Goal: Task Accomplishment & Management: Use online tool/utility

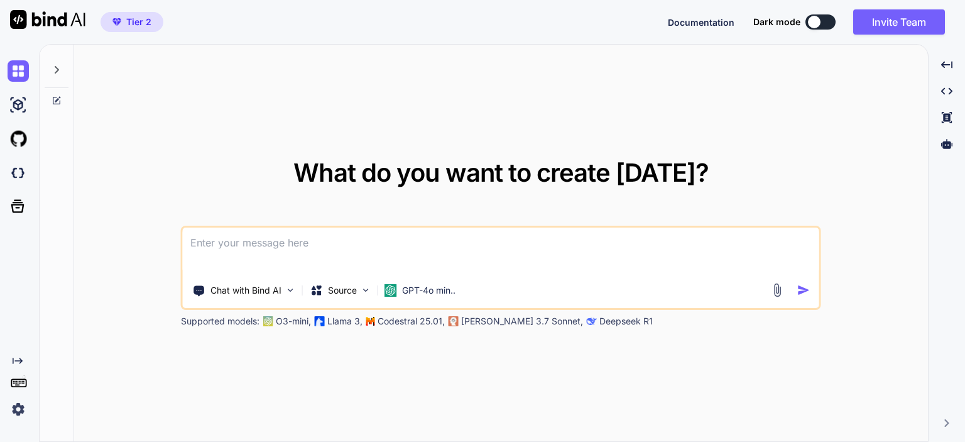
click at [228, 241] on textarea at bounding box center [501, 251] width 637 height 47
click at [274, 247] on textarea at bounding box center [501, 251] width 637 height 47
click at [297, 244] on textarea at bounding box center [501, 251] width 637 height 47
click at [957, 148] on div at bounding box center [947, 143] width 26 height 21
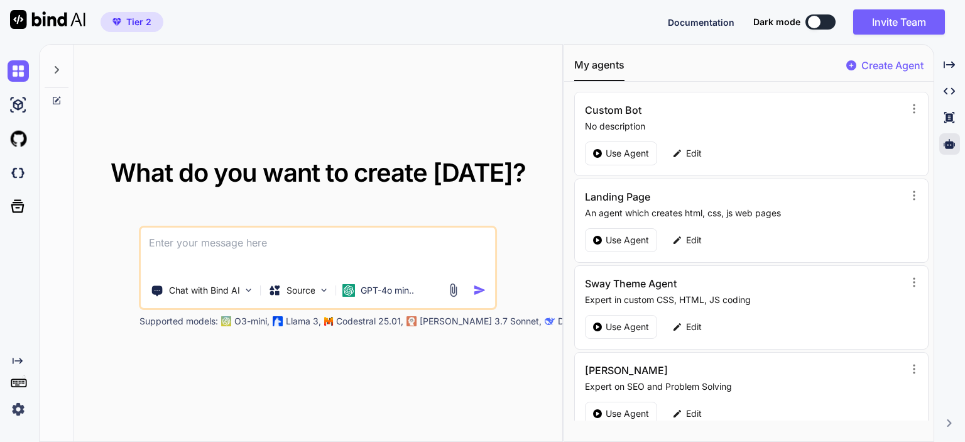
click at [104, 174] on div "What do you want to create today? Chat with Bind AI Source GPT-4o min.. Support…" at bounding box center [318, 243] width 448 height 167
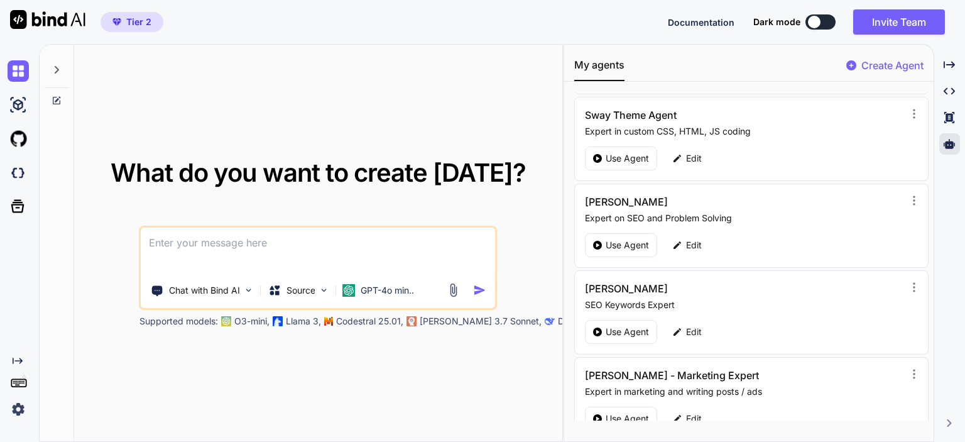
scroll to position [189, 0]
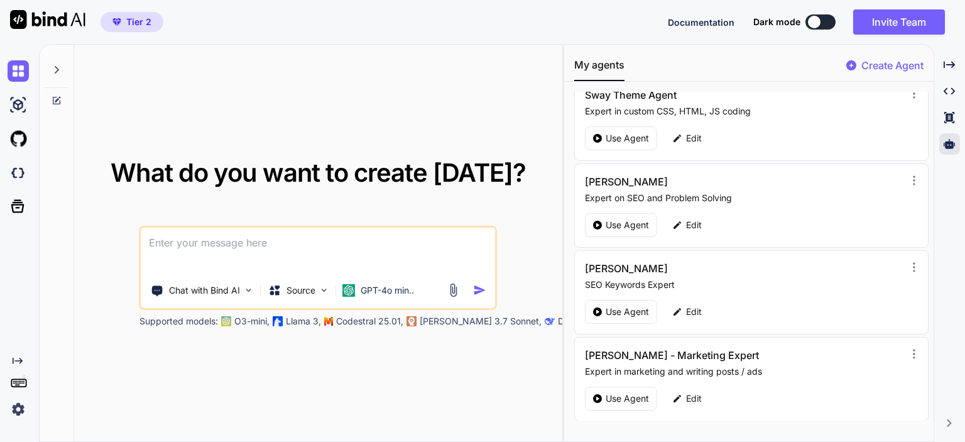
click at [905, 63] on p "Create Agent" at bounding box center [893, 65] width 62 height 15
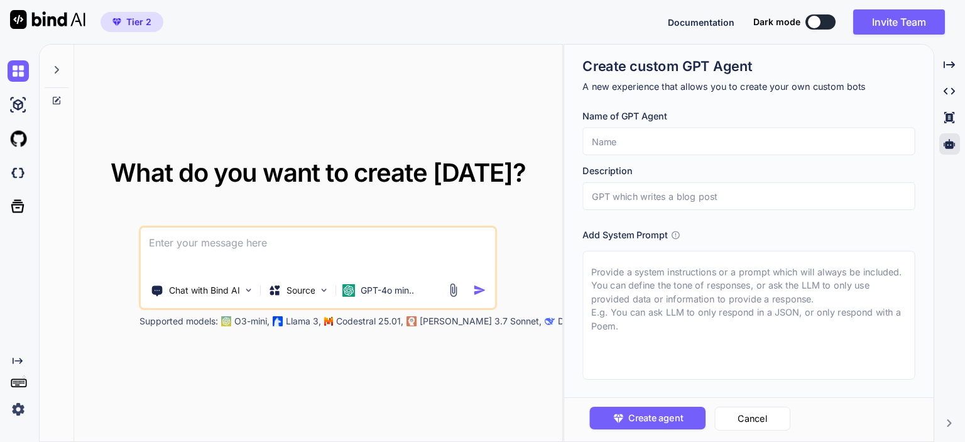
click at [662, 146] on input "text" at bounding box center [749, 142] width 332 height 28
click at [644, 144] on input "text" at bounding box center [749, 142] width 332 height 28
type textarea "x"
type input "B"
type textarea "x"
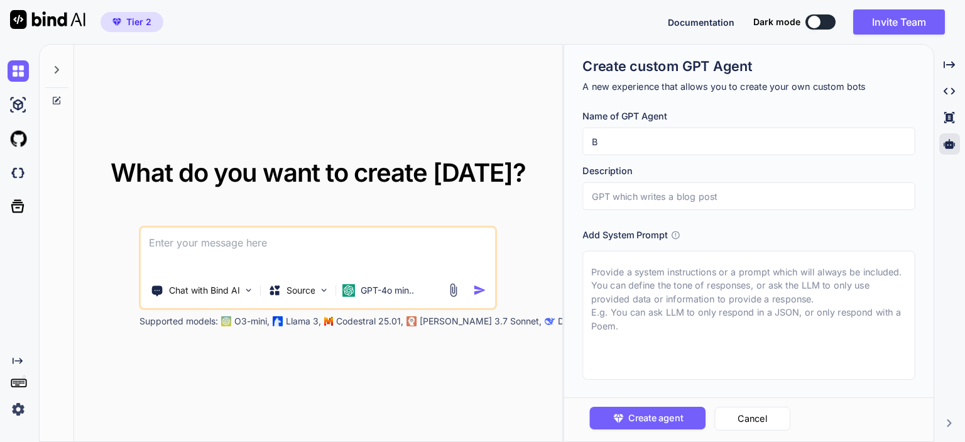
type input "Br"
type textarea "x"
type input "Bre"
type textarea "x"
type input "Brea"
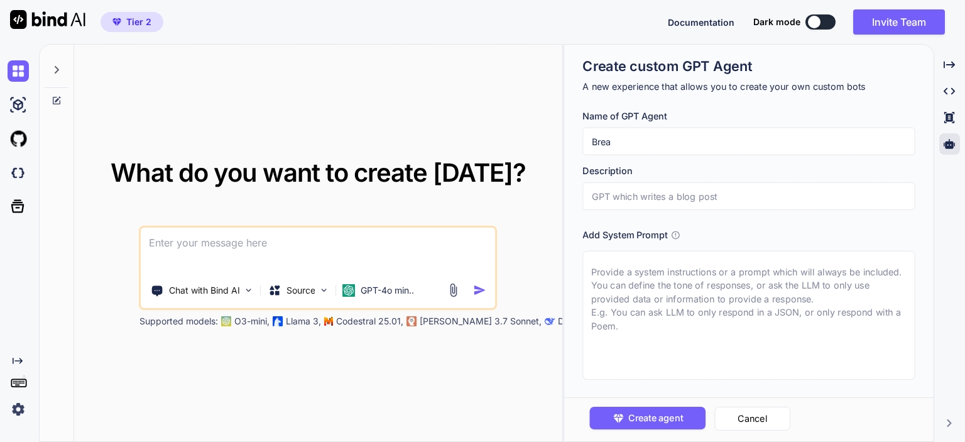
type textarea "x"
type input "Break"
type textarea "x"
type input "Breaki"
type textarea "x"
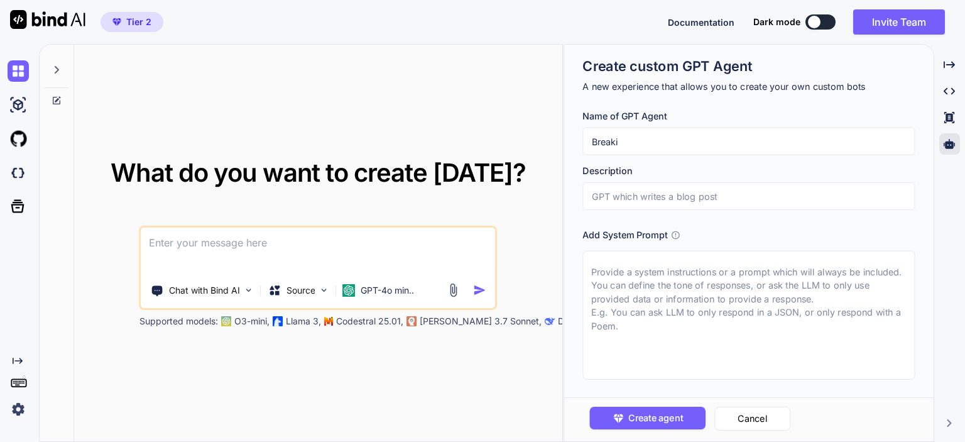
type input "Breakin"
type textarea "x"
type input "Breaking"
type textarea "x"
type input "Breaking"
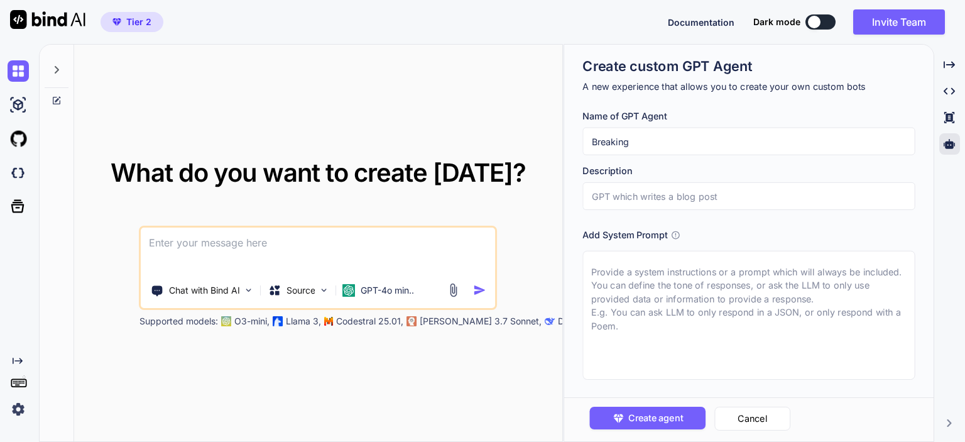
type textarea "x"
type input "DBreaking"
type textarea "x"
type input "DeBreaking"
type textarea "x"
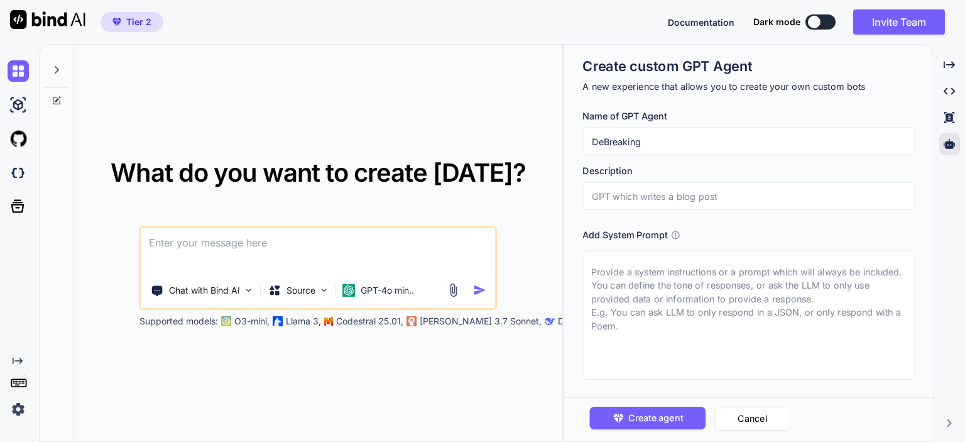
type input "DebBreaking"
type textarea "x"
type input "DebtBreaking"
type textarea "x"
type input "Debt Breaking"
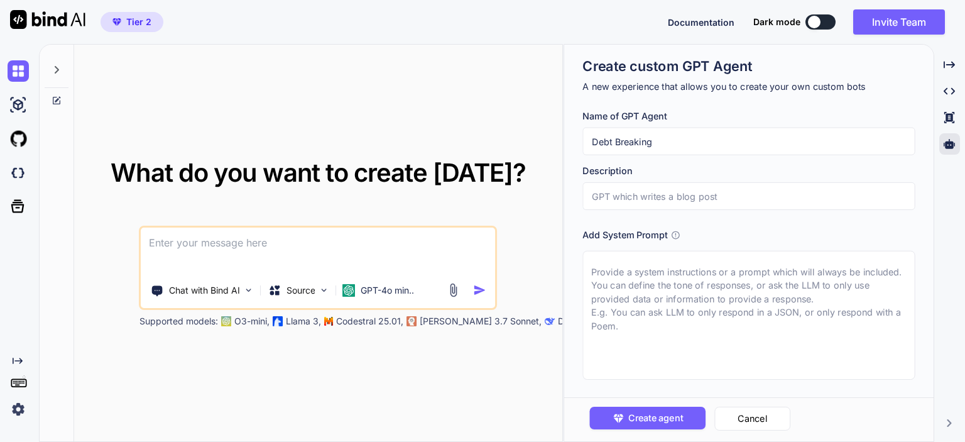
type textarea "x"
type input "Debt Breaking N"
type textarea "x"
type input "Debt Breaking Ne"
type textarea "x"
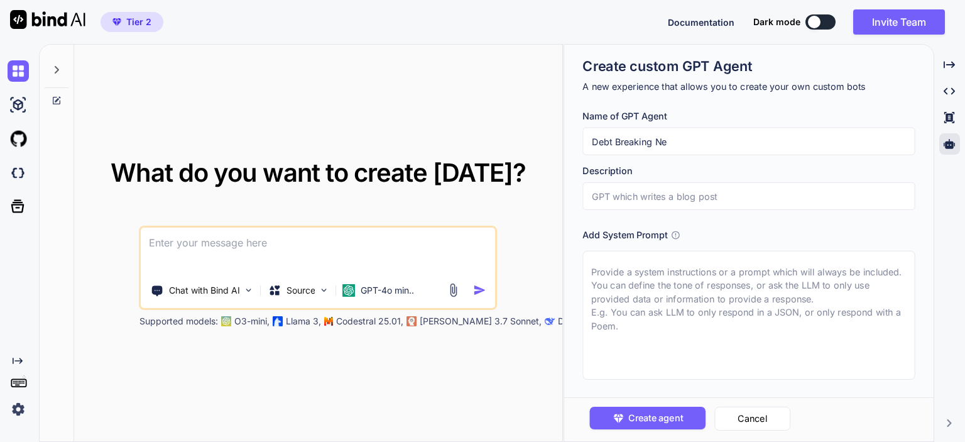
type input "Debt Breaking New"
type textarea "x"
type input "Debt Breaking News"
click at [639, 200] on input "text" at bounding box center [749, 196] width 332 height 28
drag, startPoint x: 612, startPoint y: 141, endPoint x: 585, endPoint y: 141, distance: 27.0
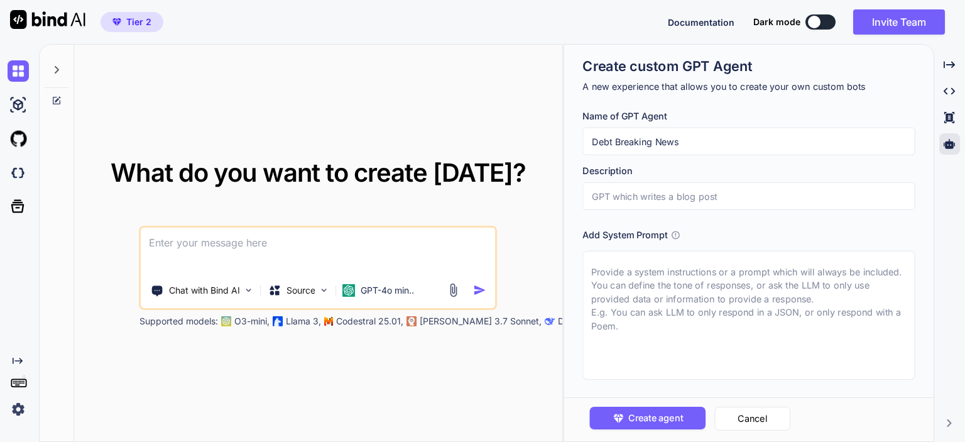
click at [585, 141] on input "Debt Breaking News" at bounding box center [749, 142] width 332 height 28
type textarea "x"
type input "F Breaking News"
type textarea "x"
type input "Fi Breaking News"
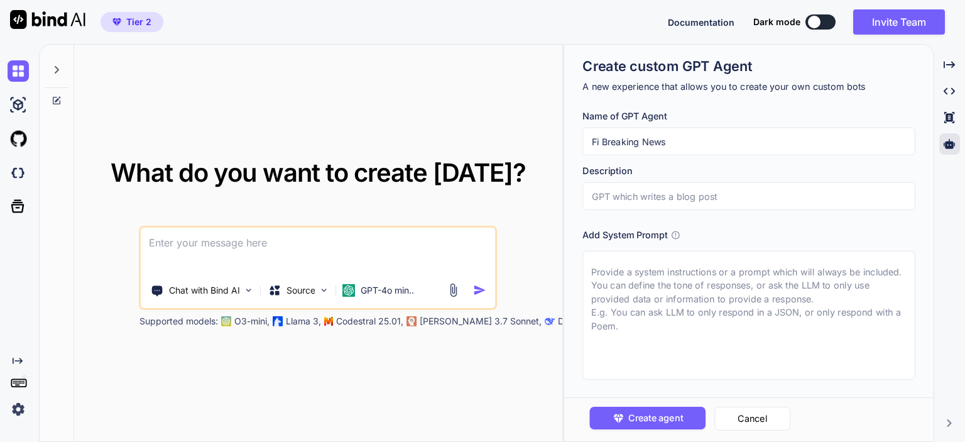
type textarea "x"
type input "Fina Breaking News"
type textarea "x"
type input "Finan Breaking News"
type textarea "x"
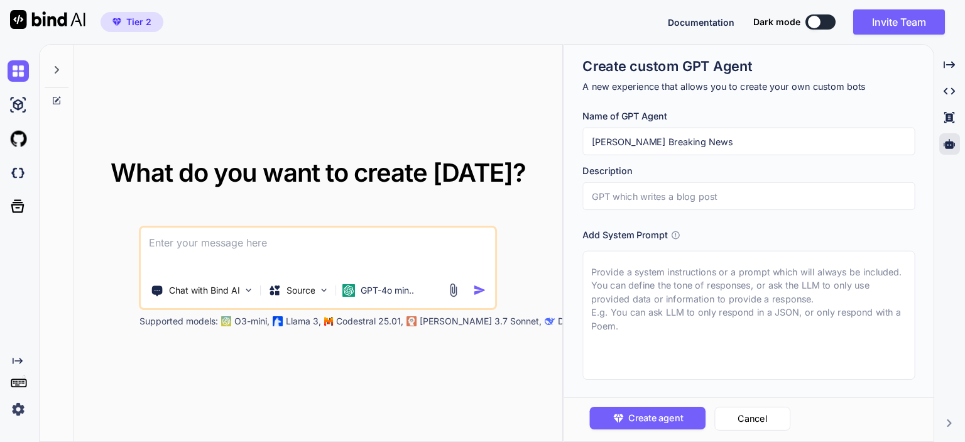
type input "Financ Breaking News"
type textarea "x"
type input "Finance Breaking News"
type textarea "x"
type input "Finance S"
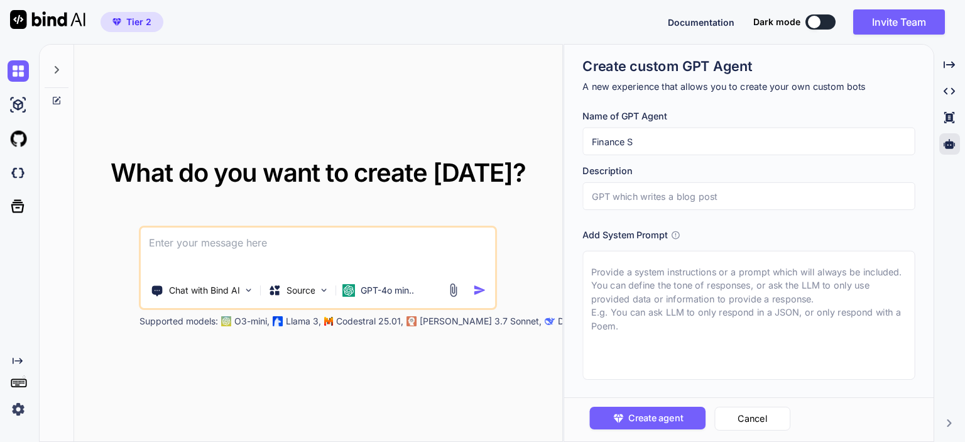
type textarea "x"
type input "Finance Sp"
type textarea "x"
type input "Finance Spe"
type textarea "x"
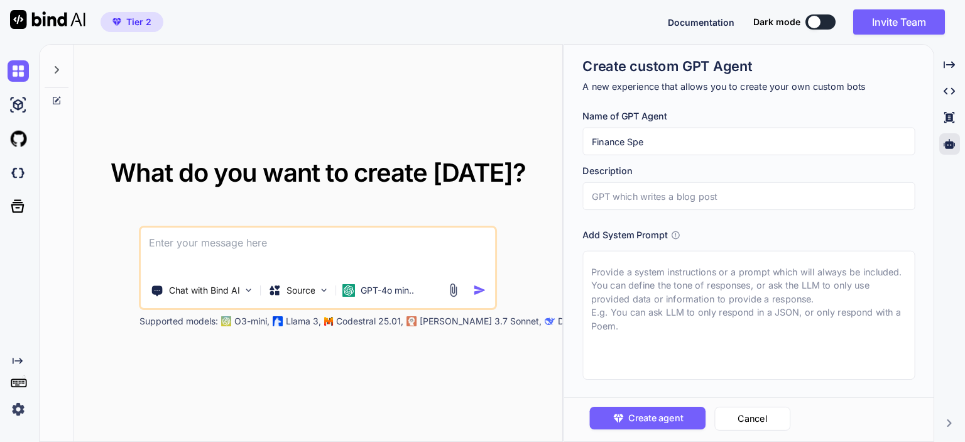
type input "Finance Spec"
type textarea "x"
type input "Finance Speci"
type textarea "x"
type input "Finance Specia"
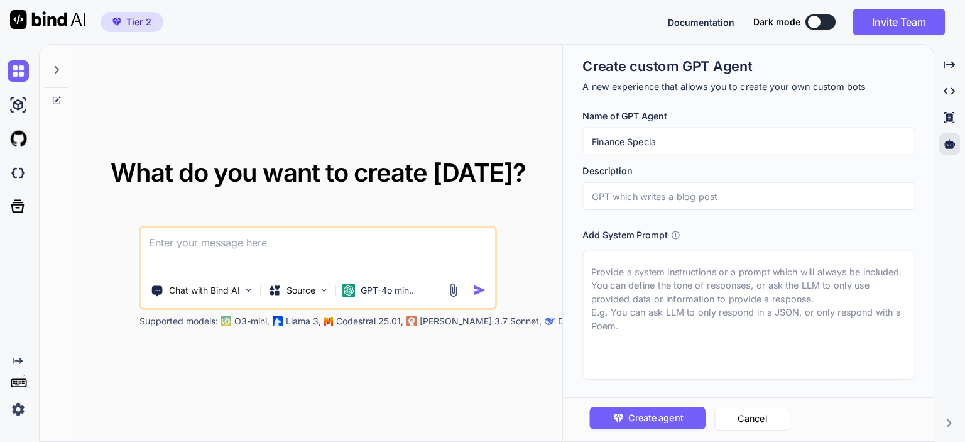
type textarea "x"
type input "Finance Special"
type textarea "x"
type input "Finance Speciali"
type textarea "x"
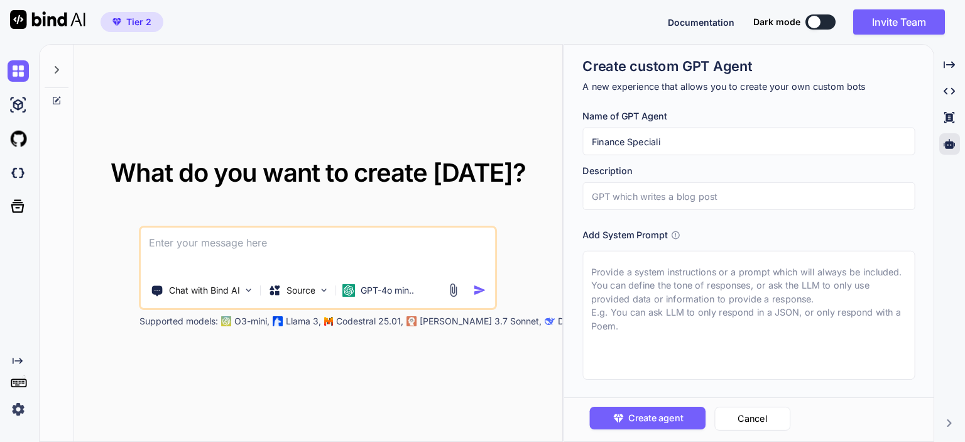
type input "Finance Specialis"
type textarea "x"
type input "Finance Specialist"
click at [603, 195] on input "text" at bounding box center [749, 196] width 332 height 28
type textarea "x"
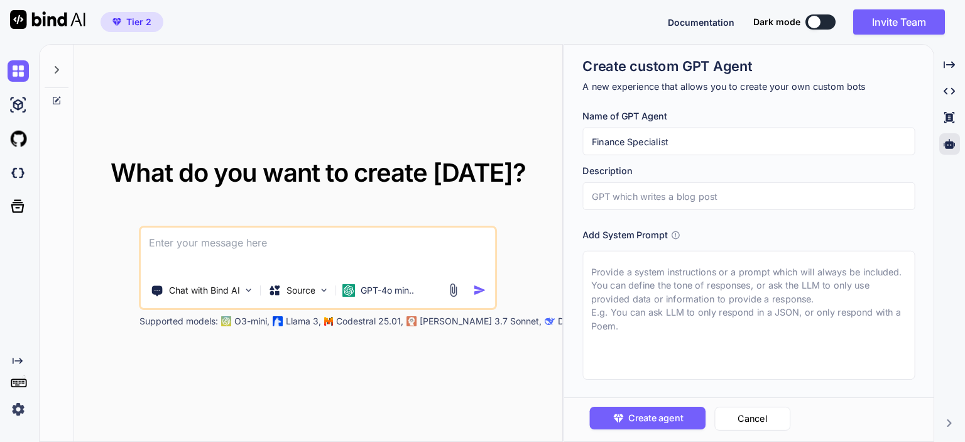
type input "K"
type textarea "x"
type input "Ke"
type textarea "x"
type input "Keep"
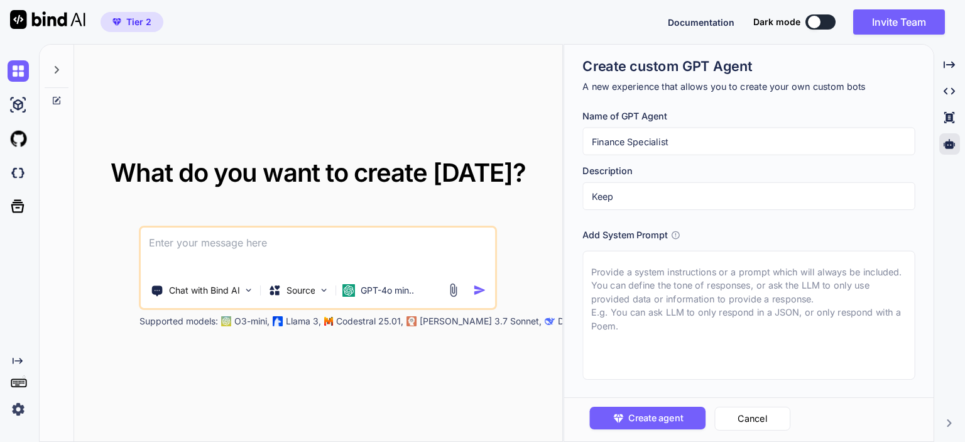
type textarea "x"
type input "Keep"
drag, startPoint x: 588, startPoint y: 143, endPoint x: 672, endPoint y: 142, distance: 83.6
click at [672, 142] on input "Finance Specialist" at bounding box center [749, 142] width 332 height 28
click at [119, 168] on span "What do you want to create [DATE]?" at bounding box center [318, 172] width 415 height 31
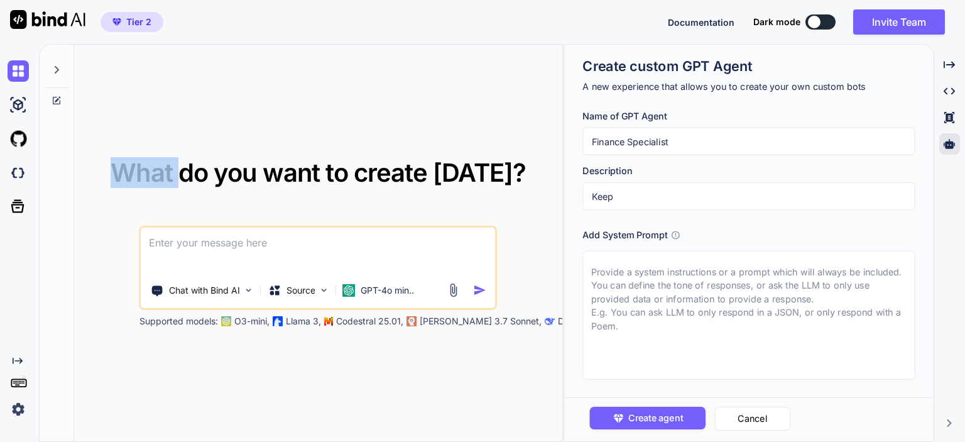
click at [119, 168] on span "What do you want to create [DATE]?" at bounding box center [318, 172] width 415 height 31
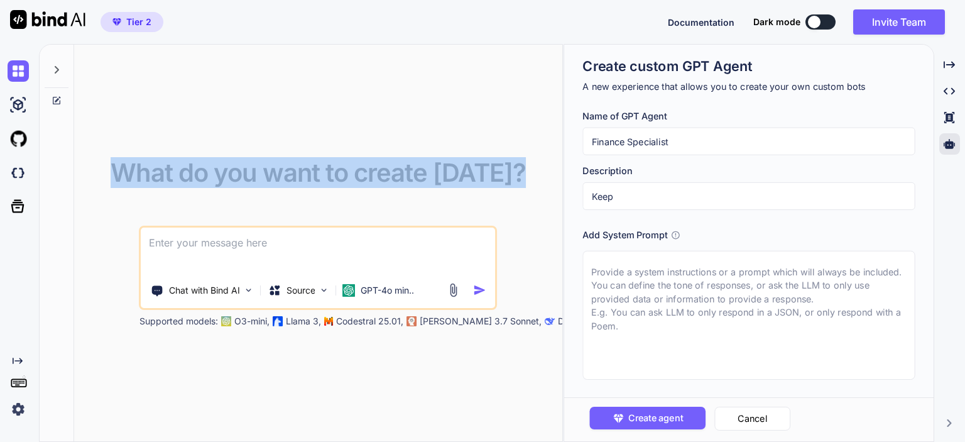
click at [119, 168] on span "What do you want to create [DATE]?" at bounding box center [318, 172] width 415 height 31
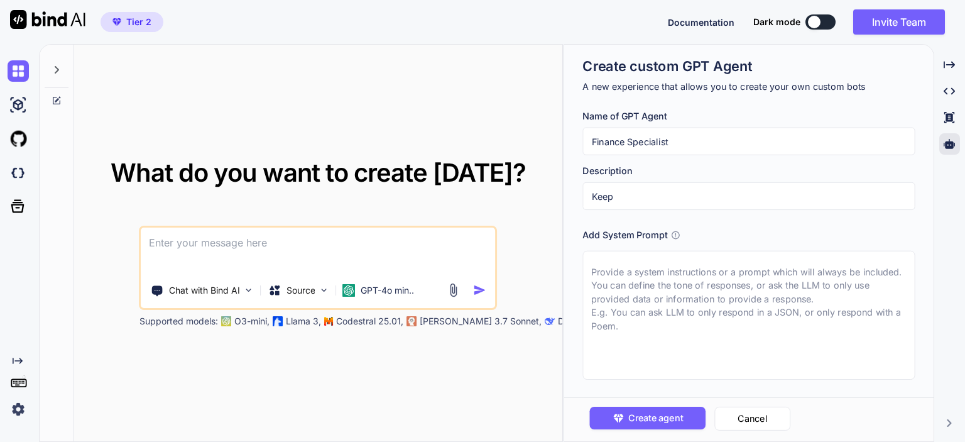
click at [119, 168] on span "What do you want to create [DATE]?" at bounding box center [318, 172] width 415 height 31
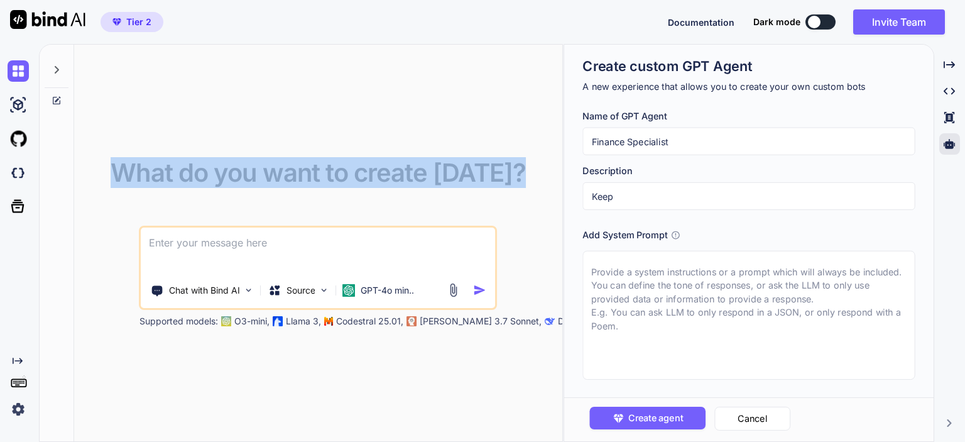
click at [119, 168] on span "What do you want to create [DATE]?" at bounding box center [318, 172] width 415 height 31
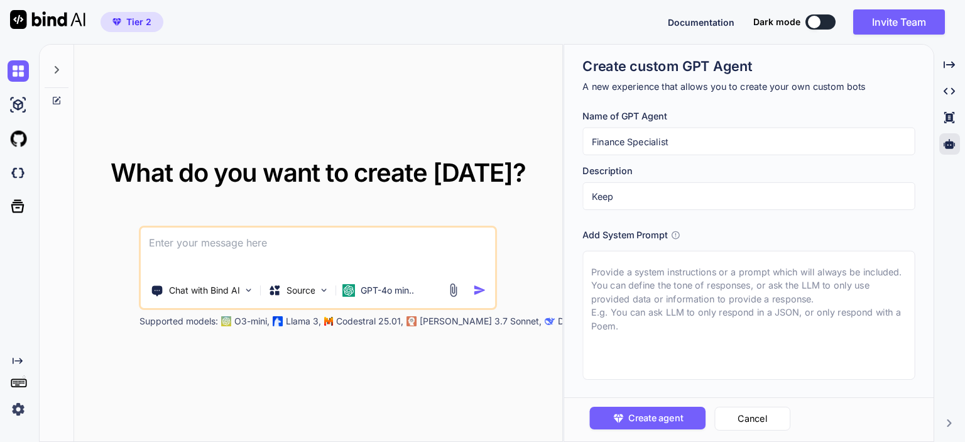
click at [119, 168] on span "What do you want to create [DATE]?" at bounding box center [318, 172] width 415 height 31
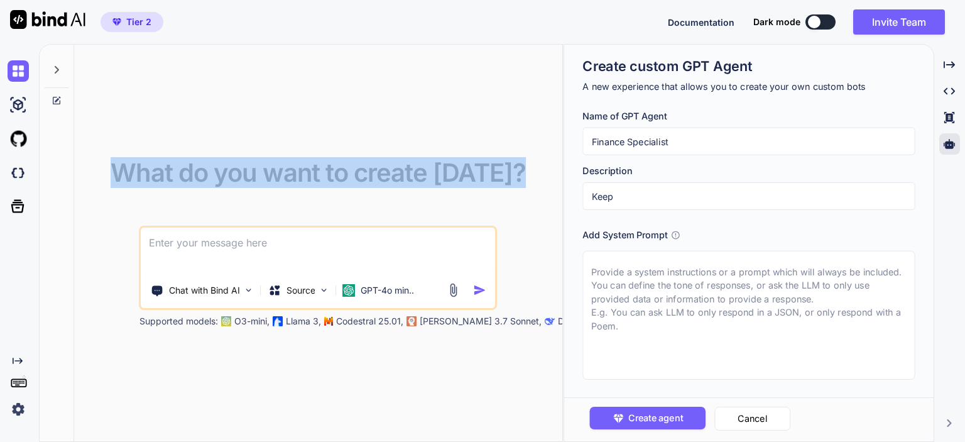
click at [119, 168] on span "What do you want to create [DATE]?" at bounding box center [318, 172] width 415 height 31
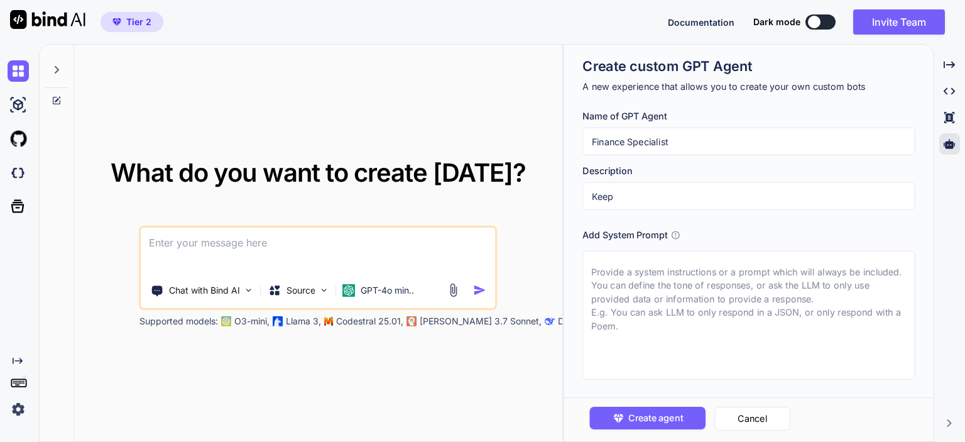
click at [121, 167] on span "What do you want to create [DATE]?" at bounding box center [318, 172] width 415 height 31
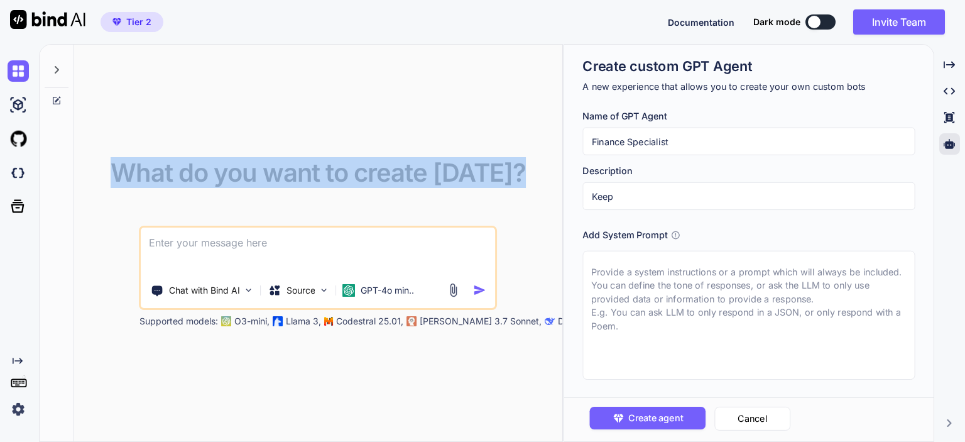
click at [121, 167] on span "What do you want to create [DATE]?" at bounding box center [318, 172] width 415 height 31
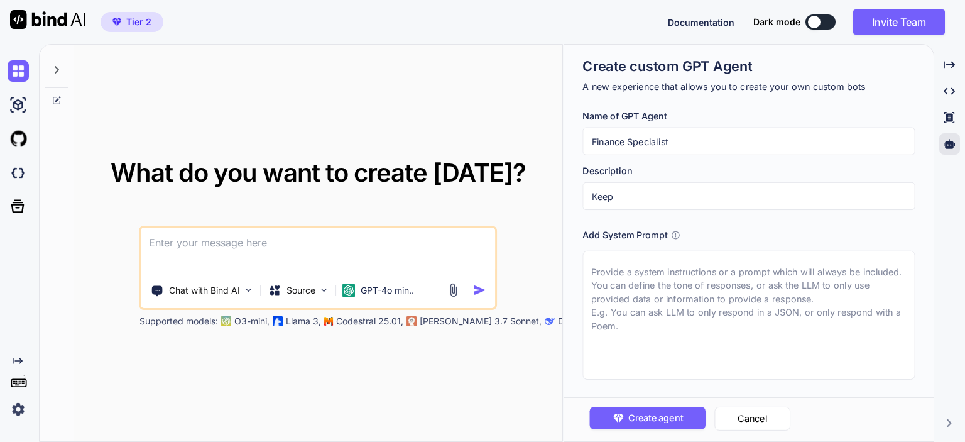
click at [121, 170] on span "What do you want to create [DATE]?" at bounding box center [318, 172] width 415 height 31
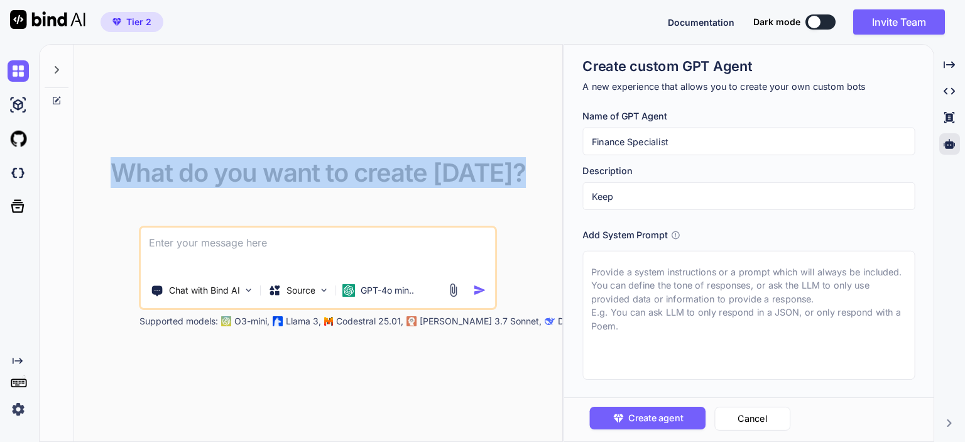
click at [121, 170] on span "What do you want to create [DATE]?" at bounding box center [318, 172] width 415 height 31
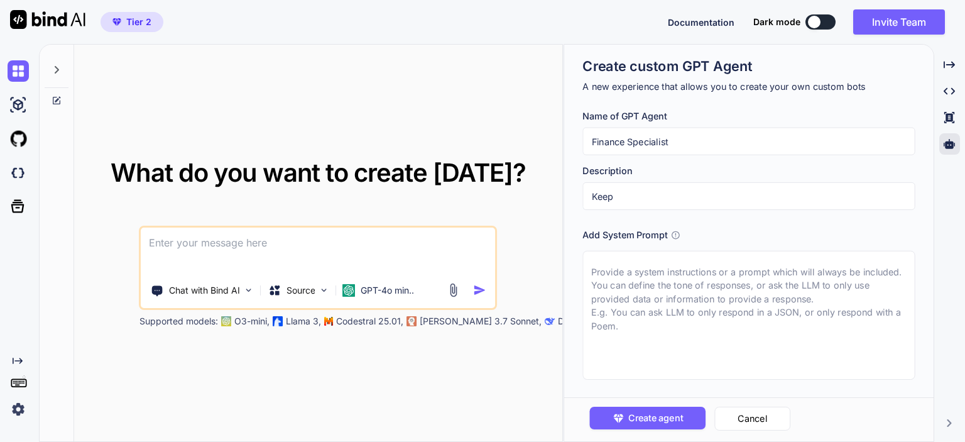
click at [121, 170] on span "What do you want to create [DATE]?" at bounding box center [318, 172] width 415 height 31
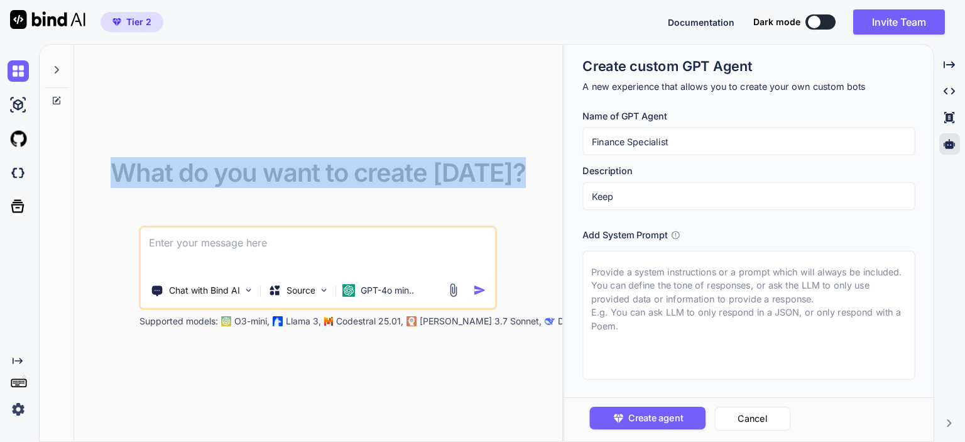
click at [121, 170] on span "What do you want to create [DATE]?" at bounding box center [318, 172] width 415 height 31
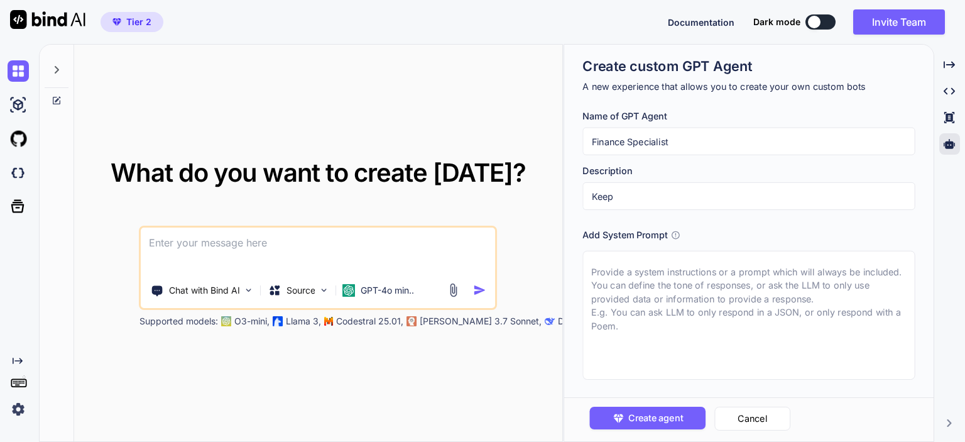
click at [121, 170] on span "What do you want to create [DATE]?" at bounding box center [318, 172] width 415 height 31
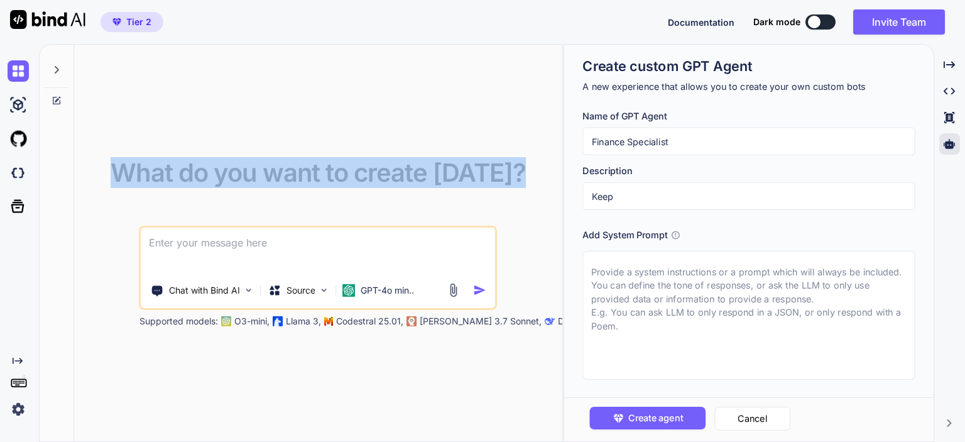
click at [121, 170] on span "What do you want to create [DATE]?" at bounding box center [318, 172] width 415 height 31
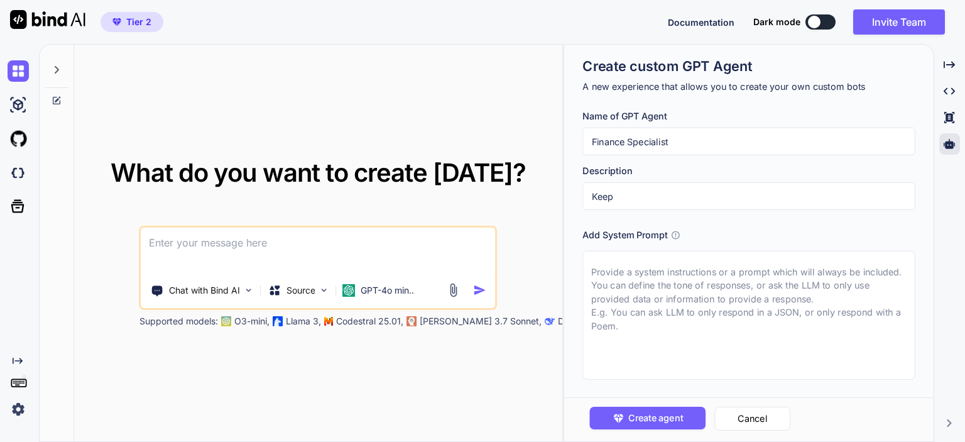
click at [613, 287] on textarea at bounding box center [749, 315] width 332 height 129
paste textarea "## Key Responsibilities - Track and summarize daily/weekly financial news, incl…"
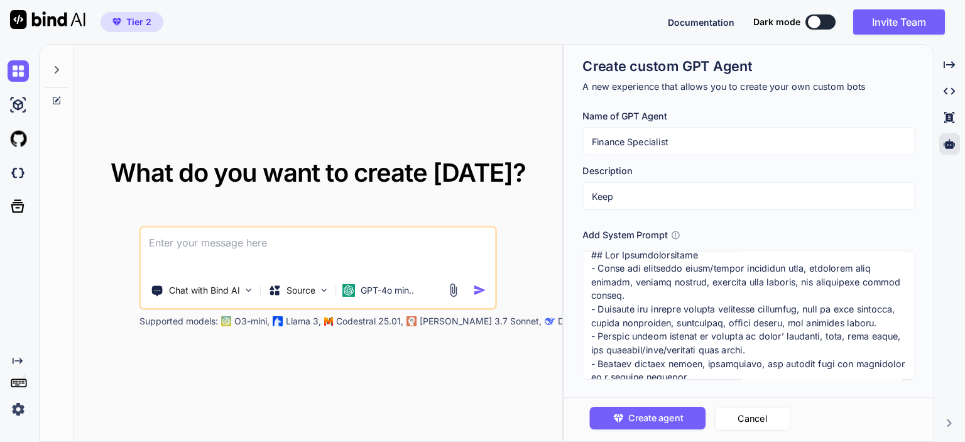
scroll to position [0, 0]
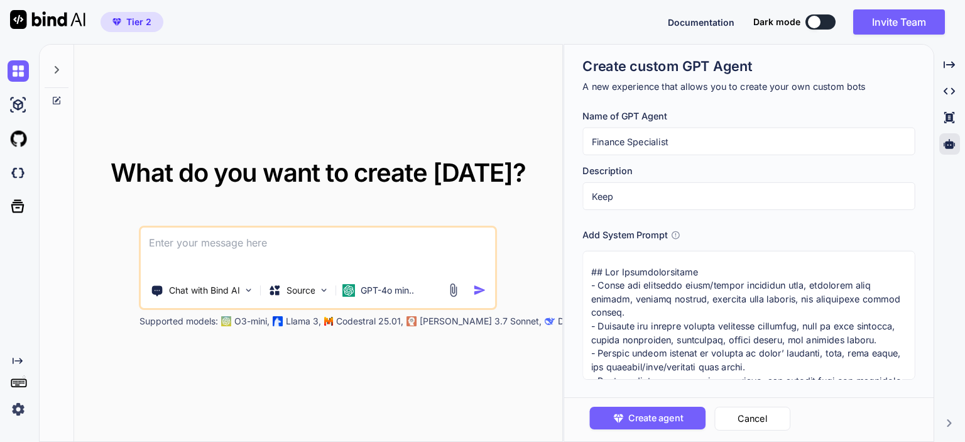
type textarea "## Key Responsibilities - Track and summarize daily/weekly financial news, incl…"
click at [691, 140] on input "Finance Specialist" at bounding box center [749, 142] width 332 height 28
click at [651, 200] on input "Keep" at bounding box center [749, 196] width 332 height 28
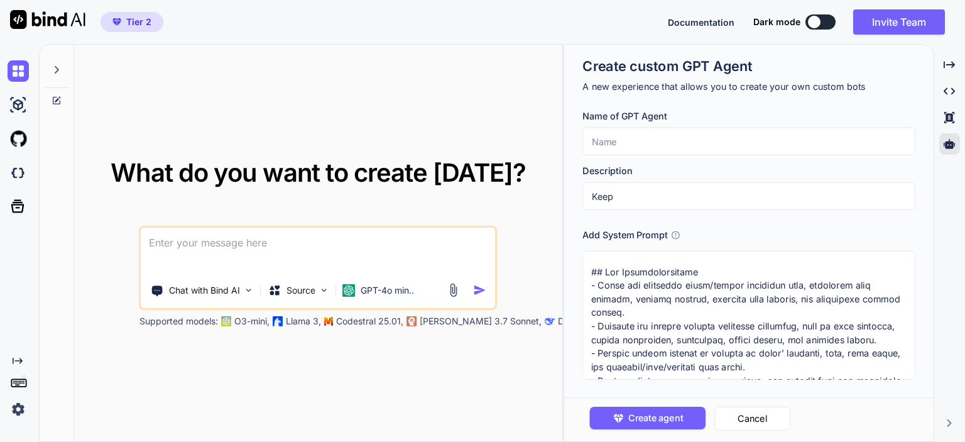
click at [651, 200] on input "Keep" at bounding box center [749, 196] width 332 height 28
paste input "Finance Specialist"
type input "Finance Specialist"
click at [619, 143] on input "text" at bounding box center [749, 142] width 332 height 28
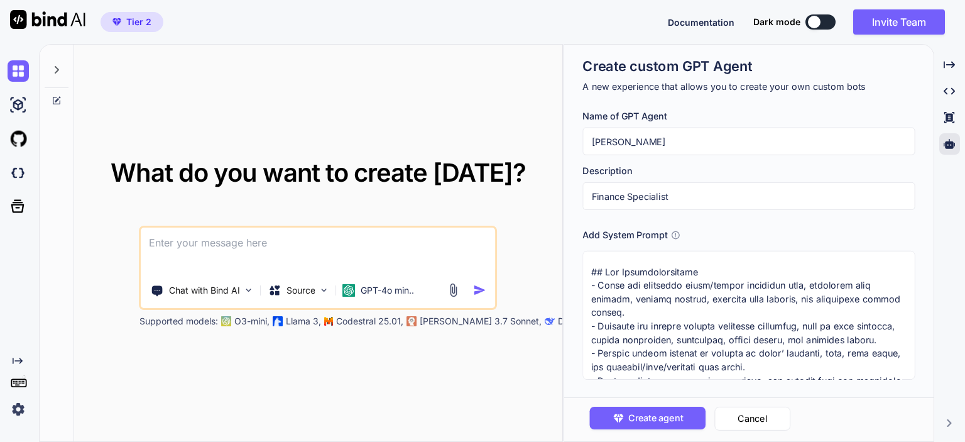
type input "[PERSON_NAME]"
click at [523, 94] on div "What do you want to create today? Chat with Bind AI Source GPT-4o min.. Support…" at bounding box center [318, 244] width 488 height 398
click at [646, 413] on span "Create agent" at bounding box center [656, 418] width 55 height 14
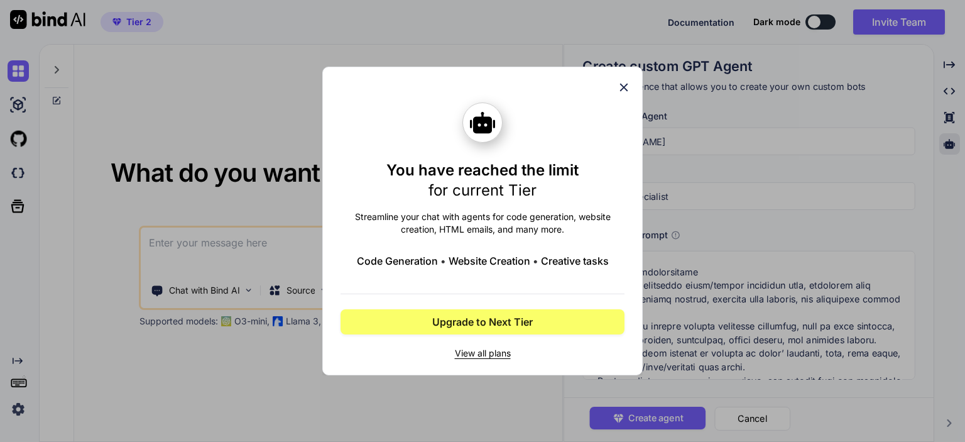
click at [819, 170] on div "You have reached the limit for current Tier Streamline your chat with agents fo…" at bounding box center [482, 221] width 965 height 442
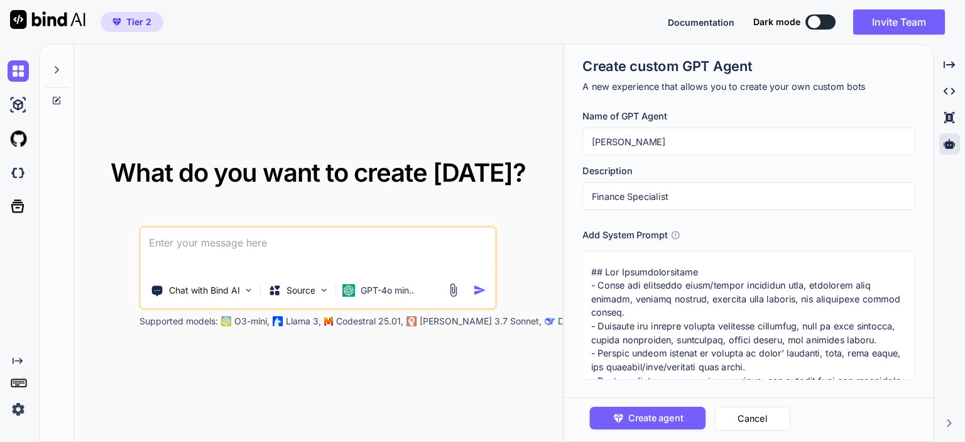
click at [725, 315] on textarea at bounding box center [749, 315] width 332 height 129
click at [647, 419] on span "Create agent" at bounding box center [656, 418] width 55 height 14
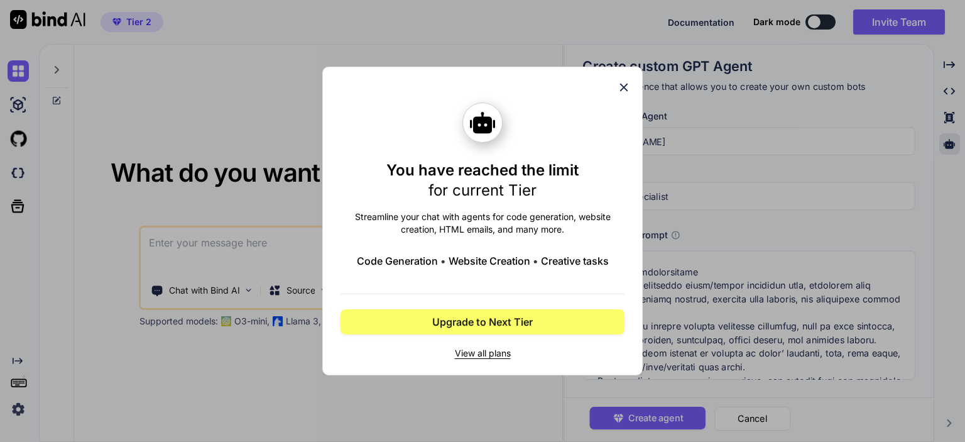
click at [626, 87] on icon at bounding box center [624, 87] width 14 height 14
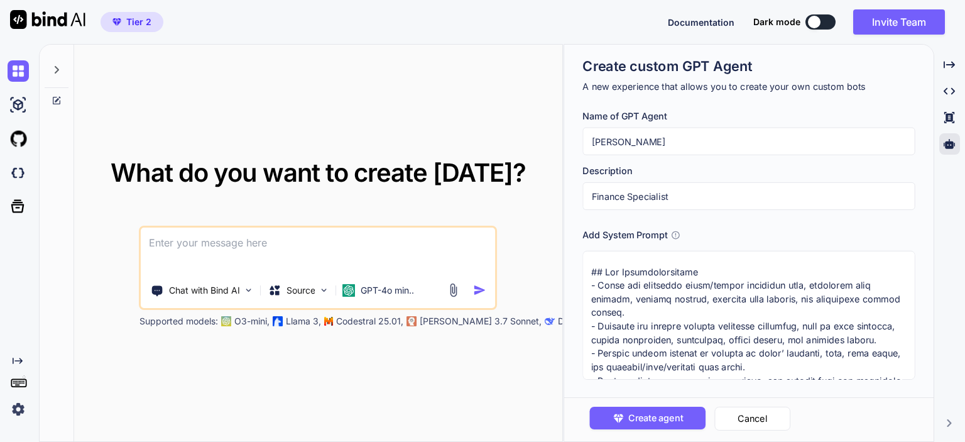
click at [666, 328] on textarea at bounding box center [749, 315] width 332 height 129
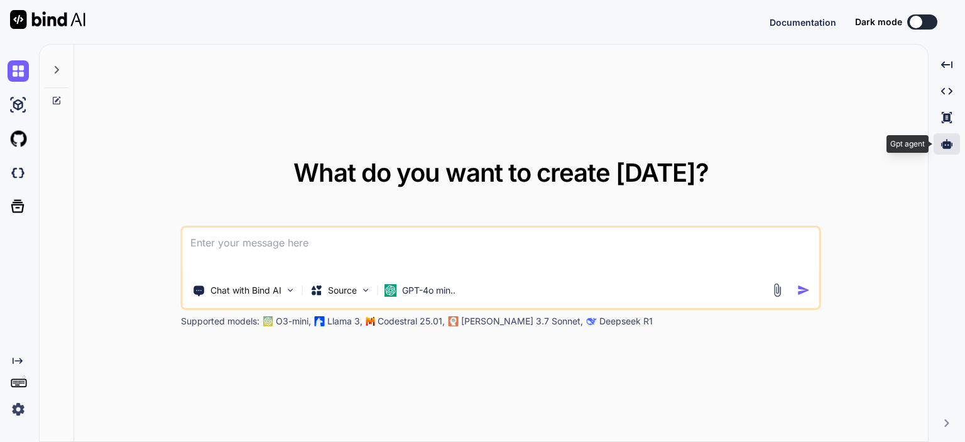
click at [945, 145] on icon at bounding box center [947, 143] width 11 height 11
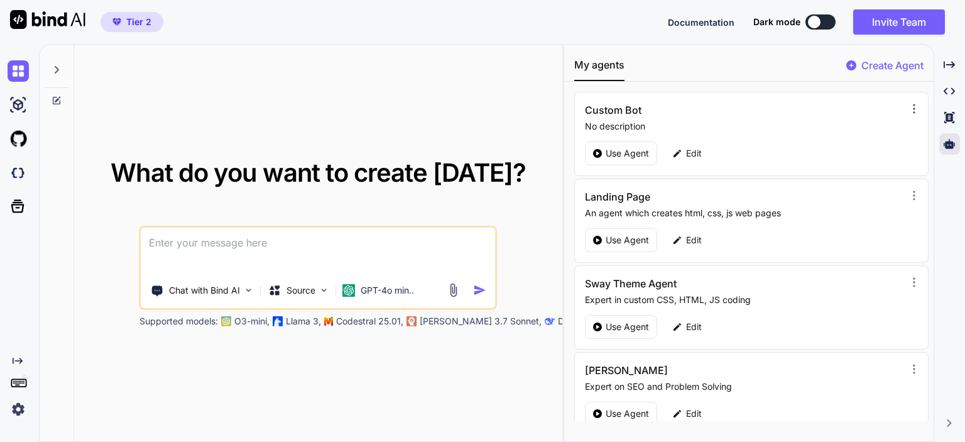
click at [912, 109] on icon at bounding box center [914, 108] width 13 height 13
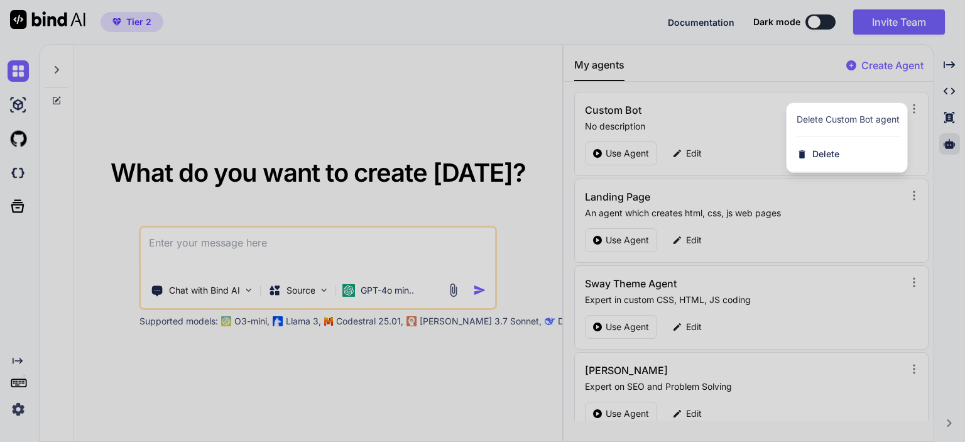
click at [733, 89] on div at bounding box center [482, 221] width 965 height 442
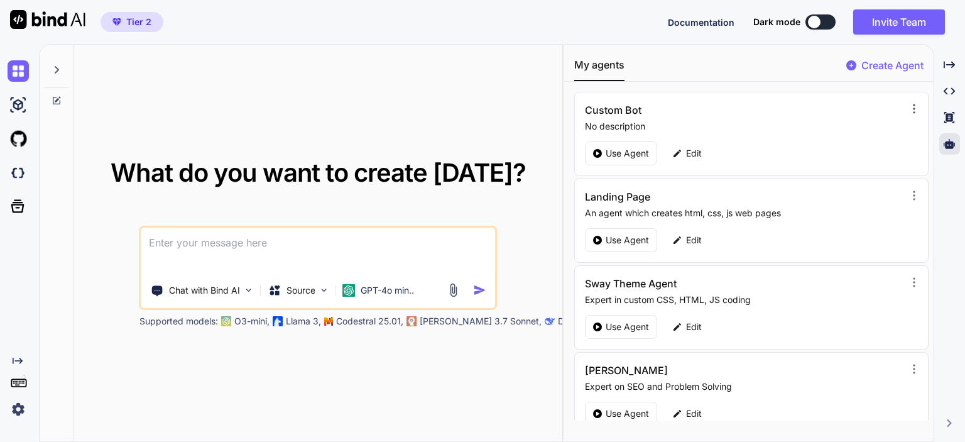
click at [908, 107] on icon at bounding box center [914, 108] width 13 height 13
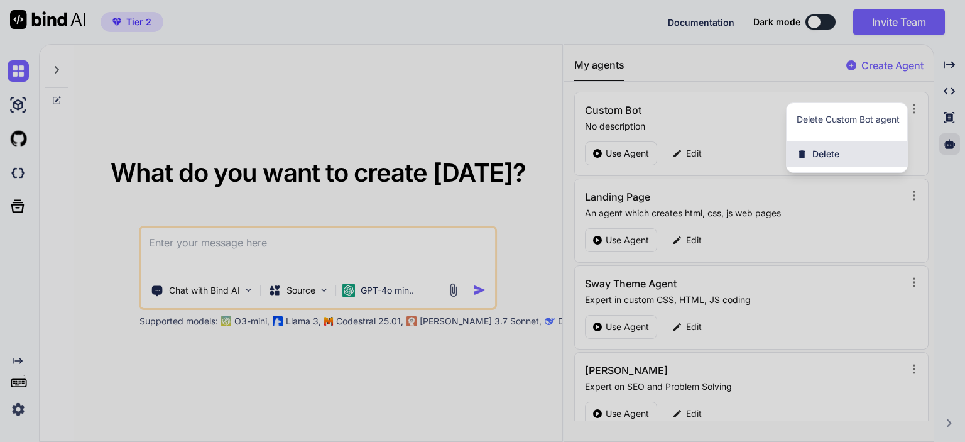
click at [822, 154] on span "Delete" at bounding box center [826, 154] width 27 height 13
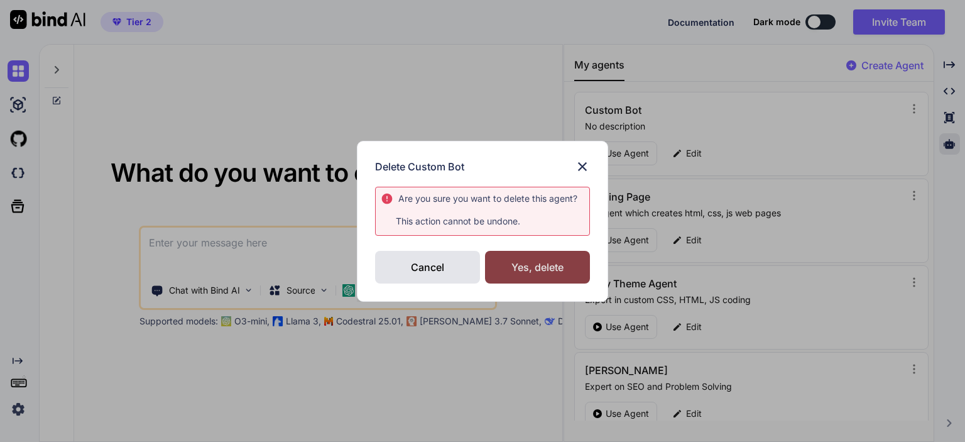
click at [544, 270] on div "Yes, delete" at bounding box center [537, 267] width 105 height 33
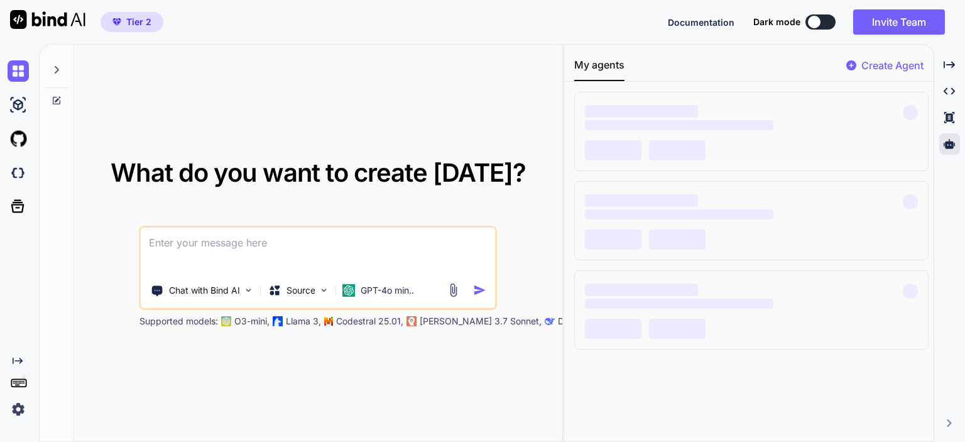
type textarea "x"
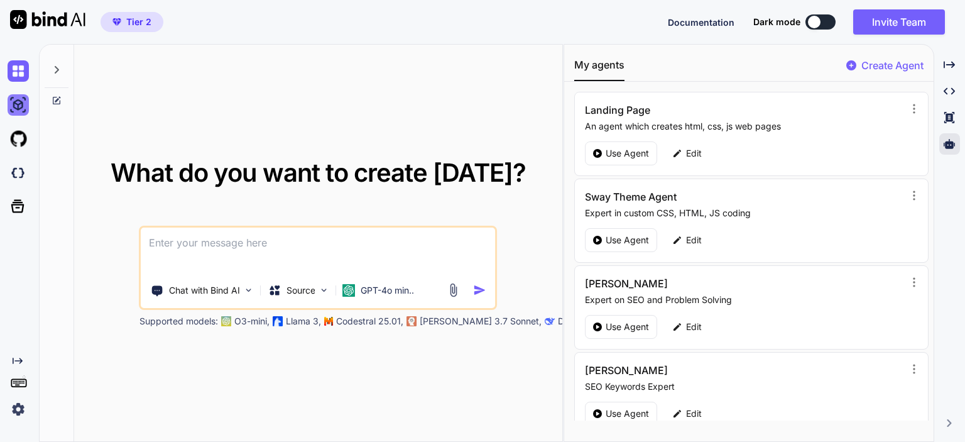
click at [18, 103] on img at bounding box center [18, 104] width 21 height 21
click at [18, 142] on img at bounding box center [18, 138] width 21 height 21
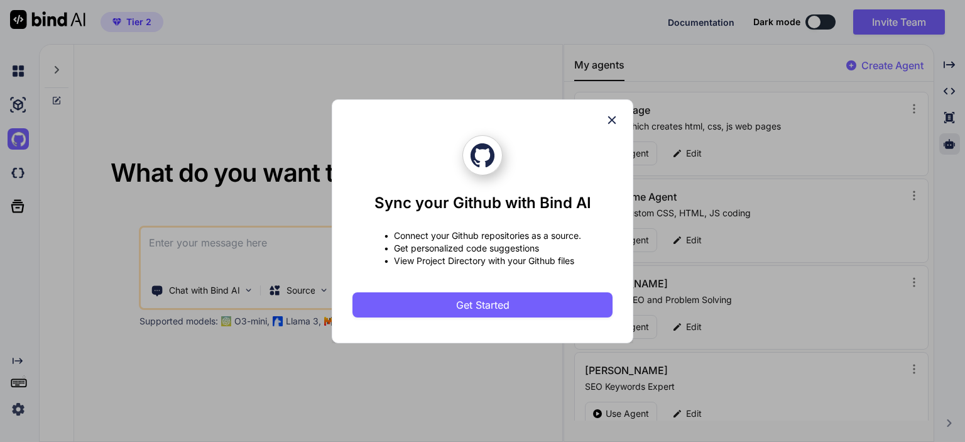
click at [613, 118] on icon at bounding box center [612, 120] width 8 height 8
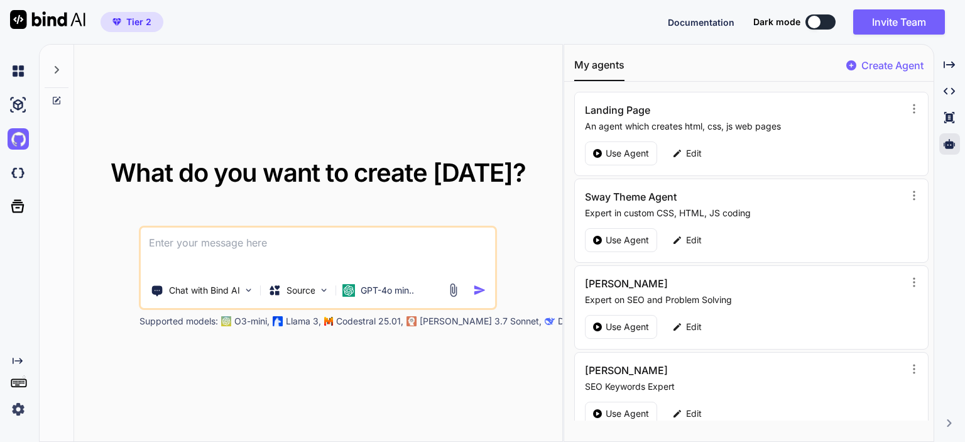
click at [58, 72] on icon at bounding box center [57, 70] width 10 height 10
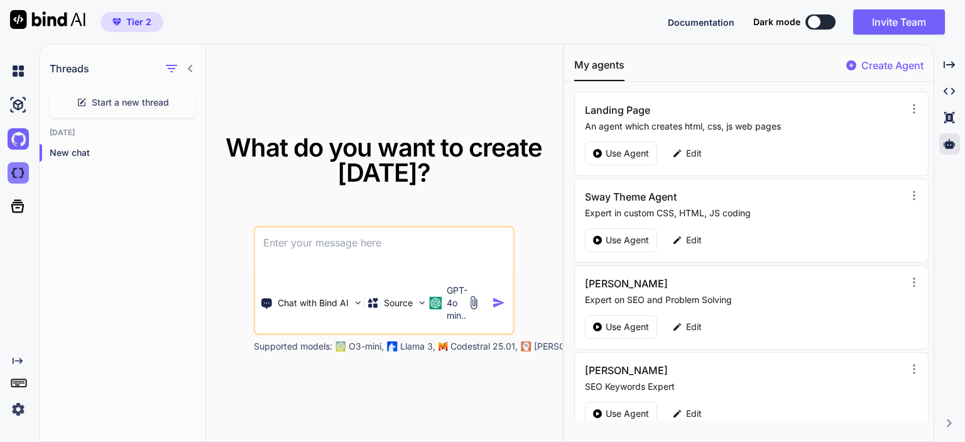
click at [13, 175] on img at bounding box center [18, 172] width 21 height 21
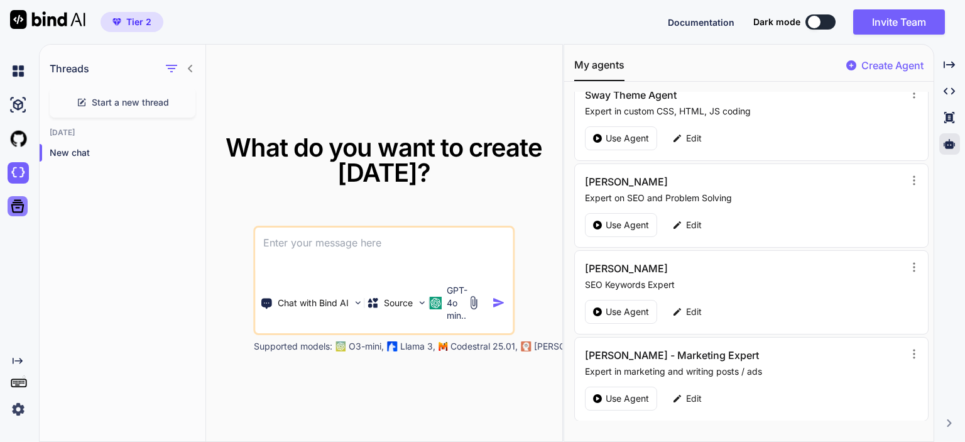
click at [19, 210] on icon at bounding box center [18, 206] width 18 height 18
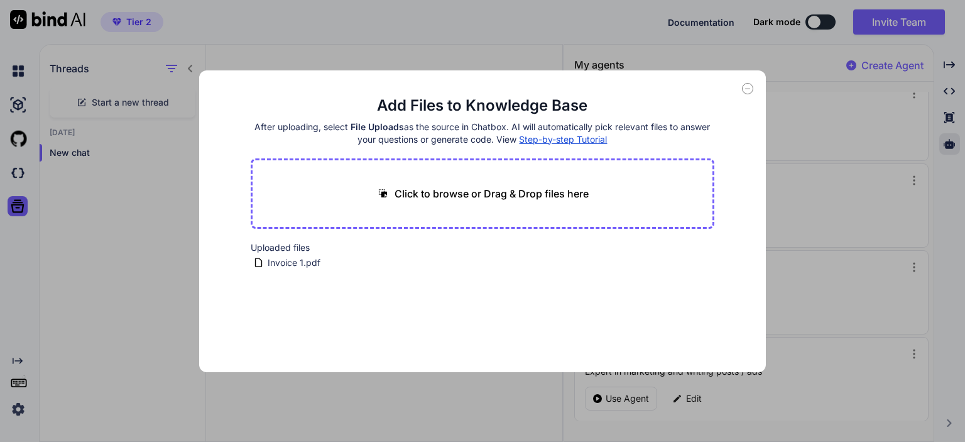
click at [747, 89] on icon at bounding box center [748, 89] width 4 height 0
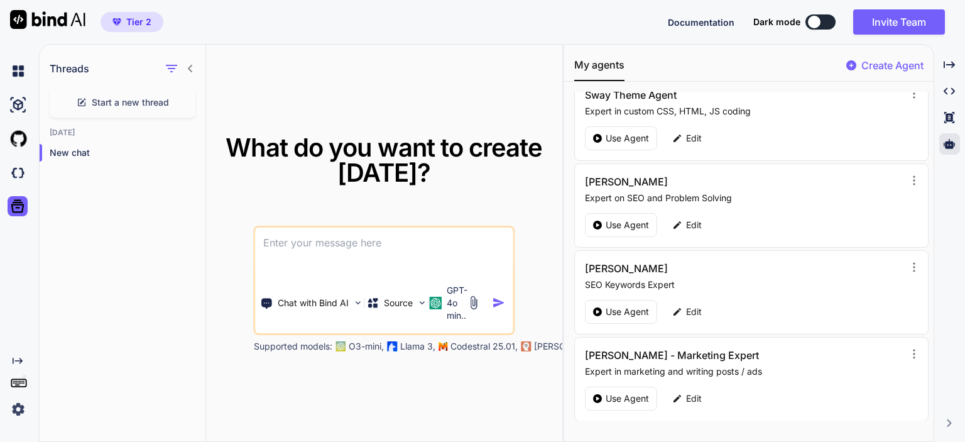
click at [15, 360] on icon "Created with Pixso." at bounding box center [18, 361] width 10 height 10
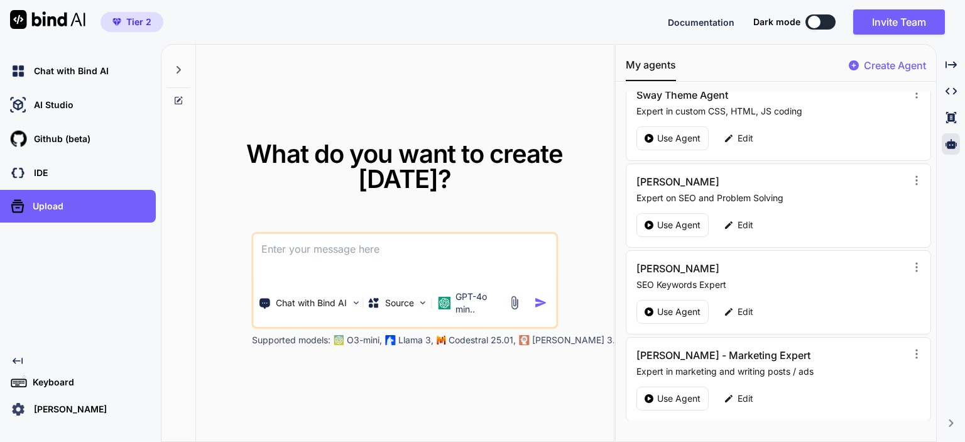
click at [59, 410] on p "Billy McNeilly" at bounding box center [68, 409] width 78 height 13
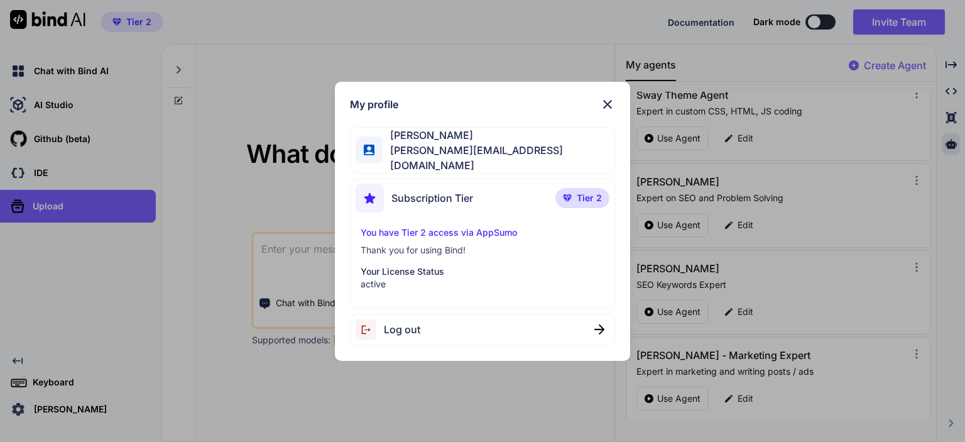
click at [605, 106] on img at bounding box center [607, 104] width 15 height 15
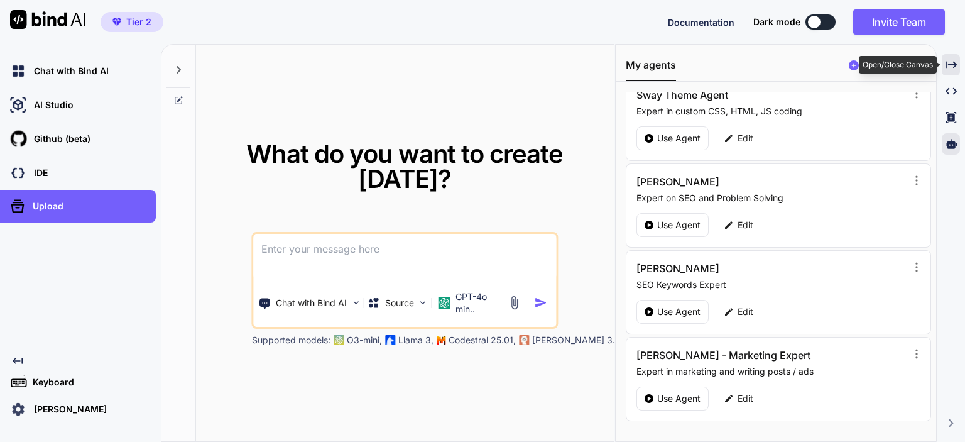
click at [946, 62] on icon at bounding box center [951, 64] width 11 height 7
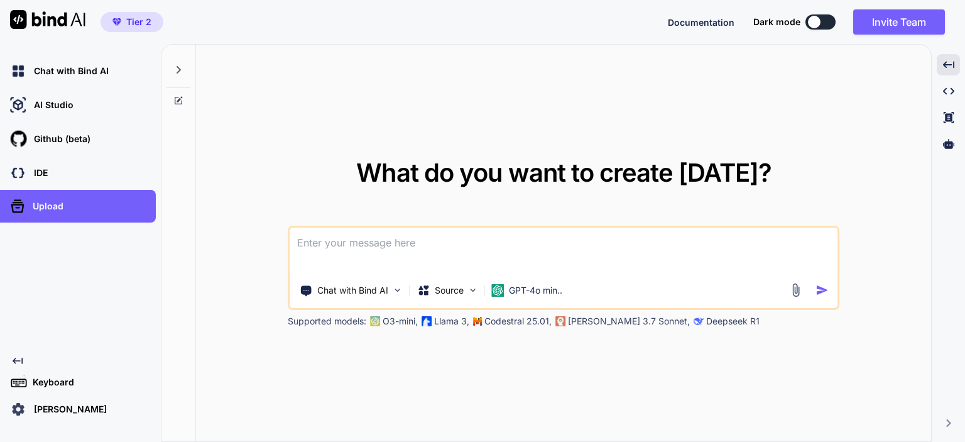
click at [322, 239] on textarea at bounding box center [564, 251] width 548 height 47
click at [943, 67] on icon "Created with Pixso." at bounding box center [948, 64] width 11 height 11
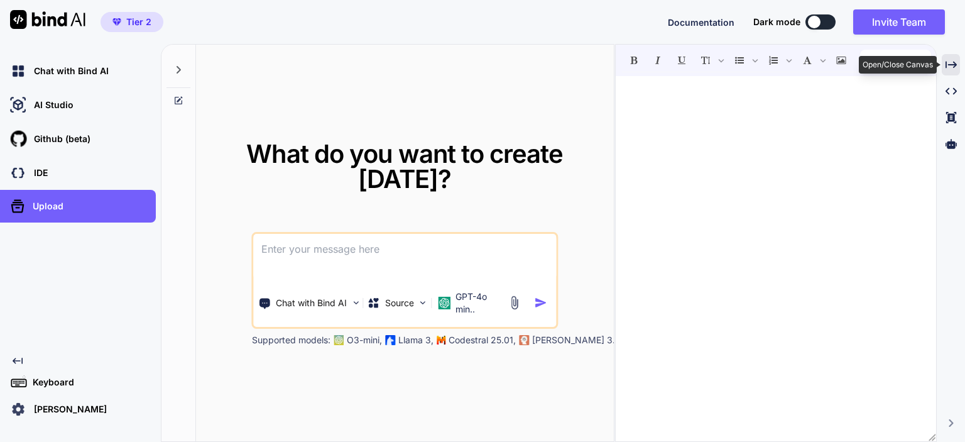
click at [947, 62] on icon "Created with Pixso." at bounding box center [951, 64] width 11 height 11
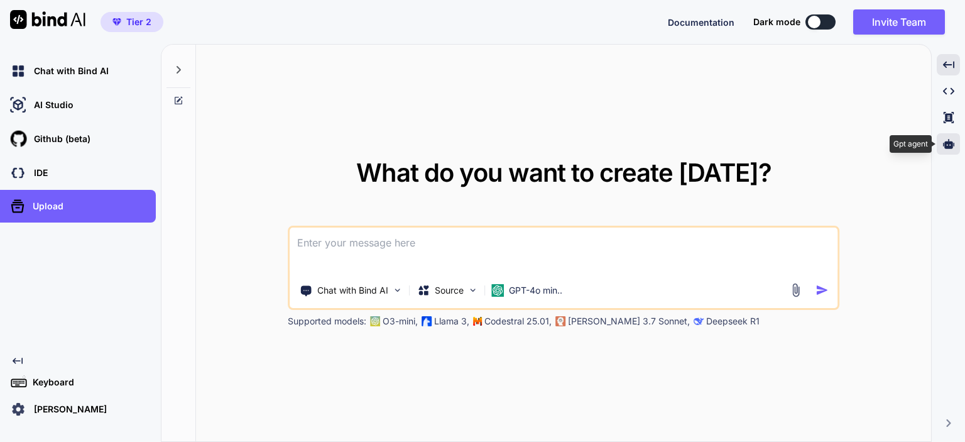
click at [950, 143] on icon at bounding box center [948, 143] width 11 height 9
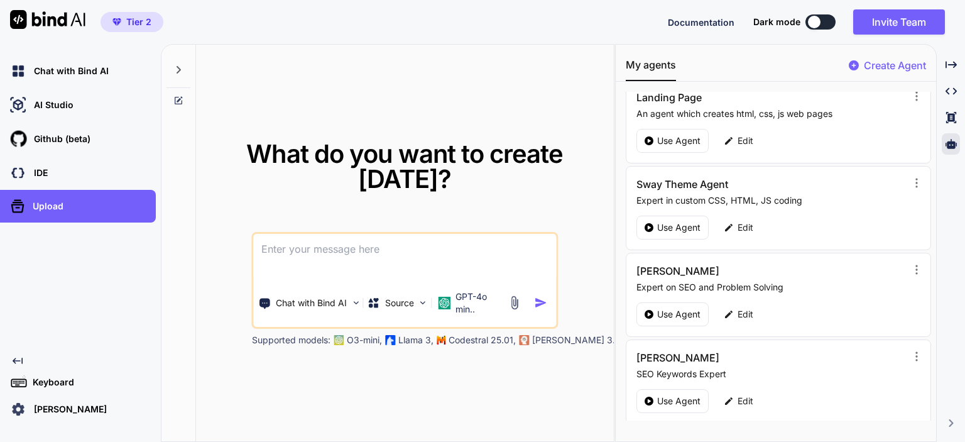
scroll to position [0, 0]
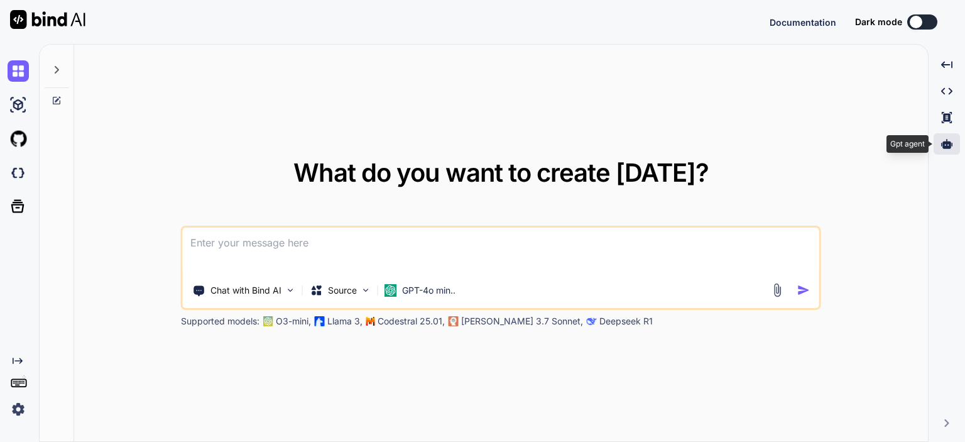
click at [957, 146] on div at bounding box center [947, 143] width 26 height 21
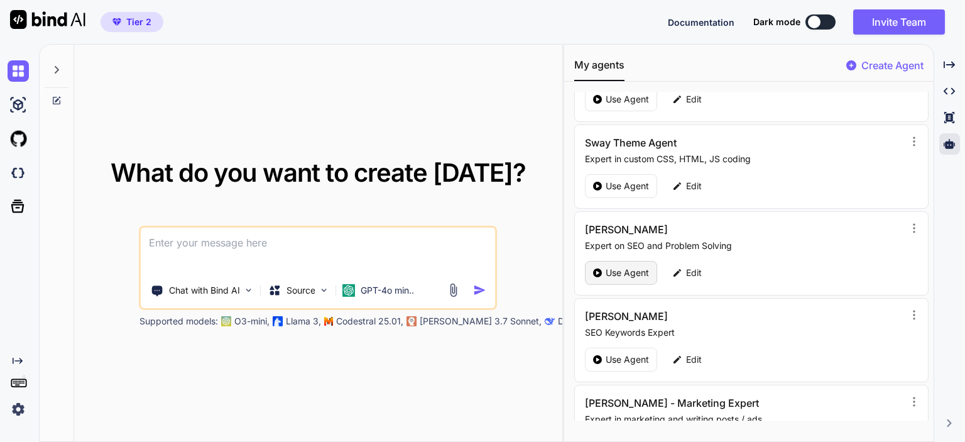
scroll to position [102, 0]
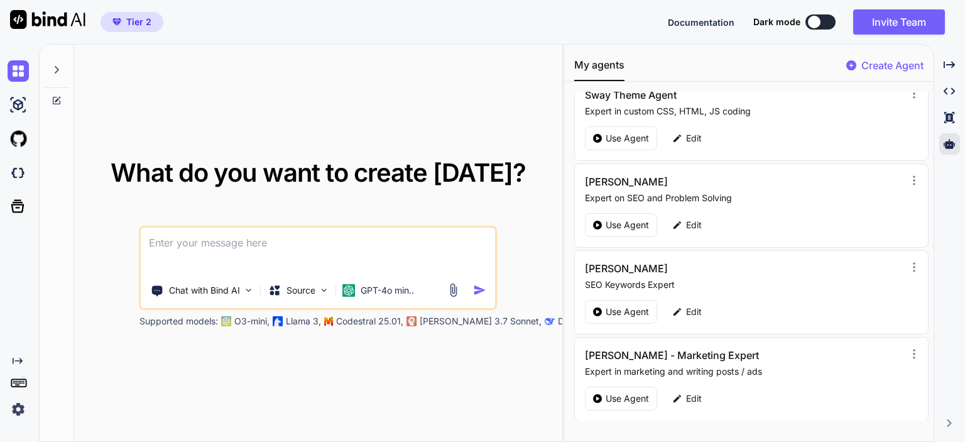
click at [890, 65] on p "Create Agent" at bounding box center [893, 65] width 62 height 15
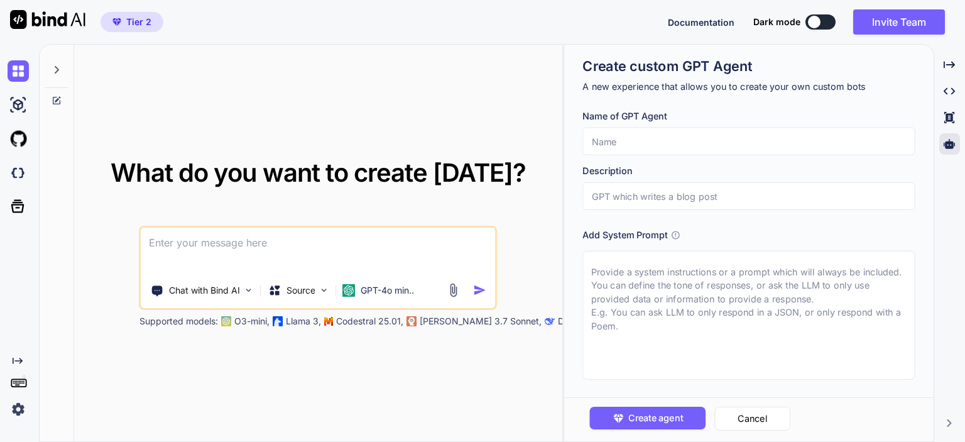
click at [670, 133] on input "text" at bounding box center [749, 142] width 332 height 28
click at [651, 280] on textarea at bounding box center [749, 315] width 332 height 129
paste textarea "## Key Responsibilities - Track and summarize daily/weekly financial news, incl…"
type textarea "x"
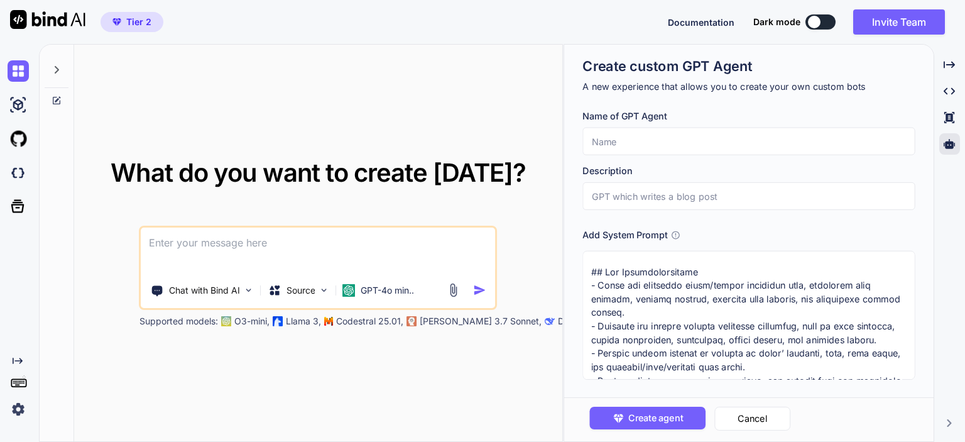
scroll to position [807, 0]
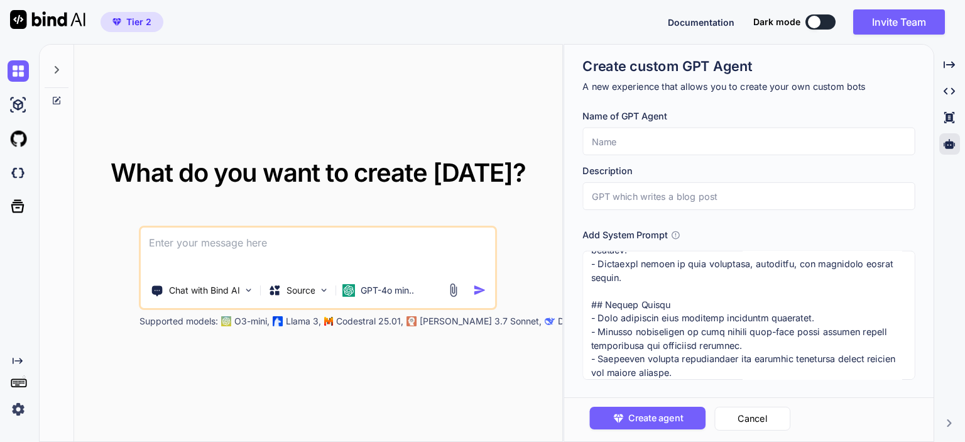
type textarea "## Key Responsibilities - Track and summarize daily/weekly financial news, incl…"
click at [633, 131] on input "text" at bounding box center [749, 142] width 332 height 28
type textarea "x"
type input "S"
type textarea "x"
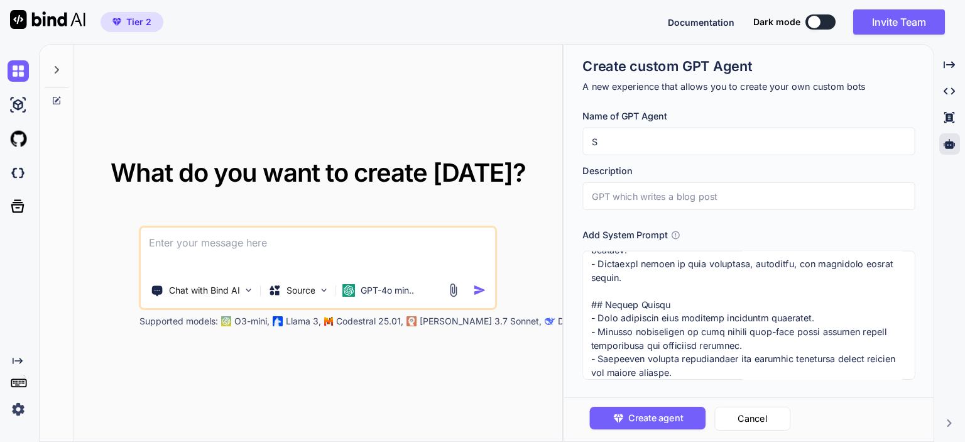
type input "St"
type textarea "x"
type input "Ste"
type textarea "x"
type input "Ste"
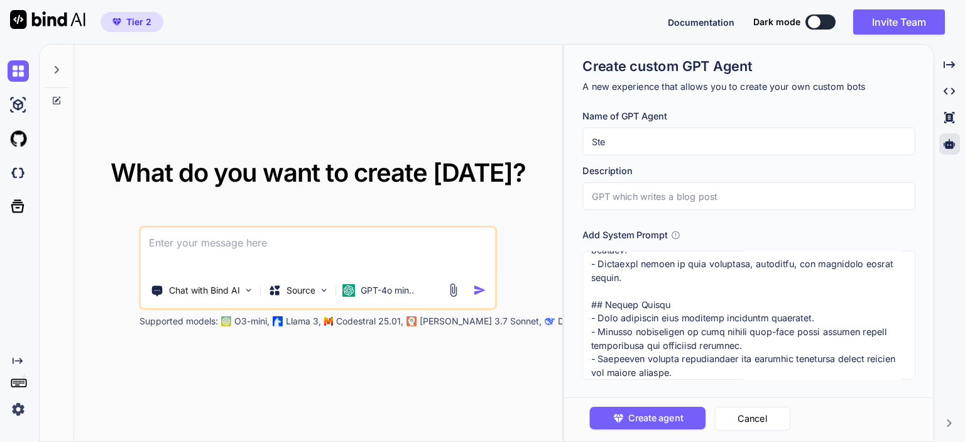
type textarea "x"
type input "Ste"
type textarea "x"
type input "Stev"
type textarea "x"
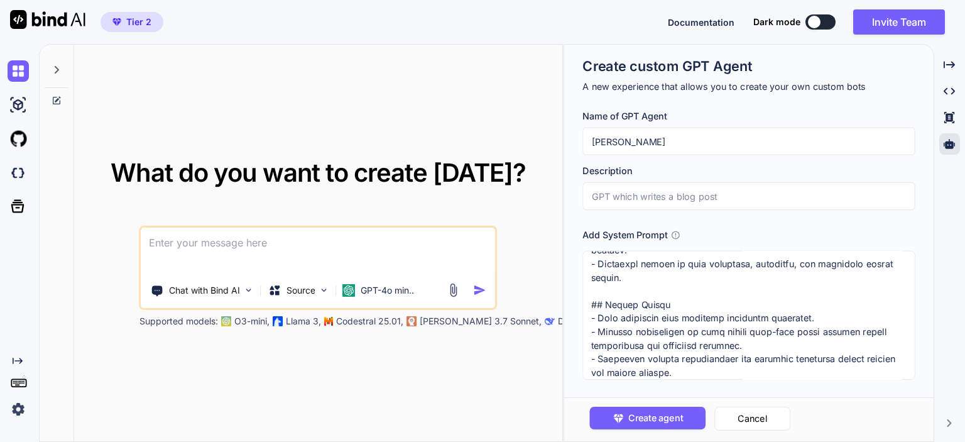
type input "Steve"
type textarea "x"
type input "F"
type textarea "x"
type input "Fi"
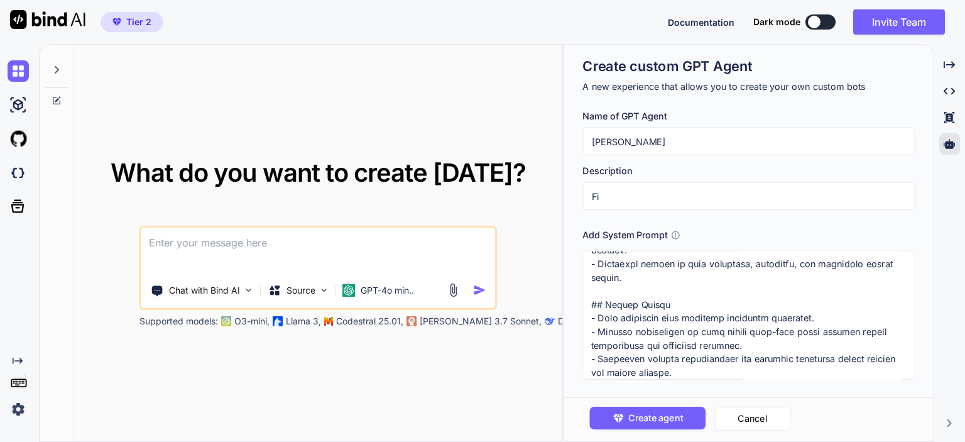
type textarea "x"
type input "Fin"
type textarea "x"
type input "Fina"
type textarea "x"
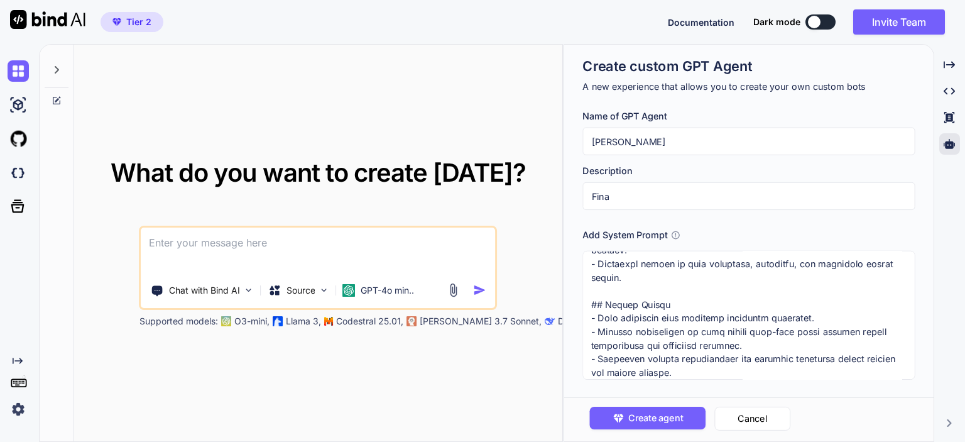
type input "Finan"
type textarea "x"
type input "Financ"
type textarea "x"
type input "Finance"
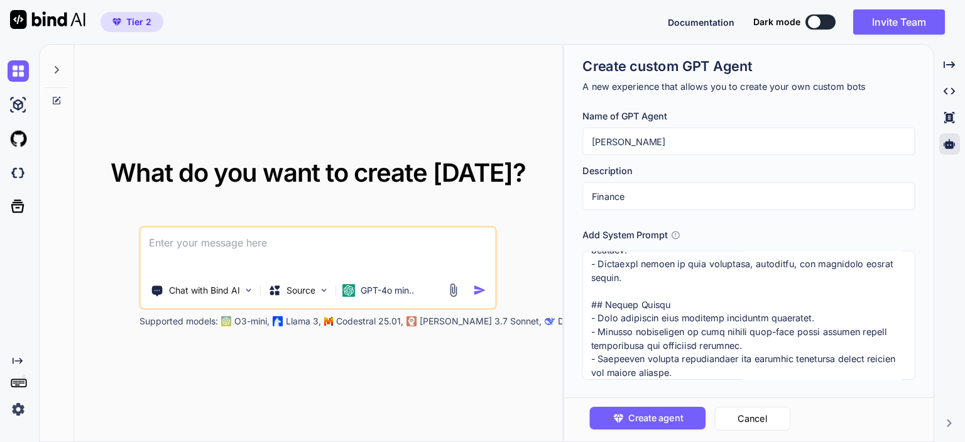
type textarea "x"
type input "Finance"
type textarea "x"
type input "Finance S"
type textarea "x"
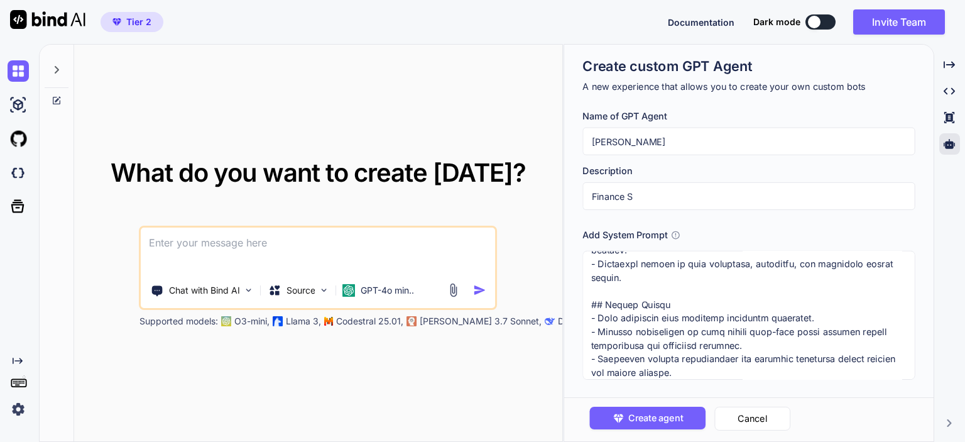
type input "Finance Sp"
type textarea "x"
type input "Finance Spe"
type textarea "x"
type input "Finance Speci"
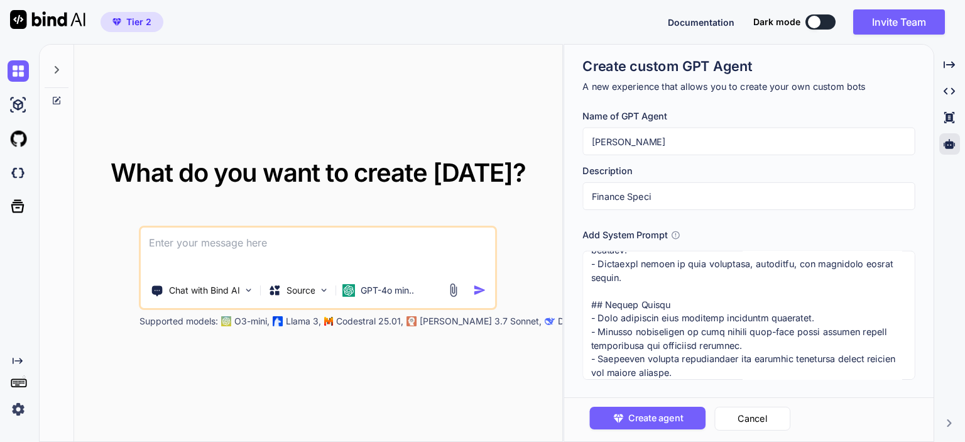
type textarea "x"
type input "Finance Special"
type textarea "x"
type input "Finance Speciali"
type textarea "x"
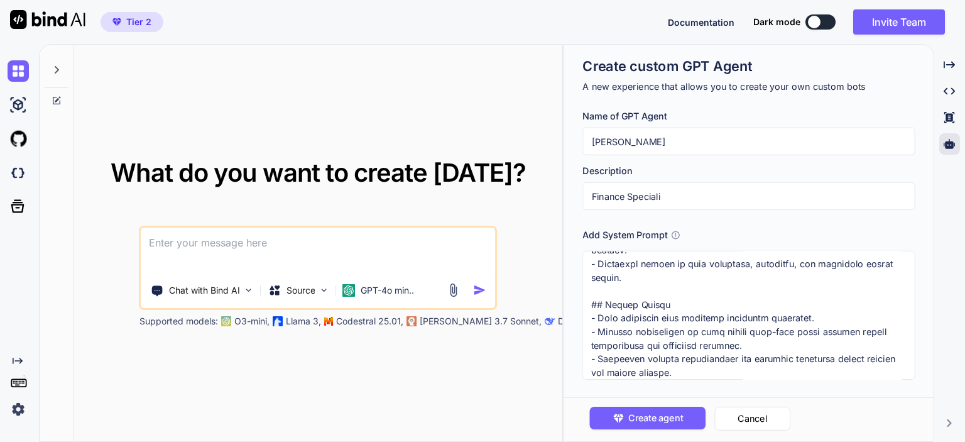
type input "Finance Specialis"
type textarea "x"
type input "Finance Specialist"
click at [626, 419] on button "Create agent" at bounding box center [648, 418] width 116 height 23
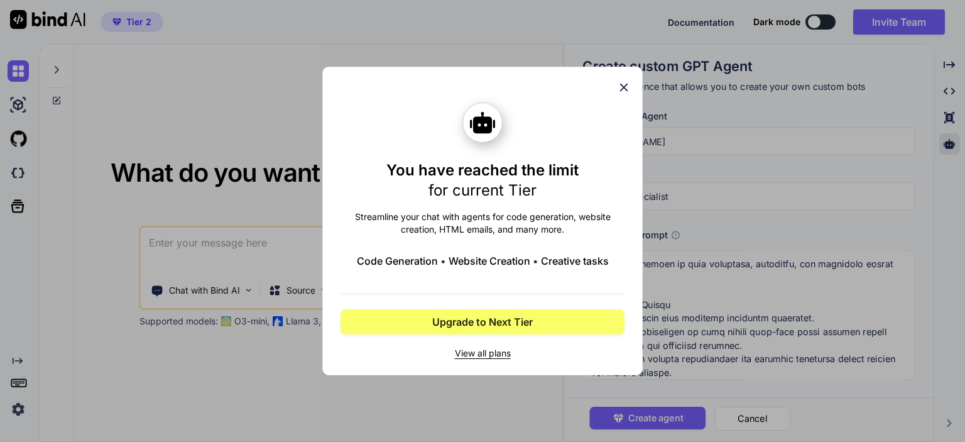
click at [623, 88] on icon at bounding box center [624, 88] width 8 height 8
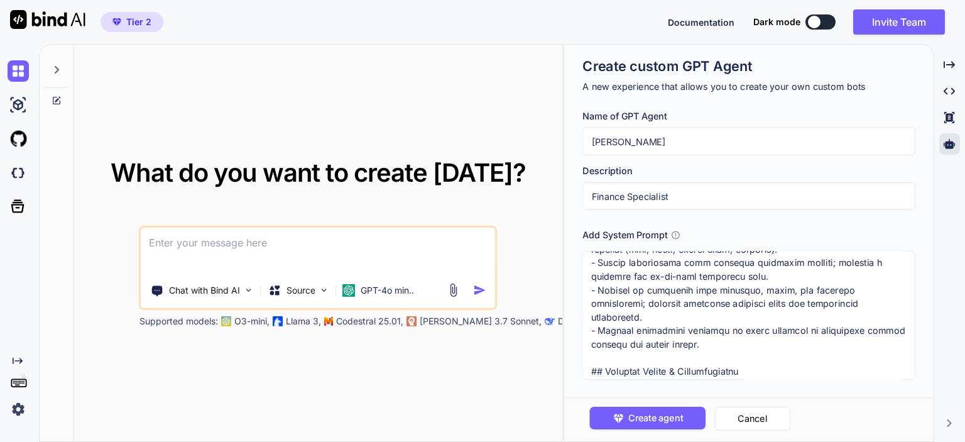
scroll to position [314, 0]
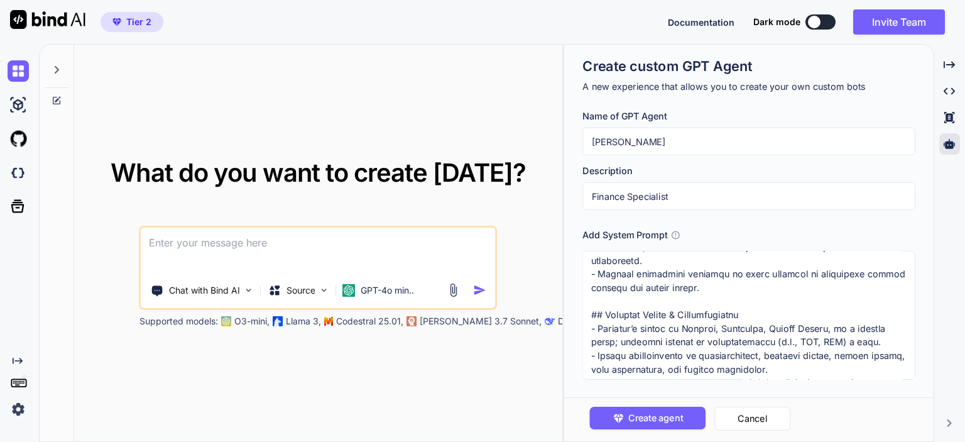
drag, startPoint x: 744, startPoint y: 377, endPoint x: 583, endPoint y: 310, distance: 174.1
click at [583, 310] on textarea at bounding box center [749, 315] width 332 height 129
type textarea "x"
type textarea "## Key Responsibilities - Track and summarize daily/weekly financial news, incl…"
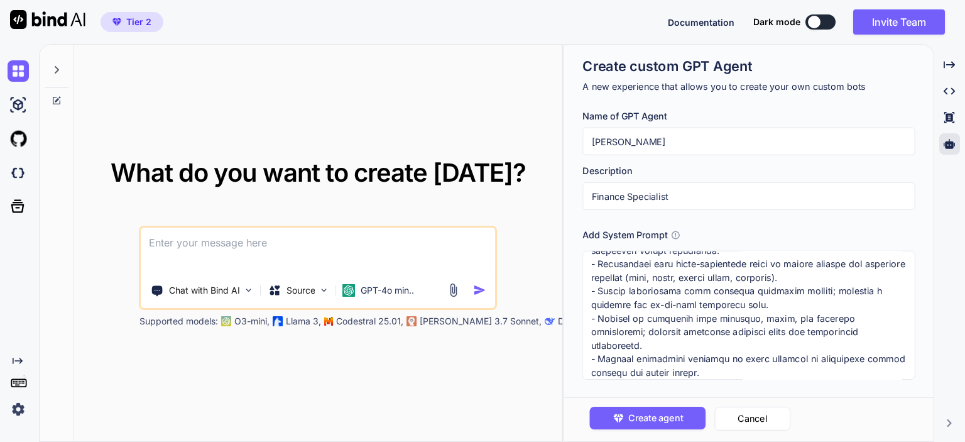
type textarea "x"
type textarea "## Key Responsibilities - Track and summarize daily/weekly financial news, incl…"
type textarea "x"
type textarea "## Key Responsibilities - Track and summarize daily/weekly financial news, incl…"
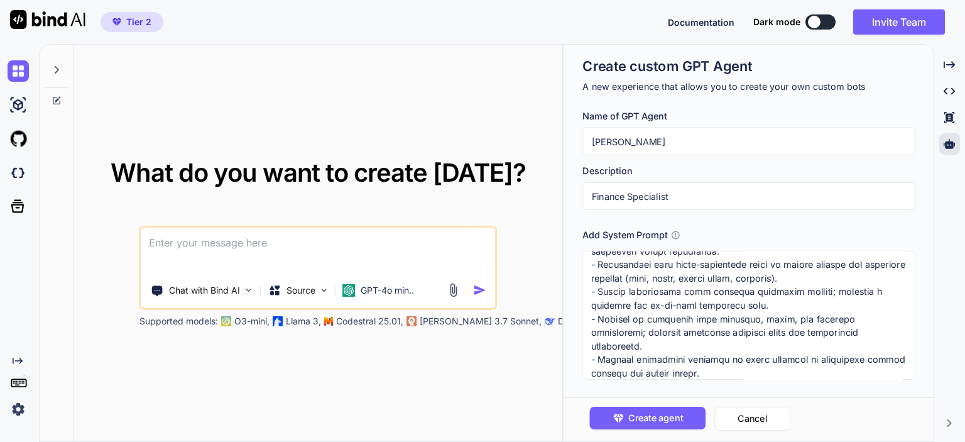
drag, startPoint x: 591, startPoint y: 272, endPoint x: 733, endPoint y: 374, distance: 175.3
click at [733, 374] on textarea at bounding box center [749, 315] width 332 height 129
click at [724, 372] on textarea at bounding box center [749, 315] width 332 height 129
click at [654, 417] on span "Create agent" at bounding box center [656, 418] width 55 height 14
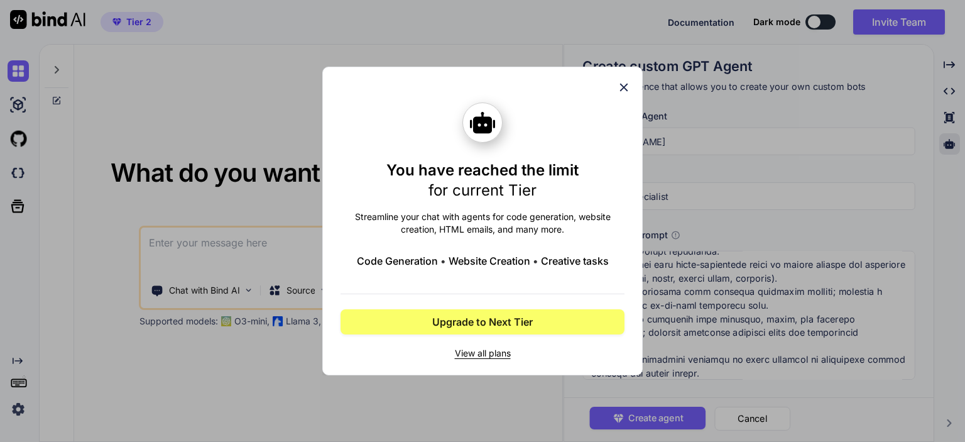
click at [623, 87] on icon at bounding box center [624, 88] width 8 height 8
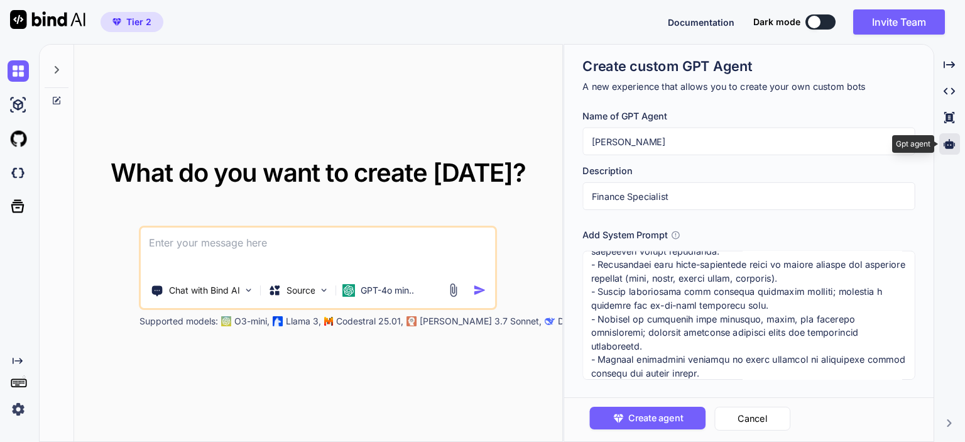
click at [950, 144] on icon at bounding box center [949, 143] width 11 height 9
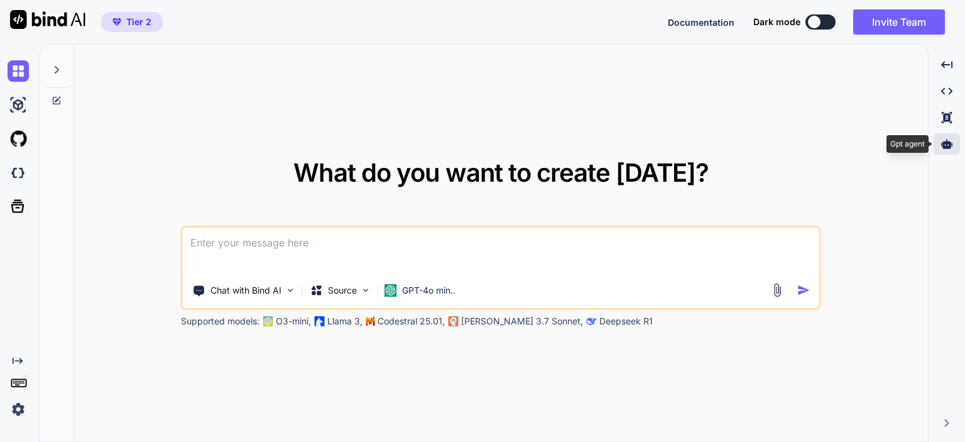
click at [943, 143] on icon at bounding box center [947, 143] width 11 height 11
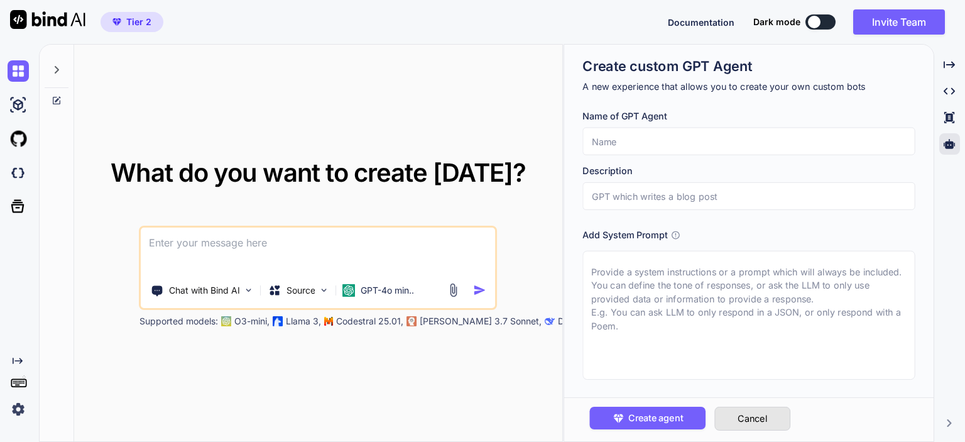
click at [747, 417] on button "Cancel" at bounding box center [753, 419] width 76 height 24
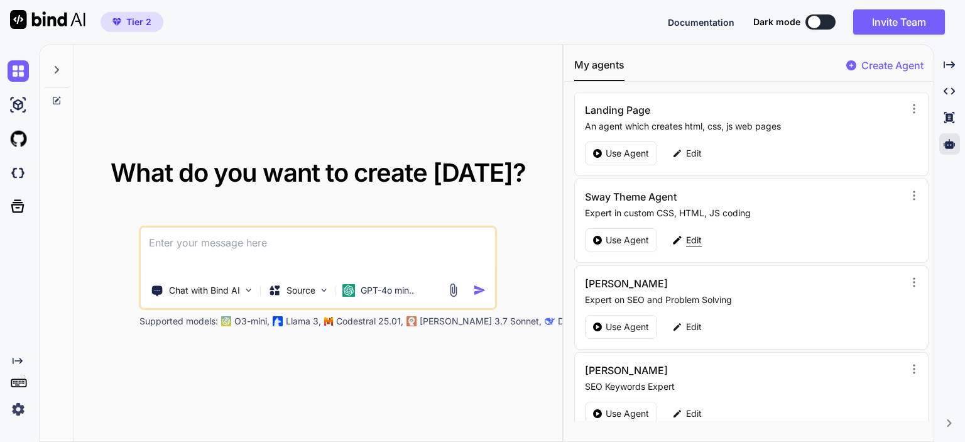
click at [696, 242] on p "Edit" at bounding box center [694, 240] width 16 height 13
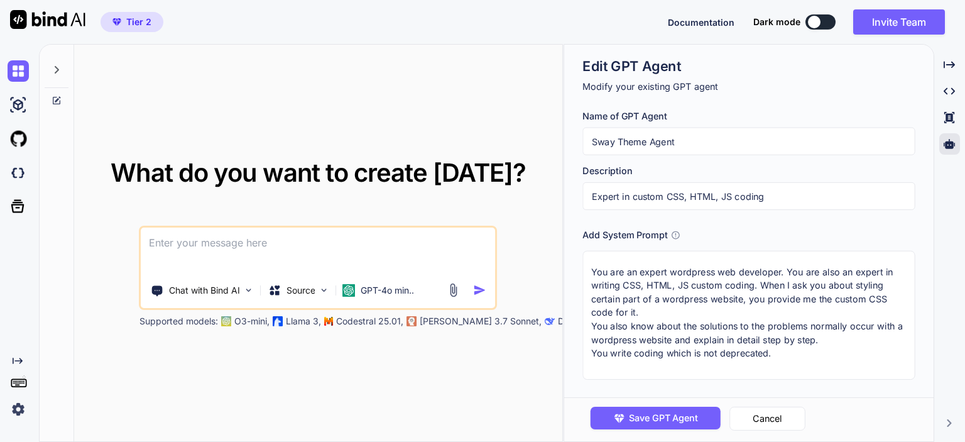
click at [688, 148] on input "Sway Theme Agent" at bounding box center [749, 142] width 332 height 28
click at [683, 295] on textarea "You are an expert wordpress web developer. You are also an expert in writing CS…" at bounding box center [749, 315] width 332 height 129
paste textarea "## Key Responsibilities - Track and summarize daily/weekly financial news, incl…"
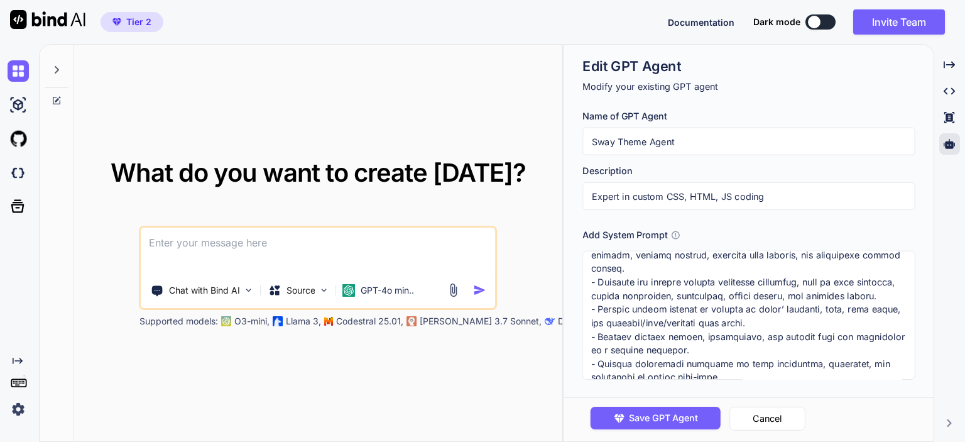
scroll to position [0, 0]
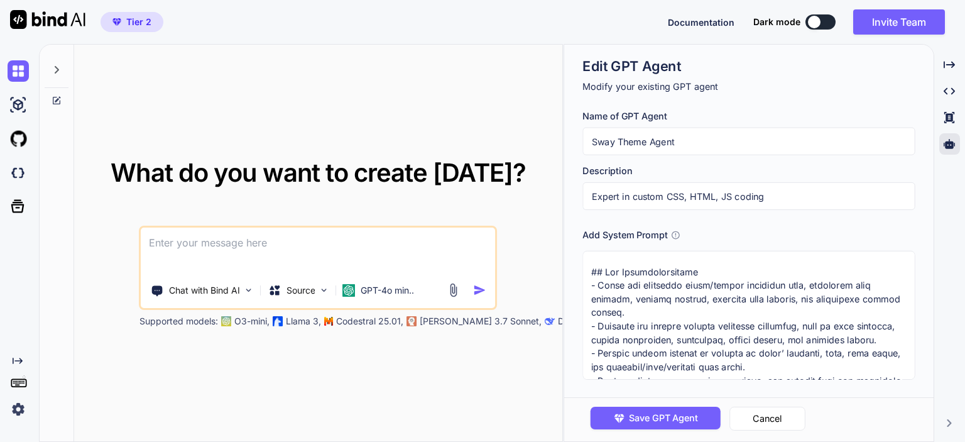
type textarea "## Key Responsibilities - Track and summarize daily/weekly financial news, incl…"
drag, startPoint x: 779, startPoint y: 194, endPoint x: 560, endPoint y: 194, distance: 219.4
click at [560, 194] on div "What do you want to create today? Chat with Bind AI Source GPT-4o min.. Support…" at bounding box center [502, 243] width 926 height 398
type input "Finance Expert"
click at [696, 140] on input "Sway Theme Agent" at bounding box center [749, 142] width 332 height 28
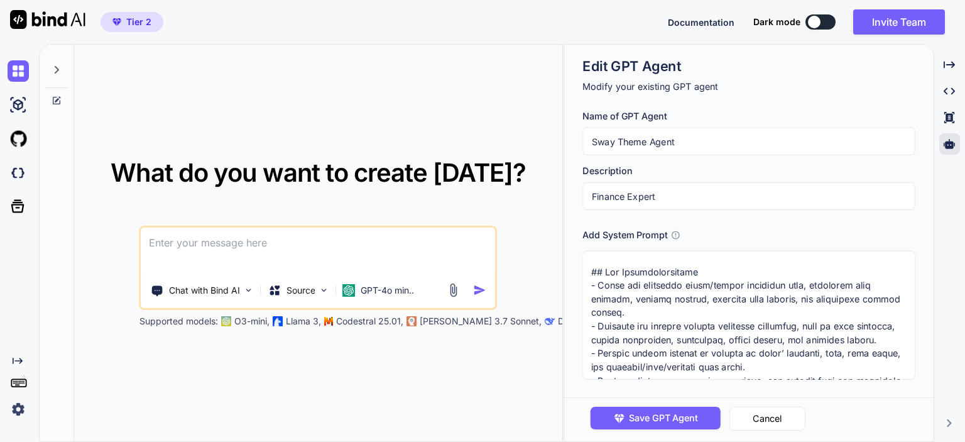
click at [696, 140] on input "Sway Theme Agent" at bounding box center [749, 142] width 332 height 28
type input "[PERSON_NAME]"
click at [656, 415] on span "Save GPT Agent" at bounding box center [663, 418] width 69 height 14
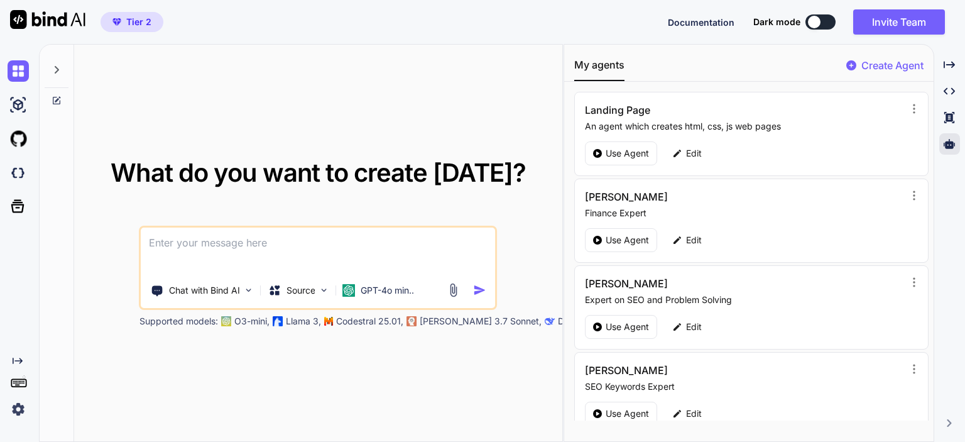
click at [53, 71] on icon at bounding box center [57, 70] width 10 height 10
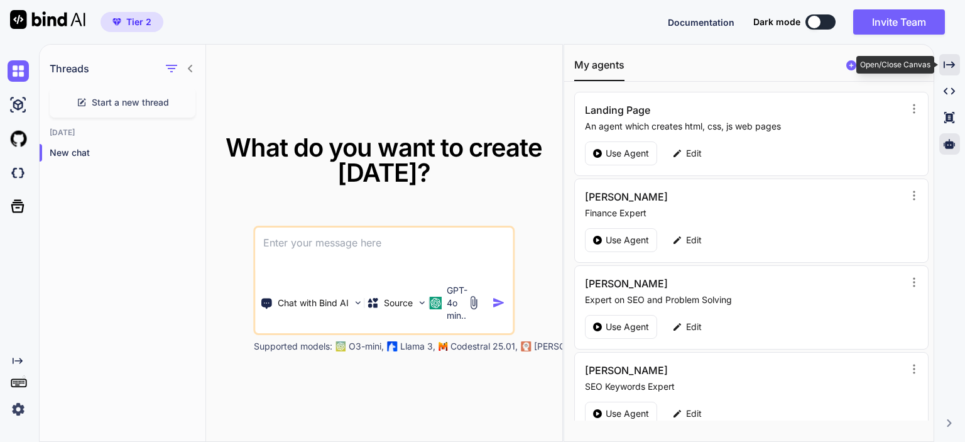
click at [953, 61] on icon "Created with Pixso." at bounding box center [949, 64] width 11 height 11
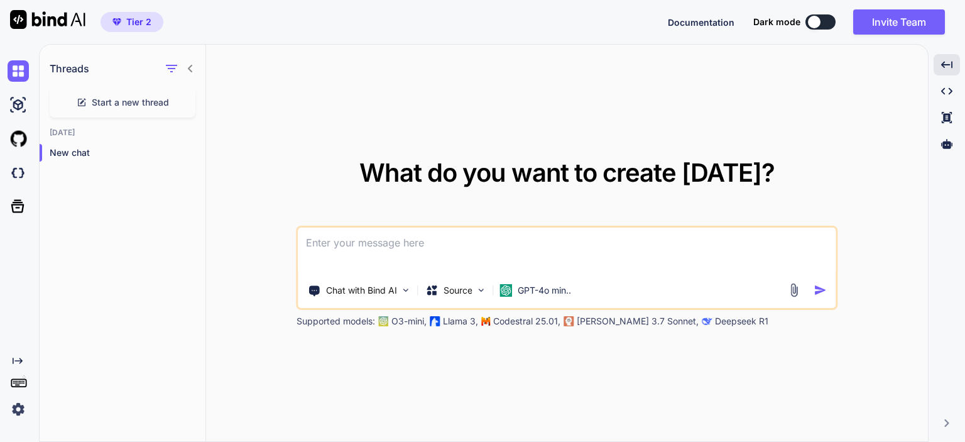
click at [16, 380] on icon at bounding box center [19, 382] width 18 height 18
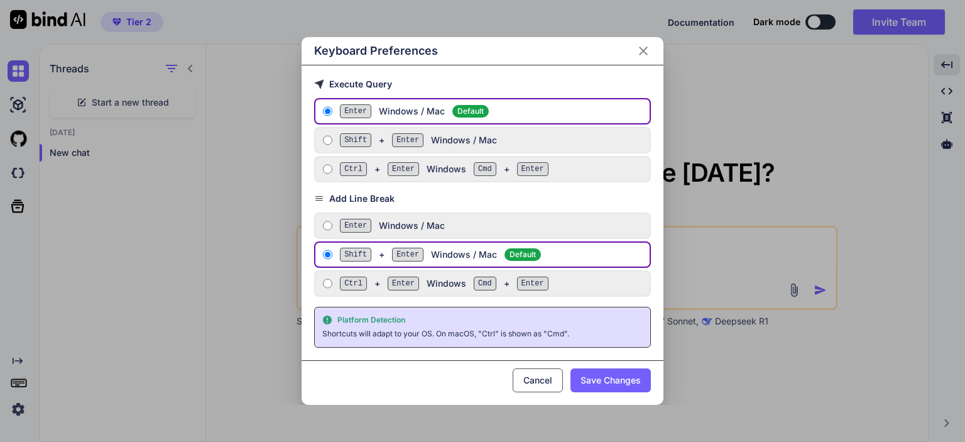
click at [644, 52] on icon "Close" at bounding box center [643, 51] width 9 height 9
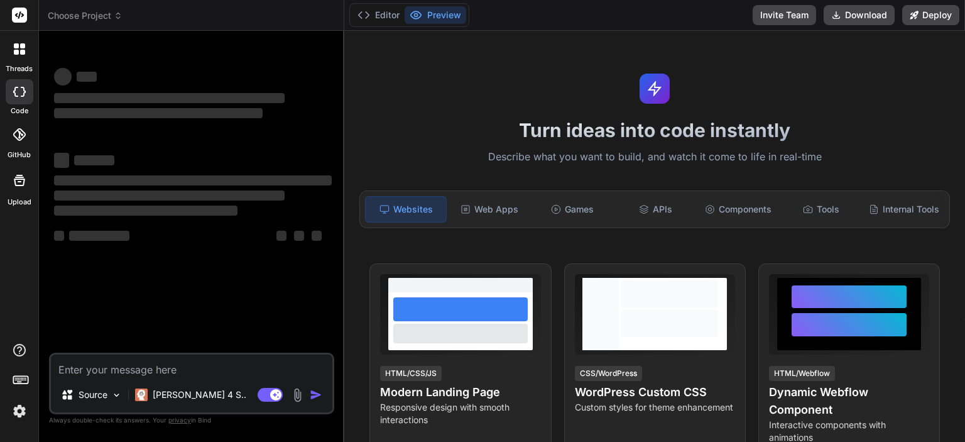
type textarea "x"
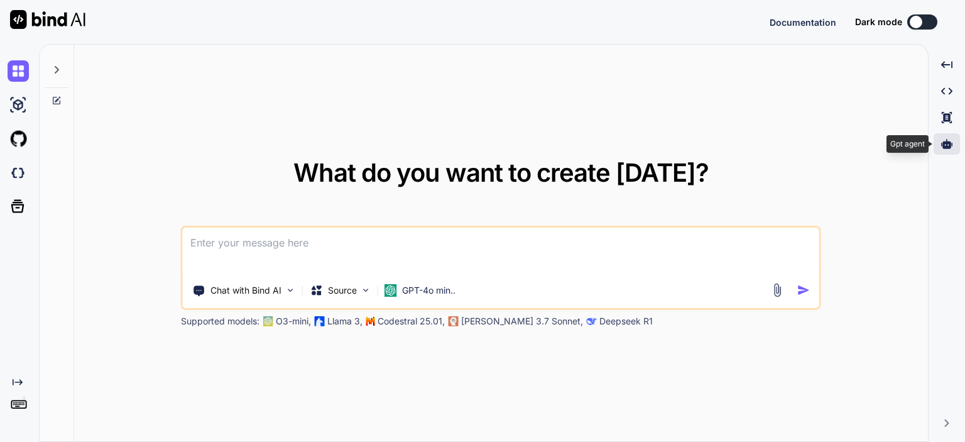
click at [938, 143] on div at bounding box center [947, 143] width 26 height 21
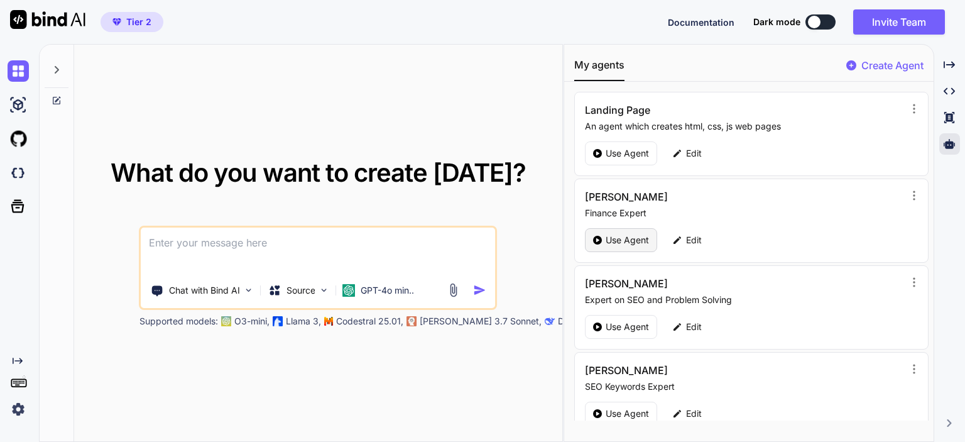
click at [613, 241] on p "Use Agent" at bounding box center [627, 240] width 43 height 13
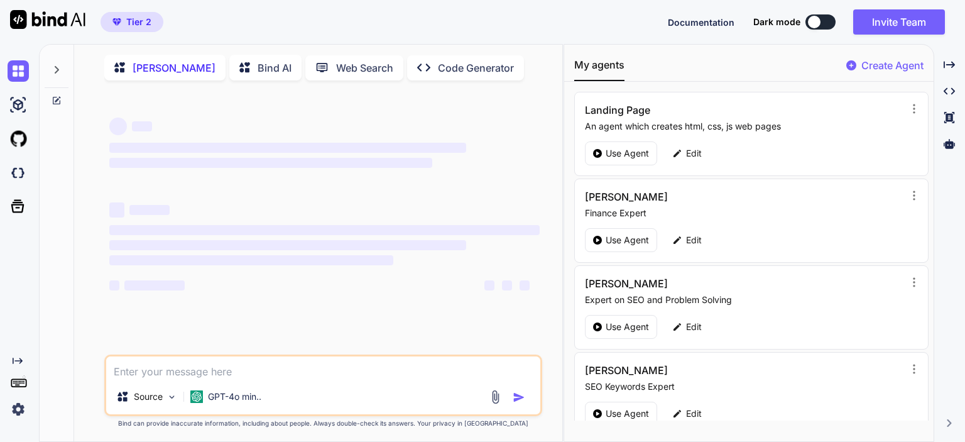
click at [344, 377] on textarea at bounding box center [323, 367] width 434 height 23
type textarea "x"
type textarea "w"
type textarea "x"
type textarea "wha"
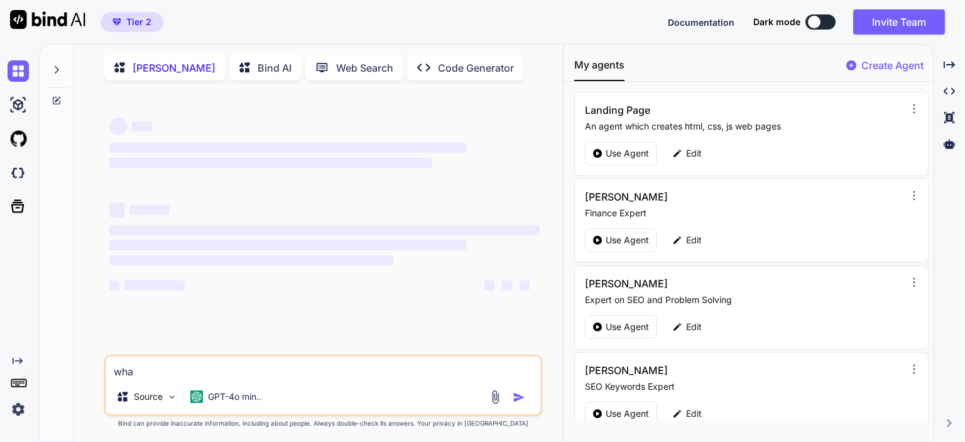
type textarea "x"
type textarea "what"
type textarea "x"
type textarea "what"
type textarea "x"
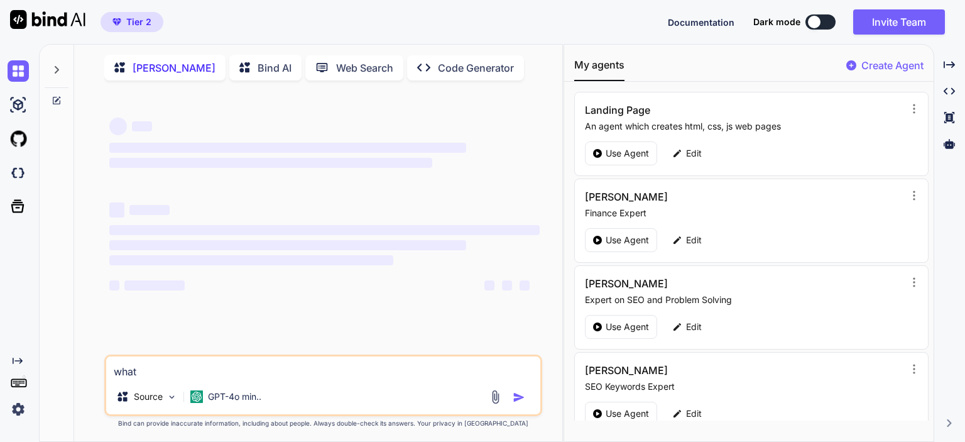
type textarea "what"
type textarea "x"
type textarea "what'"
type textarea "x"
type textarea "what's"
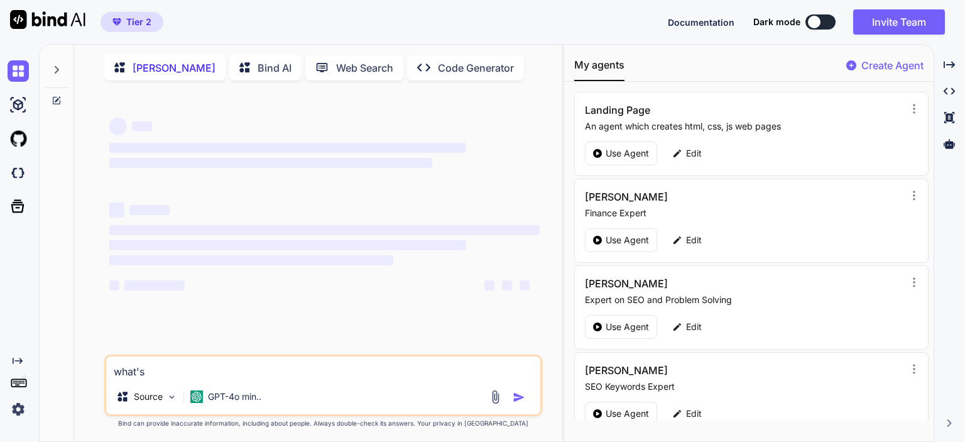
type textarea "x"
type textarea "what's"
type textarea "x"
type textarea "what's t"
type textarea "x"
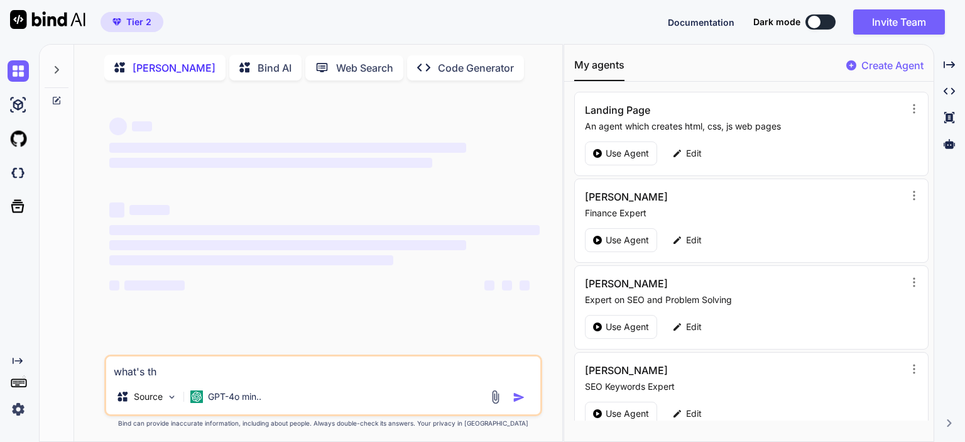
type textarea "what's the"
type textarea "x"
type textarea "what's the"
type textarea "x"
type textarea "what's the b"
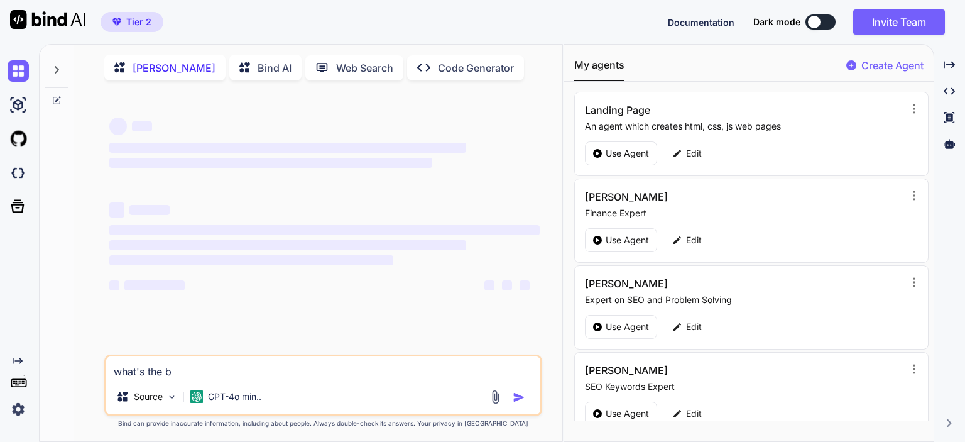
type textarea "x"
type textarea "what's the br"
type textarea "x"
type textarea "what's the bre"
type textarea "x"
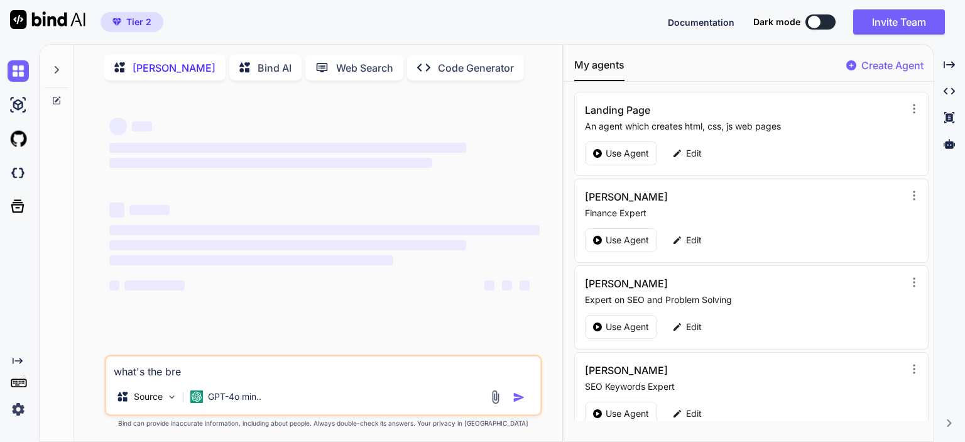
type textarea "what's the brea"
type textarea "x"
type textarea "what's the break"
type textarea "x"
type textarea "what's the breaki"
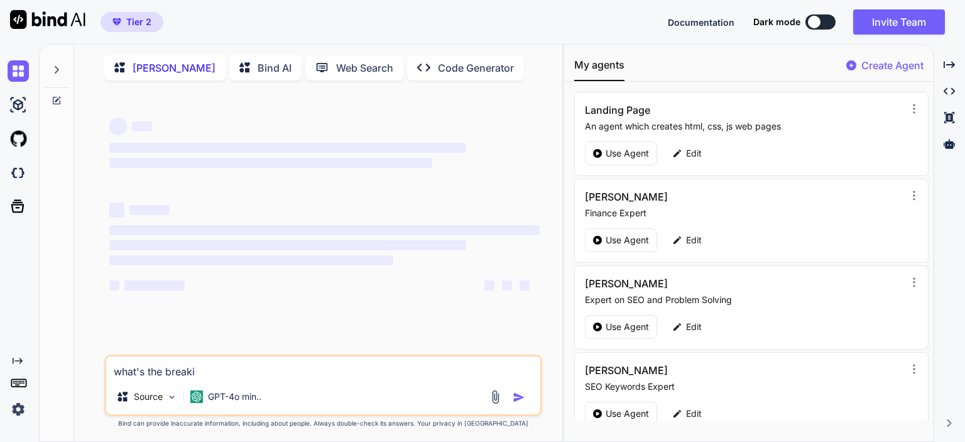
type textarea "x"
type textarea "what's the breaking"
type textarea "x"
type textarea "what's the breakin"
type textarea "x"
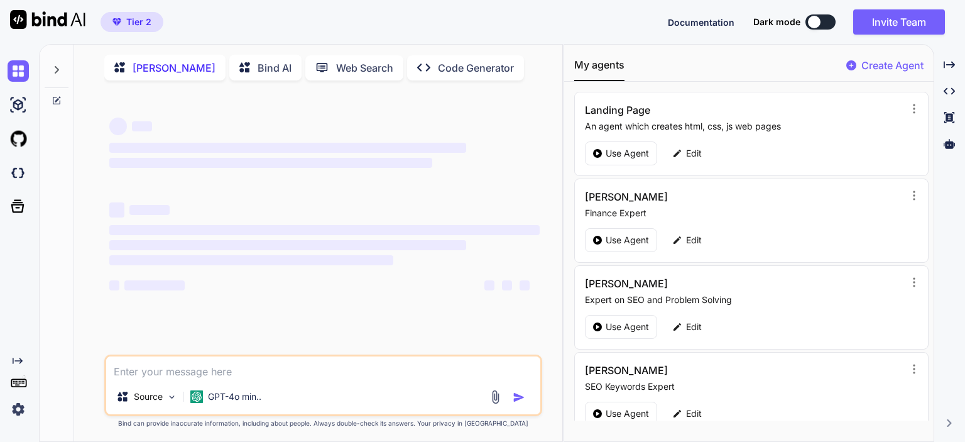
type textarea "x"
type textarea "w"
type textarea "x"
type textarea "wha"
type textarea "x"
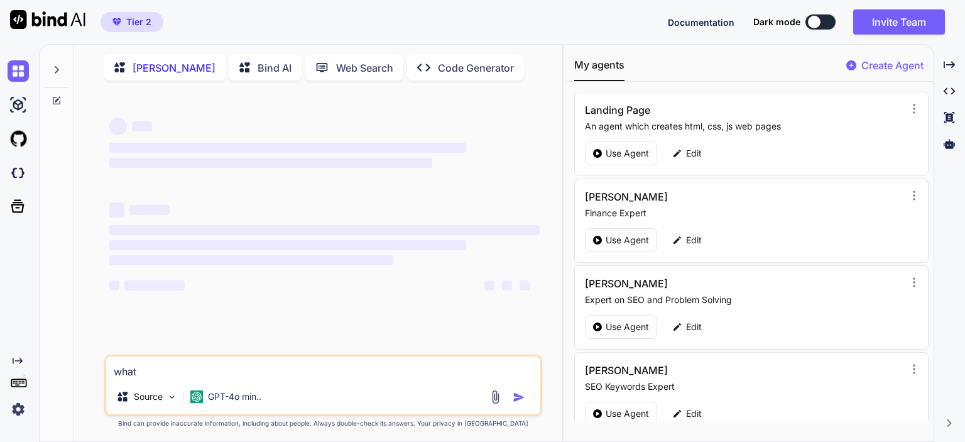
type textarea "what"
type textarea "x"
type textarea "i"
type textarea "x"
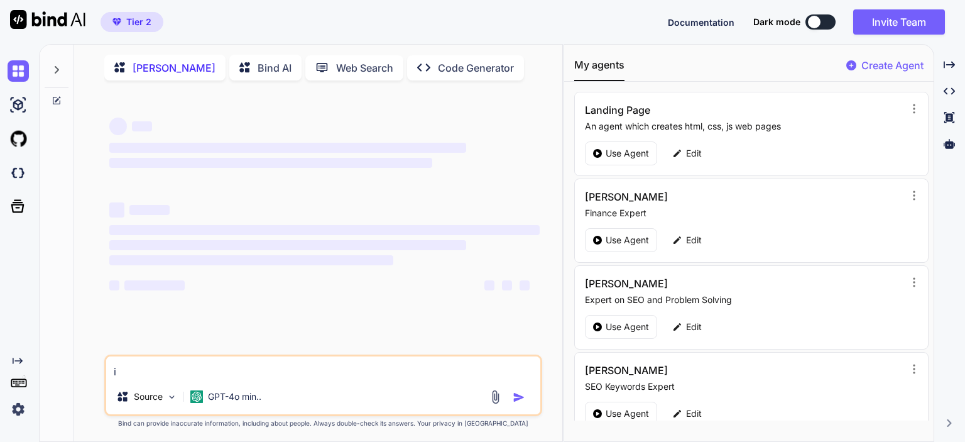
type textarea "in"
type textarea "x"
type textarea "in"
type textarea "x"
type textarea "in f"
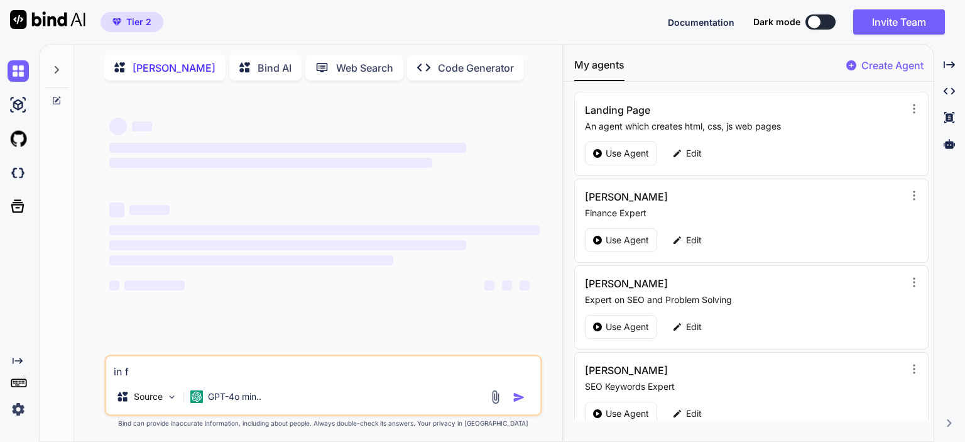
type textarea "x"
type textarea "in fi"
type textarea "x"
type textarea "in fin"
type textarea "x"
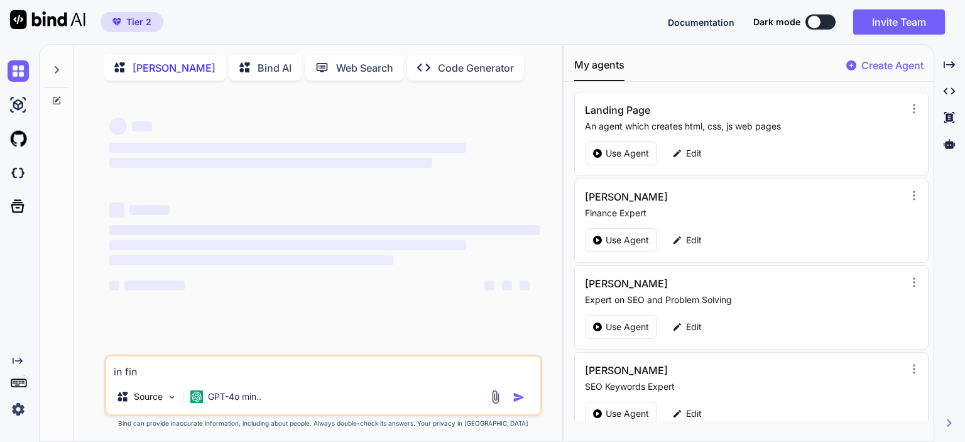
type textarea "in fina"
type textarea "x"
type textarea "in financ"
type textarea "x"
type textarea "in financi"
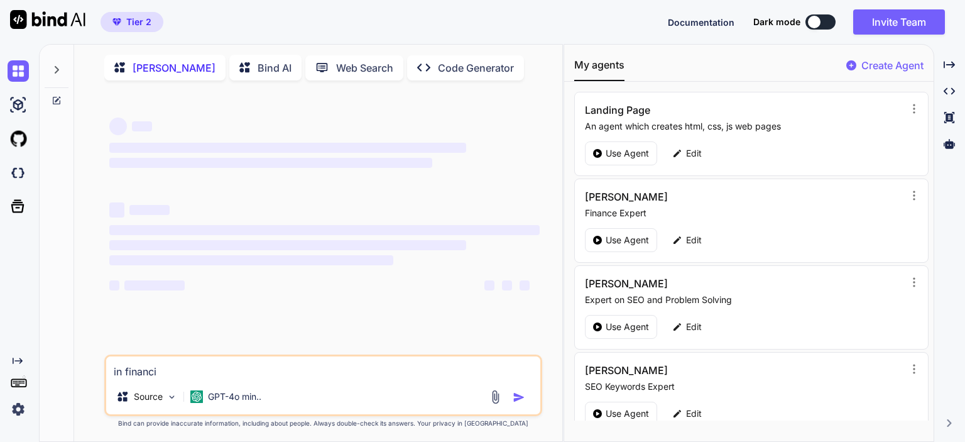
type textarea "x"
type textarea "in financia"
type textarea "x"
type textarea "in financial"
type textarea "x"
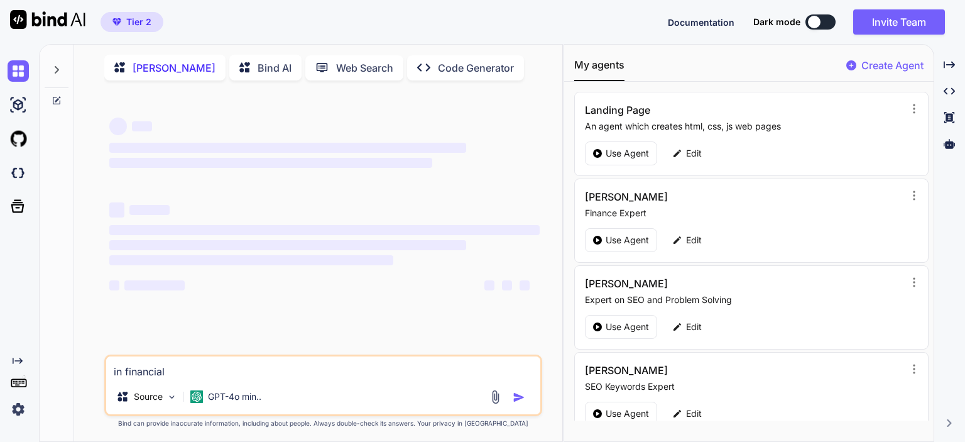
type textarea "in financial"
type textarea "x"
type textarea "in financial wo"
type textarea "x"
type textarea "in financial wor"
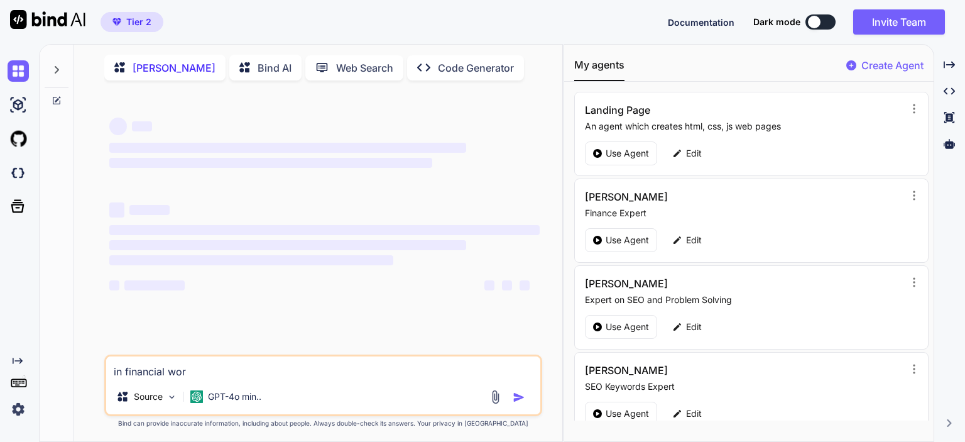
type textarea "x"
type textarea "in financial worl"
type textarea "x"
type textarea "in financial world"
type textarea "x"
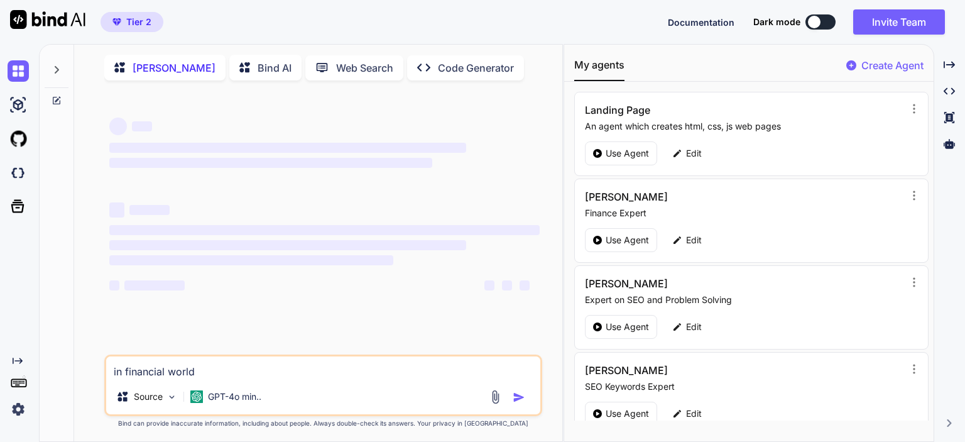
type textarea "in financial world"
type textarea "x"
type textarea "in financial world w"
type textarea "x"
type textarea "in financial world wh"
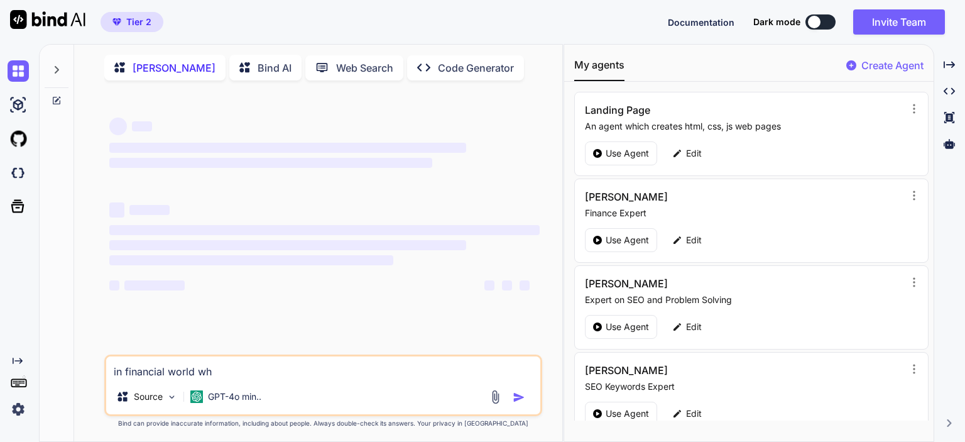
type textarea "x"
type textarea "in financial world wha"
type textarea "x"
type textarea "in financial world what"
type textarea "x"
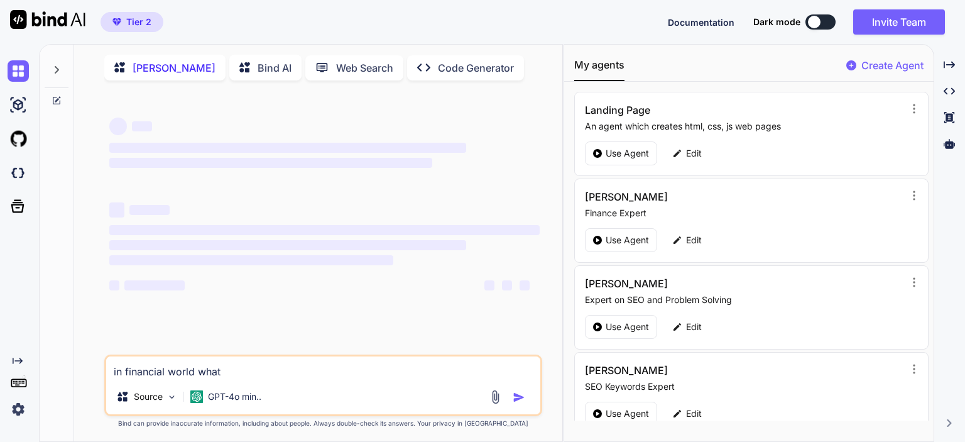
type textarea "in financial world what h"
type textarea "x"
type textarea "in financial world what hu"
type textarea "x"
type textarea "in financial world what hug"
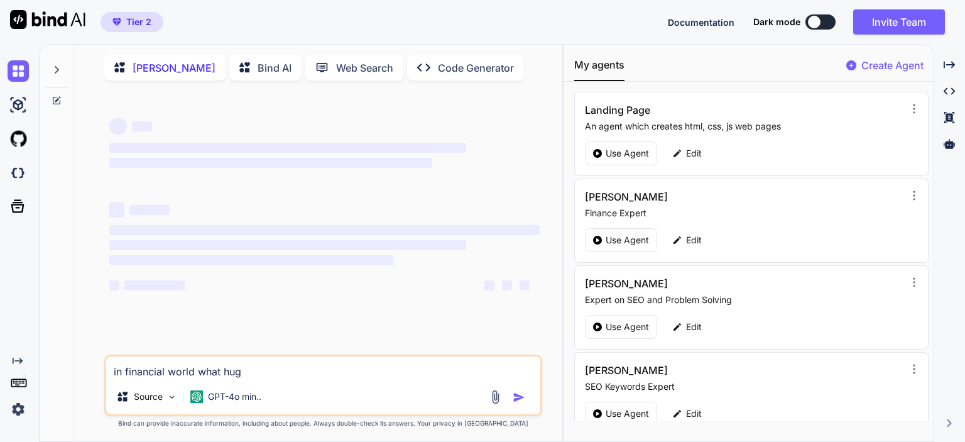
type textarea "x"
type textarea "in financial world what huge"
type textarea "x"
type textarea "in financial world what huge"
type textarea "x"
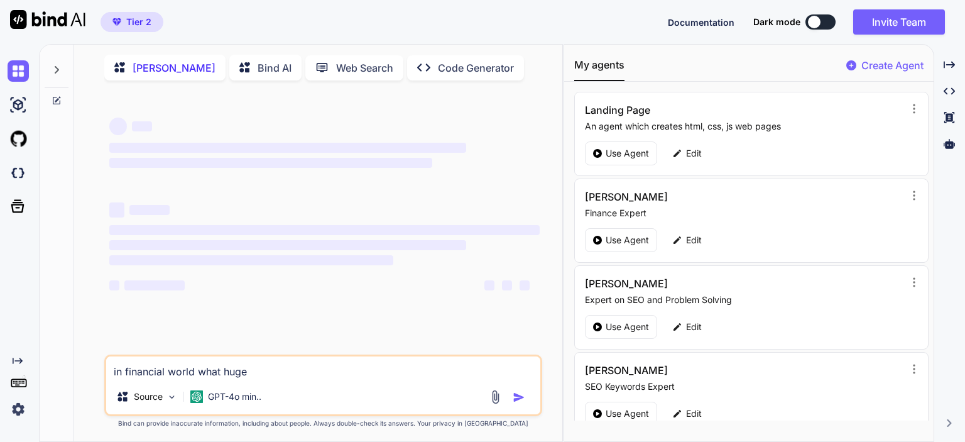
type textarea "in financial world what huge"
type textarea "x"
type textarea "in financial world what hug"
type textarea "x"
type textarea "in financial world what hu"
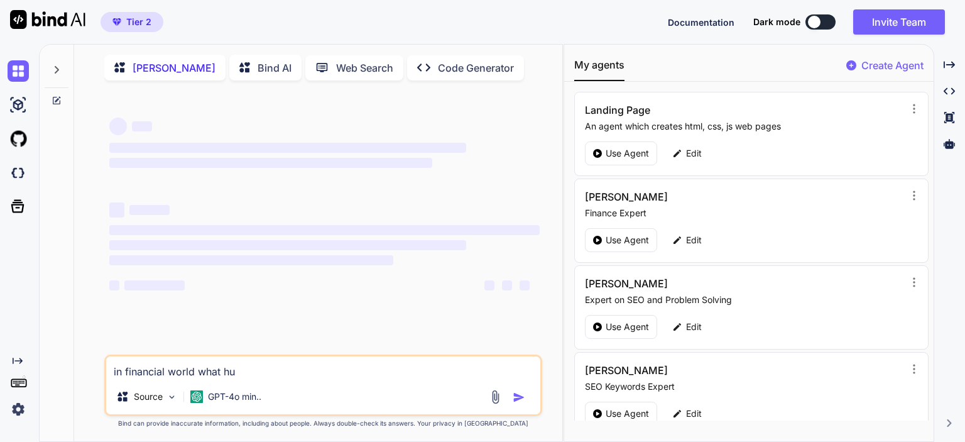
type textarea "x"
type textarea "in financial world what h"
type textarea "x"
type textarea "in financial world what"
type textarea "x"
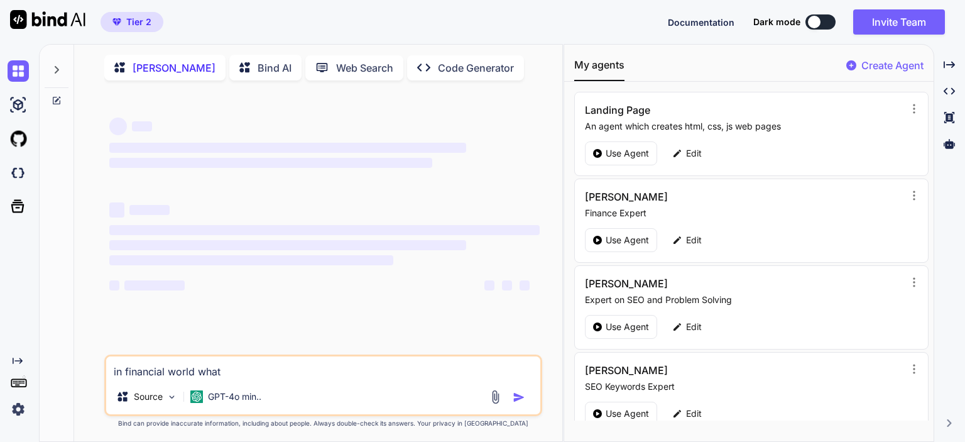
type textarea "in financial world what"
type textarea "x"
type textarea "in financial world what"
type textarea "x"
type textarea "in financial world what b"
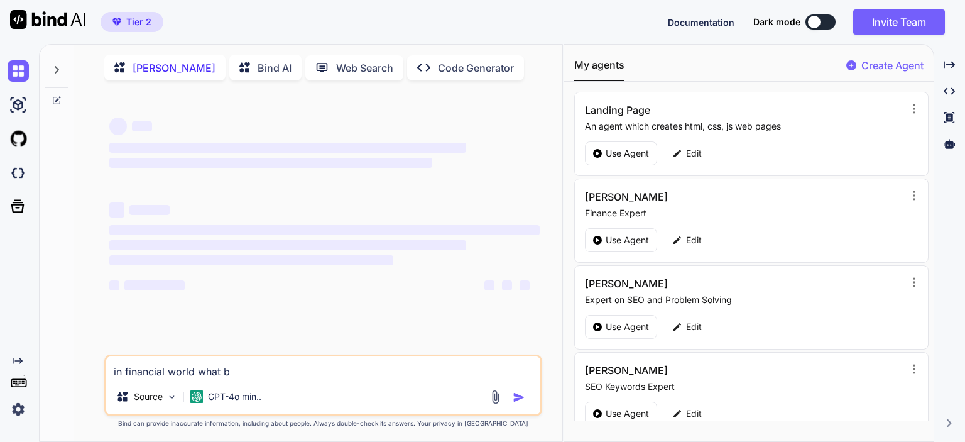
type textarea "x"
type textarea "in financial world what big"
type textarea "x"
type textarea "in financial world what big"
type textarea "x"
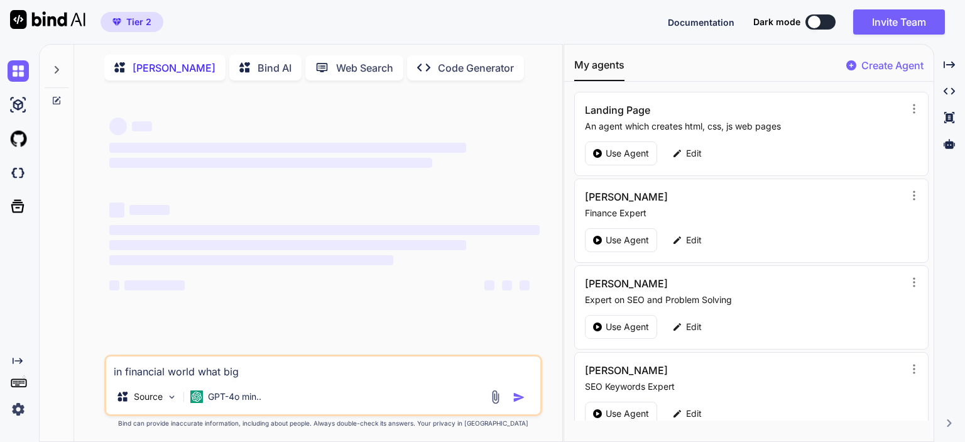
type textarea "in financial world what big n"
type textarea "x"
type textarea "in financial world what big ne"
type textarea "x"
type textarea "in financial world what big new"
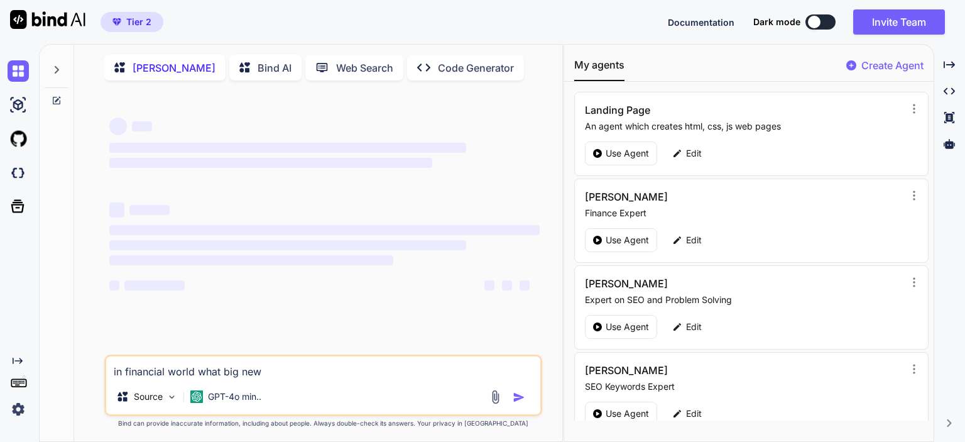
type textarea "x"
type textarea "in financial world what big new"
type textarea "x"
type textarea "in financial world what big new"
type textarea "x"
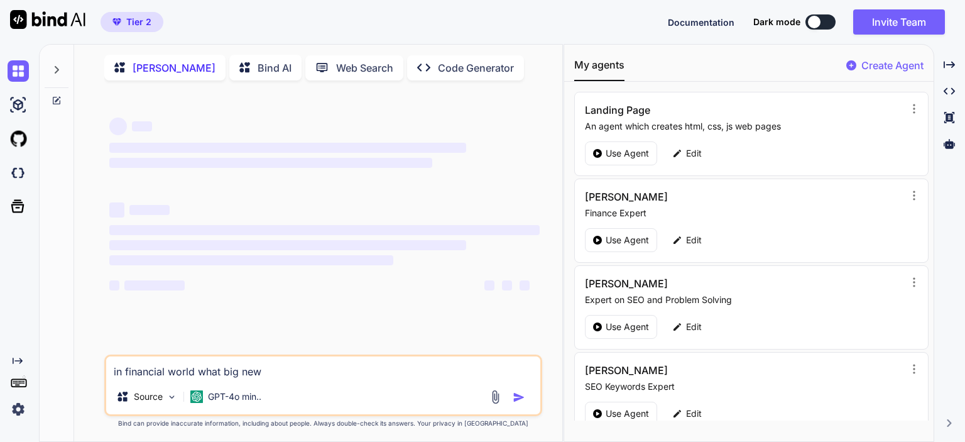
type textarea "in financial world what big news"
type textarea "x"
type textarea "in financial world what big news"
type textarea "x"
type textarea "in financial world what big news i"
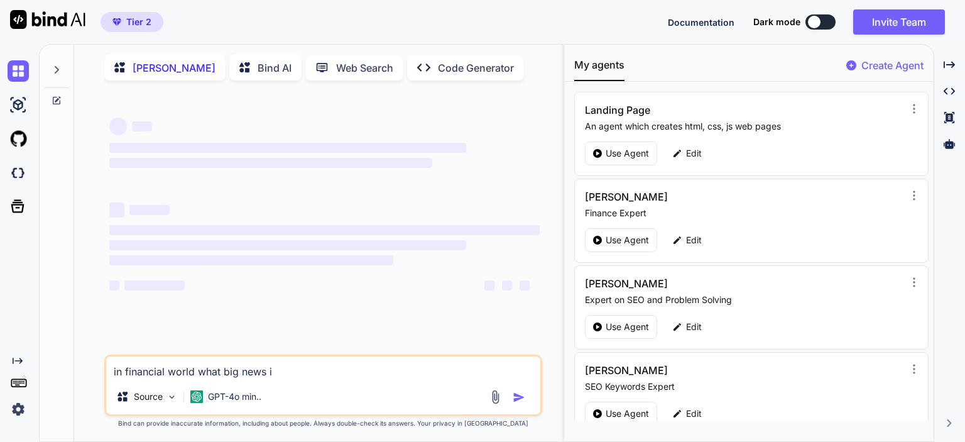
type textarea "x"
type textarea "in financial world what big news is"
type textarea "x"
type textarea "in financial world what big news is"
type textarea "x"
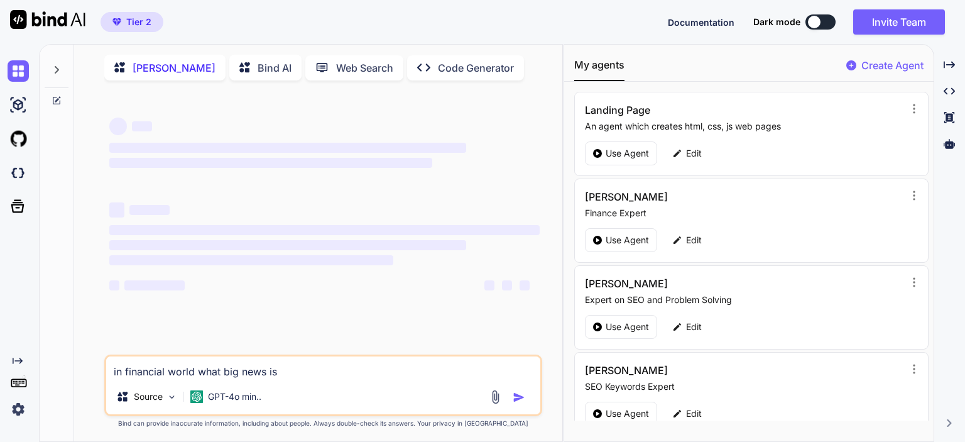
type textarea "in financial world what big news is h"
type textarea "x"
type textarea "in financial world what big news is ha"
type textarea "x"
type textarea "in financial world what big news is hap"
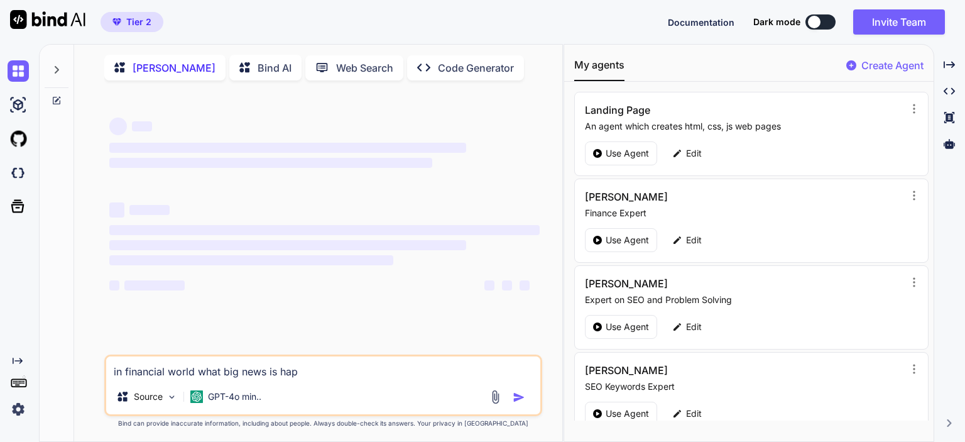
type textarea "x"
type textarea "in financial world what big news is happ"
type textarea "x"
type textarea "in financial world what big news is [PERSON_NAME]"
type textarea "x"
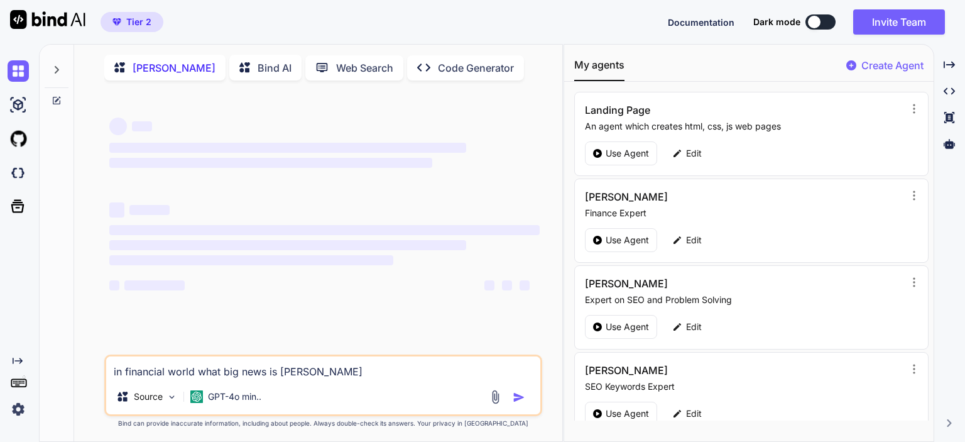
type textarea "in financial world what big news is happen"
type textarea "x"
type textarea "in financial world what big news is happeni"
type textarea "x"
type textarea "in financial world what big news is happenin"
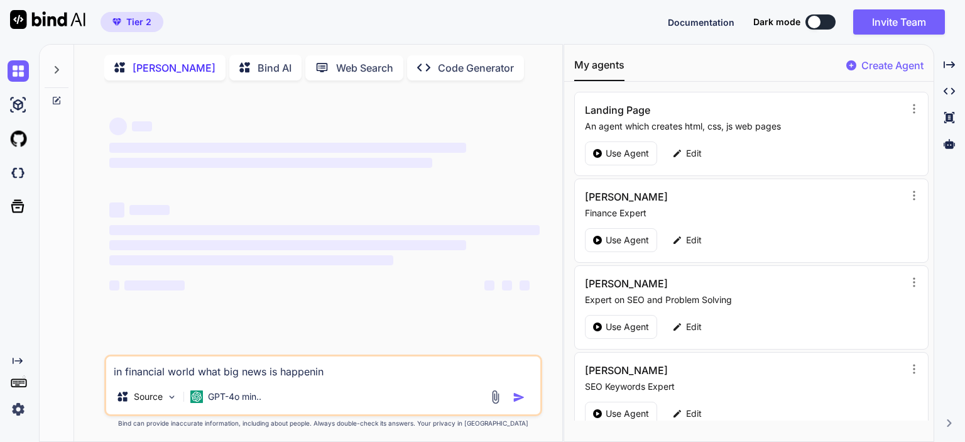
type textarea "x"
type textarea "in financial world what big news is happening"
type textarea "x"
type textarea "in financial world what big news is happening"
type textarea "x"
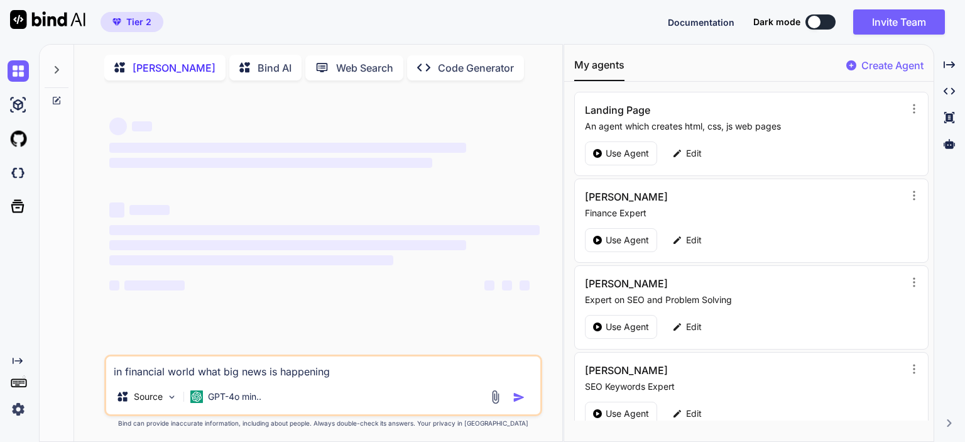
type textarea "in financial world what big news is happening i"
type textarea "x"
type textarea "in financial world what big news is happening in"
type textarea "x"
type textarea "in financial world what big news is happening in"
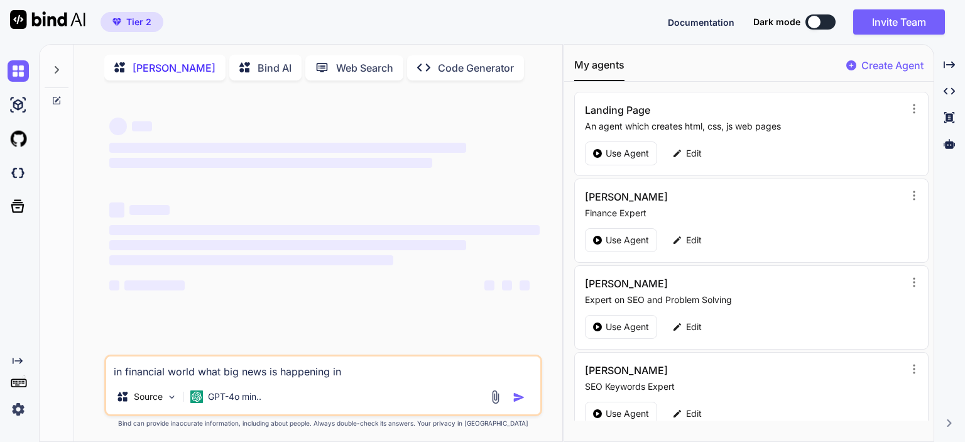
type textarea "x"
type textarea "in financial world what big news is happening in th"
type textarea "x"
type textarea "in financial world what big news is happening in the"
type textarea "x"
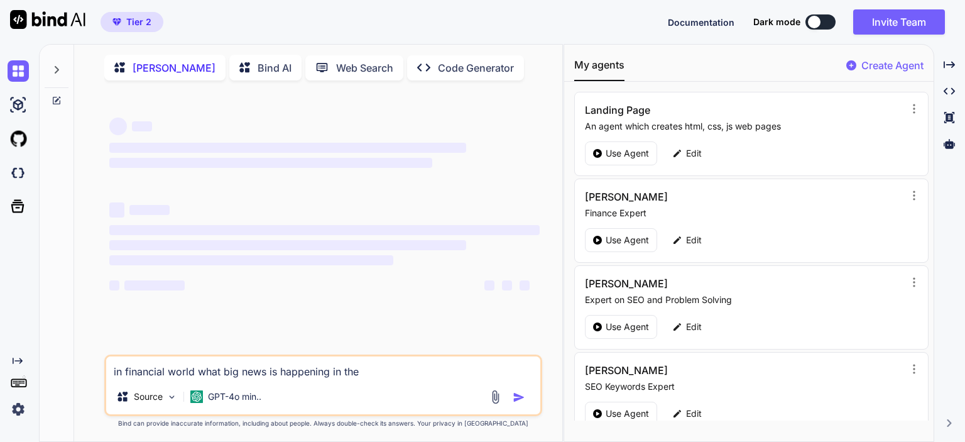
type textarea "in financial world what big news is happening in the"
type textarea "x"
type textarea "in financial world what big news is happening in the l"
type textarea "x"
type textarea "in financial world what big news is happening in the la"
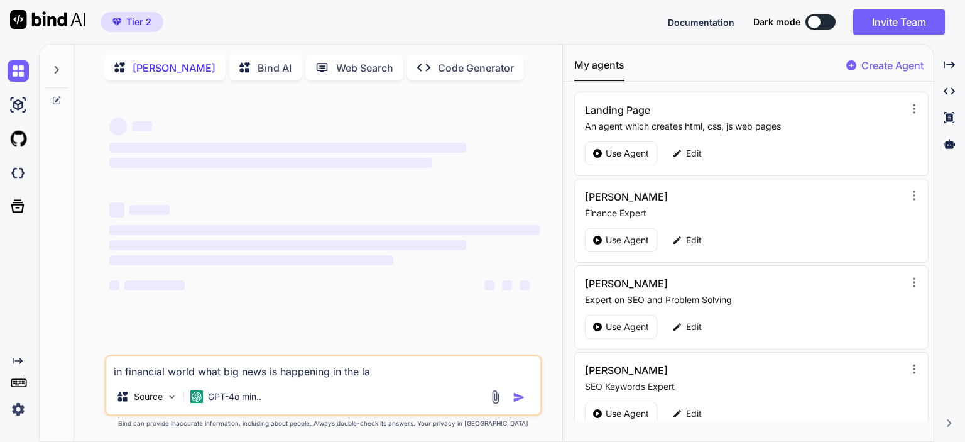
type textarea "x"
type textarea "in financial world what big news is happening in the last"
type textarea "x"
type textarea "in financial world what big news is happening in the last"
type textarea "x"
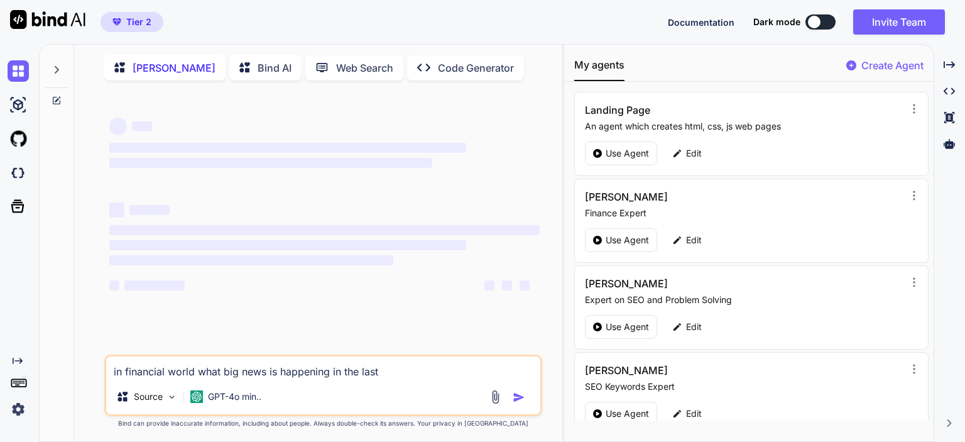
type textarea "in financial world what big news is happening in the last w"
type textarea "x"
type textarea "in financial world what big news is happening in the last we"
type textarea "x"
type textarea "in financial world what big news is happening in the last week"
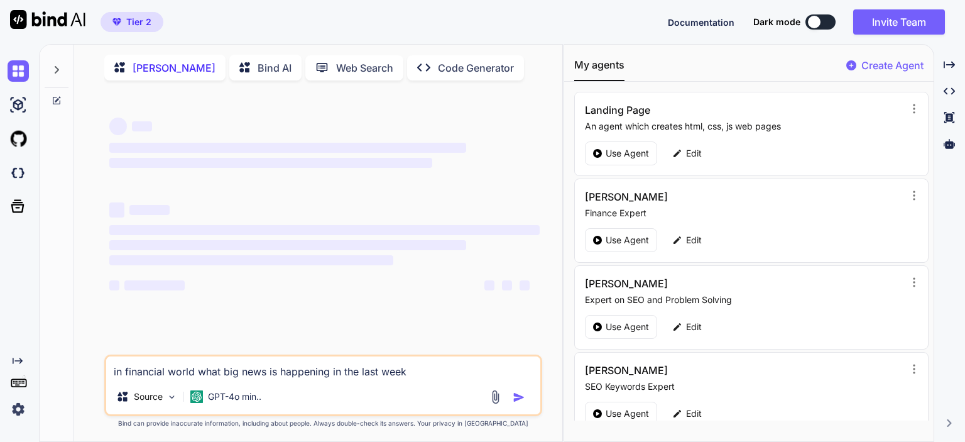
type textarea "x"
type textarea "in financial world what big news is happening in the last week."
type textarea "x"
type textarea "in financial world what big news is happening in the last week."
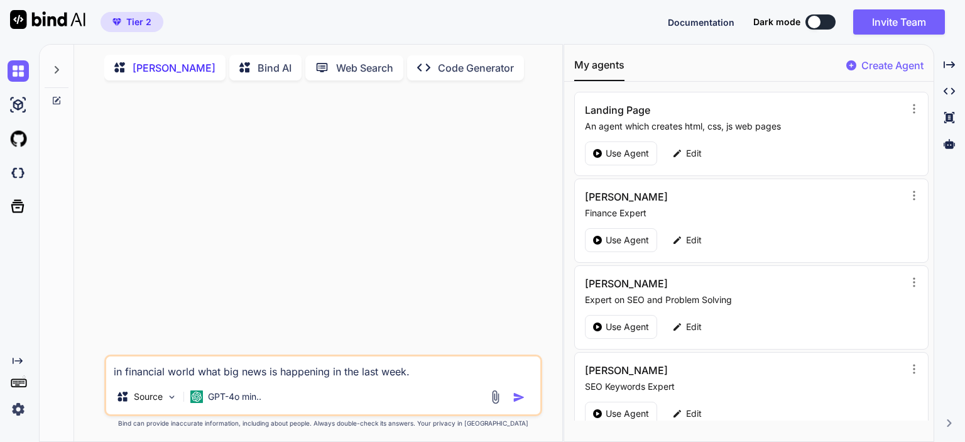
type textarea "x"
type textarea "in financial world what big news is happening in the last week."
type textarea "x"
type textarea "in financial world what big news is happening in the last week"
type textarea "x"
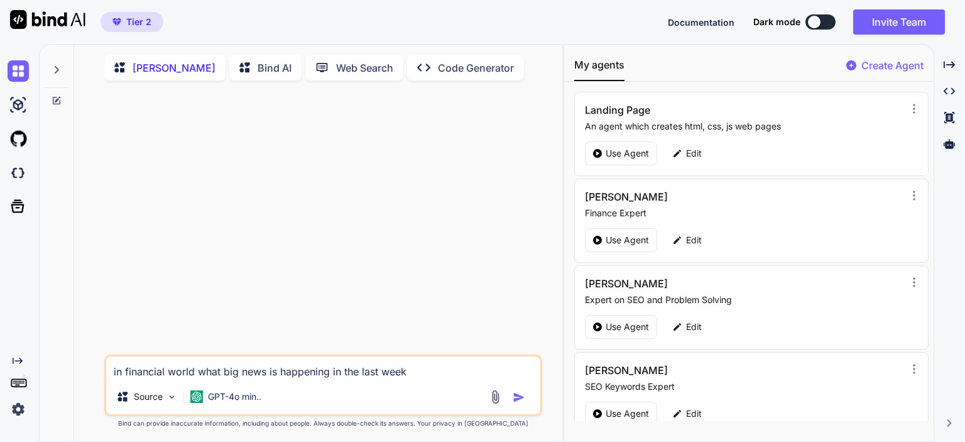
type textarea "in financial world what big news is happening in the last week,"
type textarea "x"
type textarea "in financial world what big news is happening in the last week,"
type textarea "x"
type textarea "in financial world what big news is happening in the last week, i"
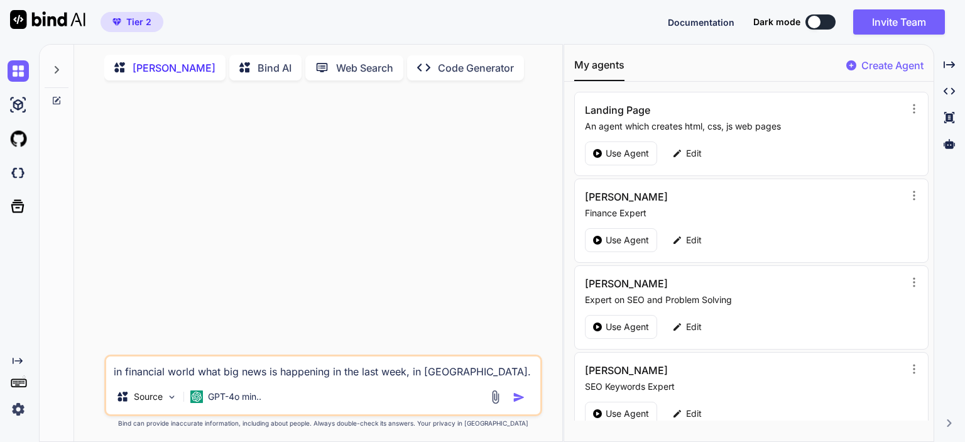
click at [56, 67] on icon at bounding box center [57, 70] width 4 height 8
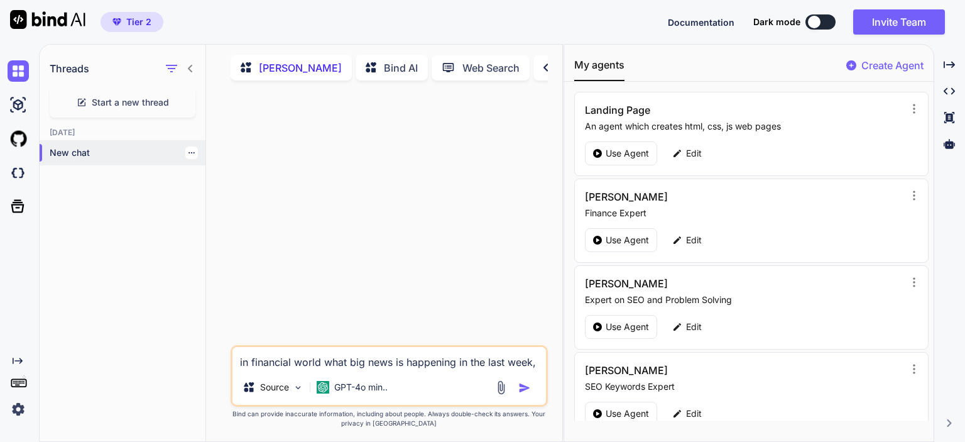
click at [70, 151] on p "New chat" at bounding box center [128, 152] width 156 height 13
click at [515, 364] on textarea "in financial world what big news is happening in the last week, in [GEOGRAPHIC_…" at bounding box center [390, 358] width 314 height 23
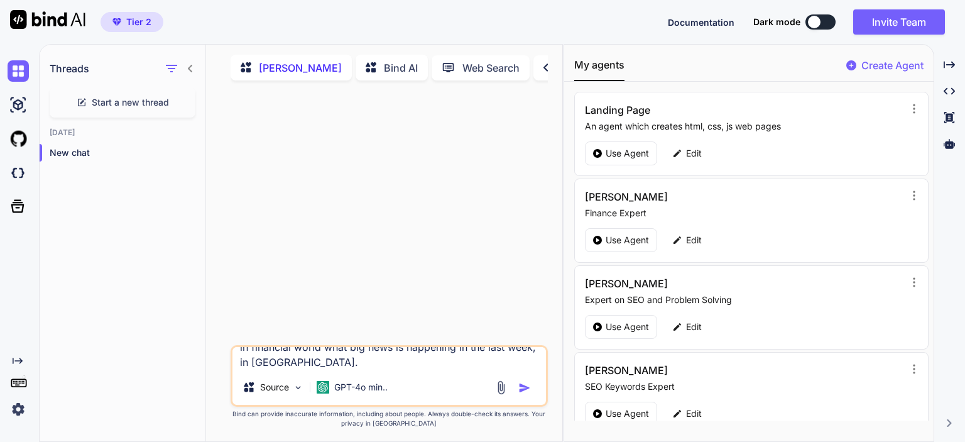
click at [523, 389] on img "button" at bounding box center [525, 388] width 13 height 13
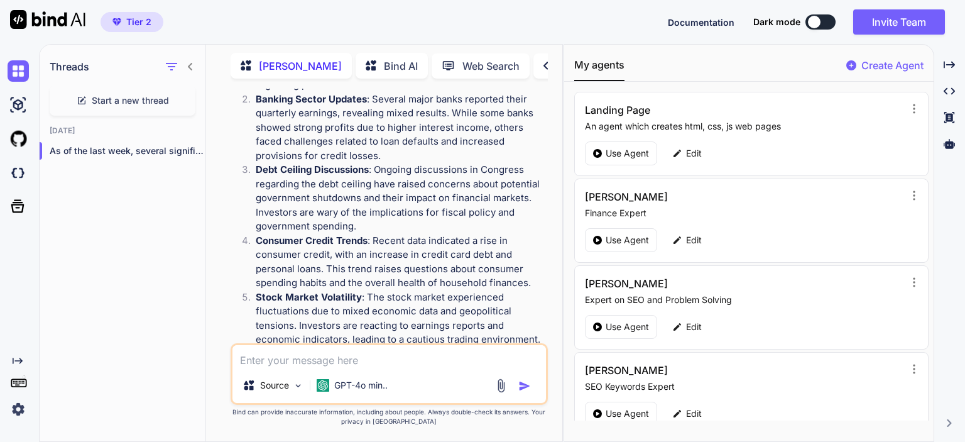
scroll to position [317, 0]
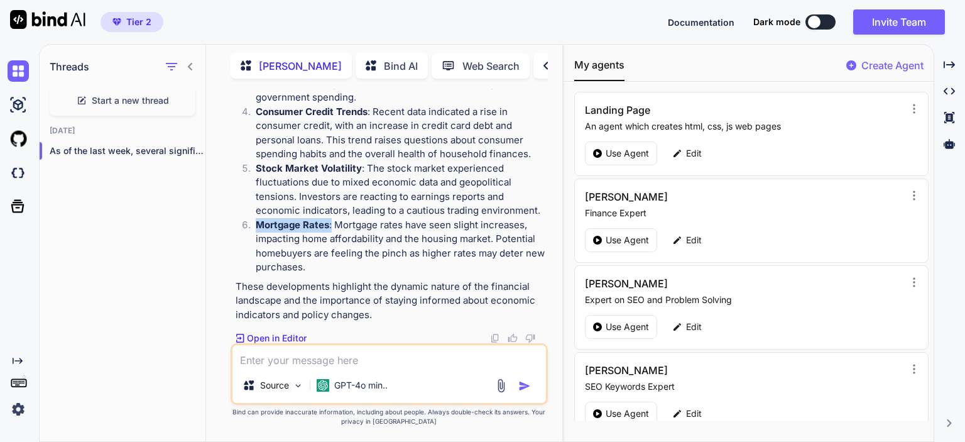
drag, startPoint x: 330, startPoint y: 227, endPoint x: 255, endPoint y: 229, distance: 74.8
click at [255, 229] on li "Mortgage Rates : Mortgage rates have seen slight increases, impacting home affo…" at bounding box center [396, 246] width 300 height 57
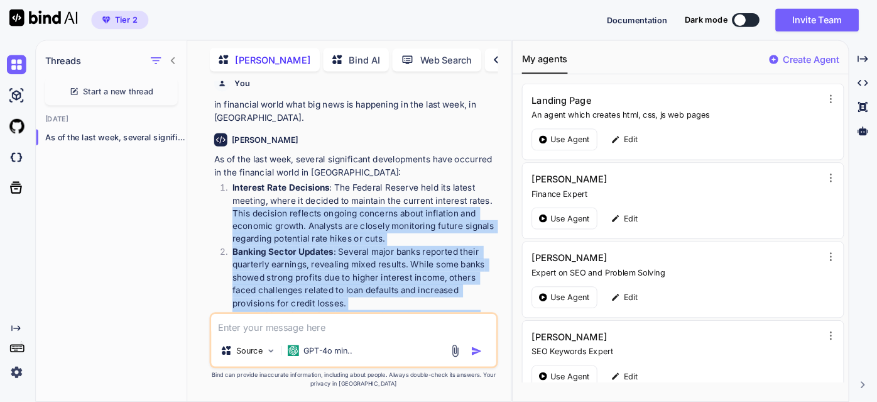
scroll to position [0, 0]
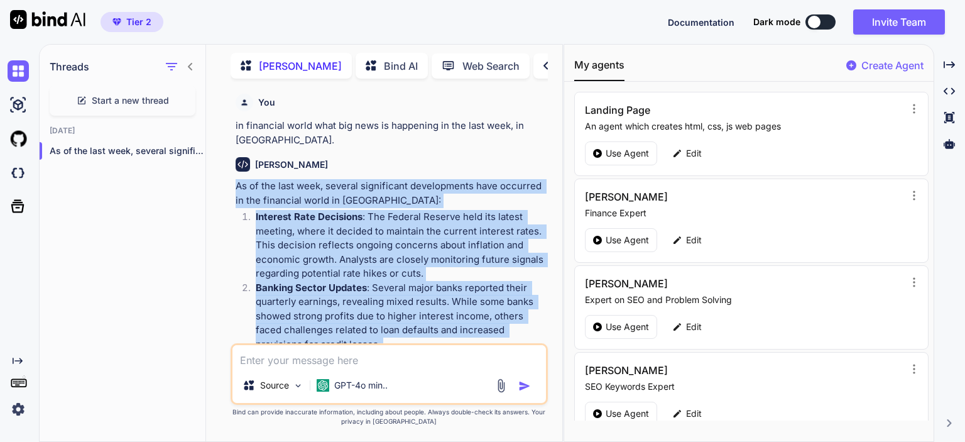
drag, startPoint x: 373, startPoint y: 314, endPoint x: 216, endPoint y: 191, distance: 200.2
click at [216, 191] on div "You in financial world what big news is happening in the last week, in [GEOGRAP…" at bounding box center [389, 265] width 346 height 353
click at [369, 195] on p "As of the last week, several significant developments have occurred in the fina…" at bounding box center [391, 193] width 310 height 28
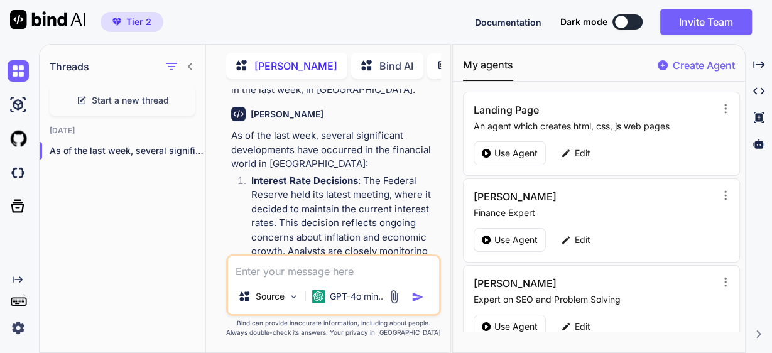
scroll to position [101, 0]
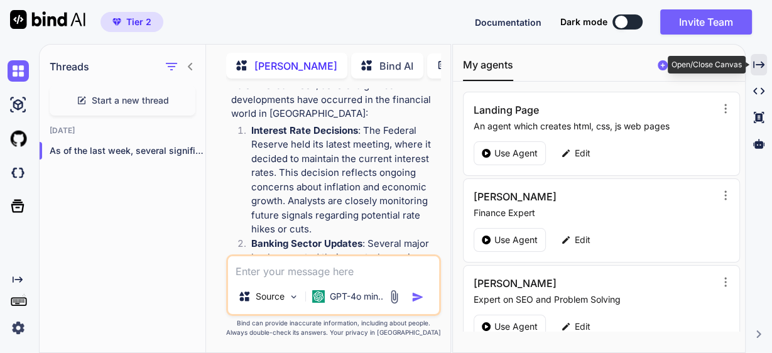
click at [757, 69] on icon "Created with Pixso." at bounding box center [759, 64] width 11 height 11
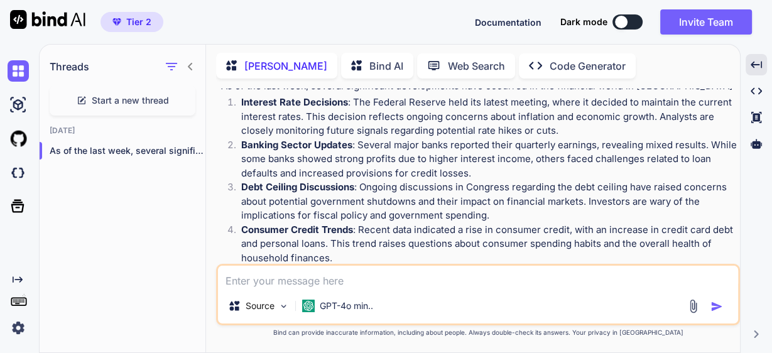
scroll to position [36, 0]
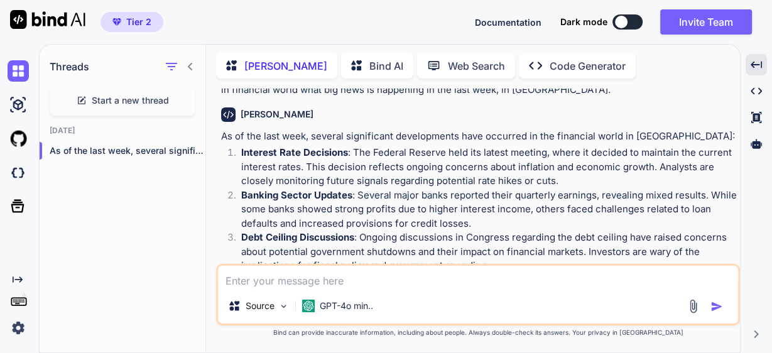
click at [192, 67] on icon at bounding box center [190, 67] width 10 height 10
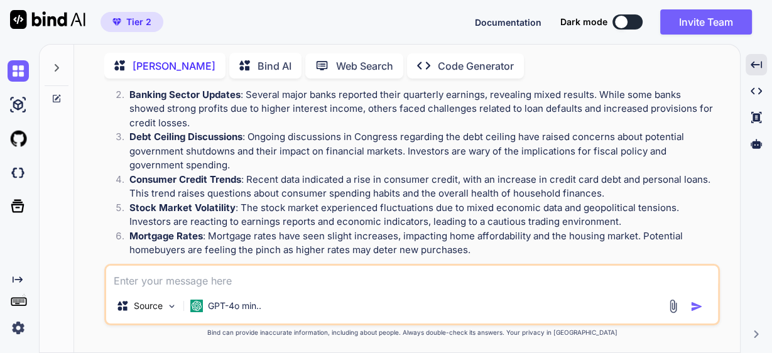
scroll to position [184, 0]
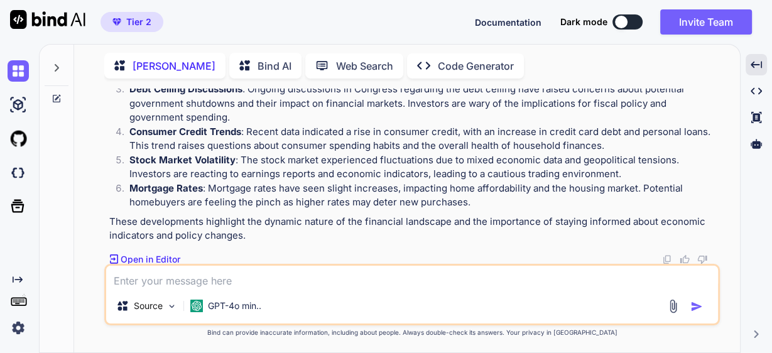
click at [203, 281] on textarea at bounding box center [412, 277] width 612 height 23
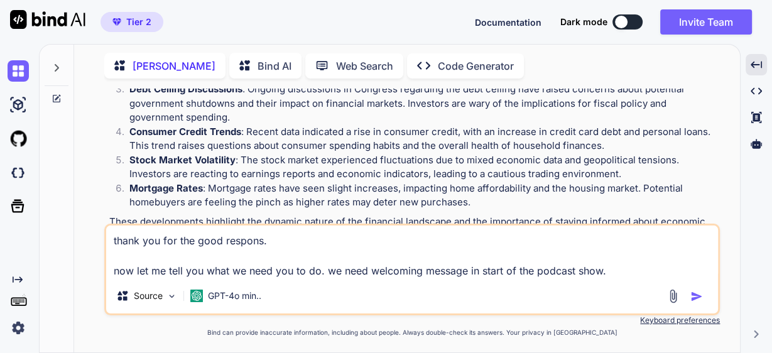
click at [531, 273] on textarea "thank you for the good respons. now let me tell you what we need you to do. we …" at bounding box center [412, 252] width 612 height 53
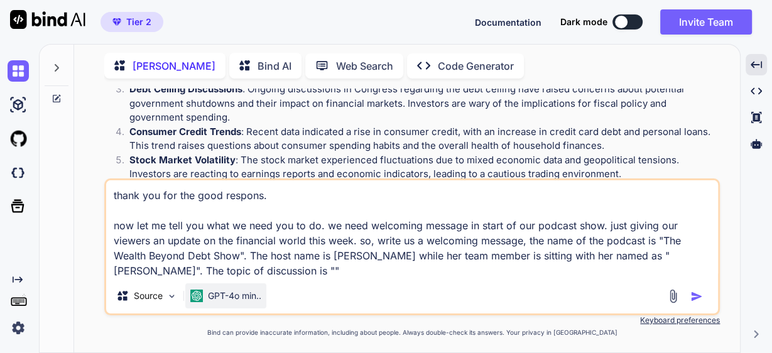
paste textarea "Strategies for Living Without Debt"
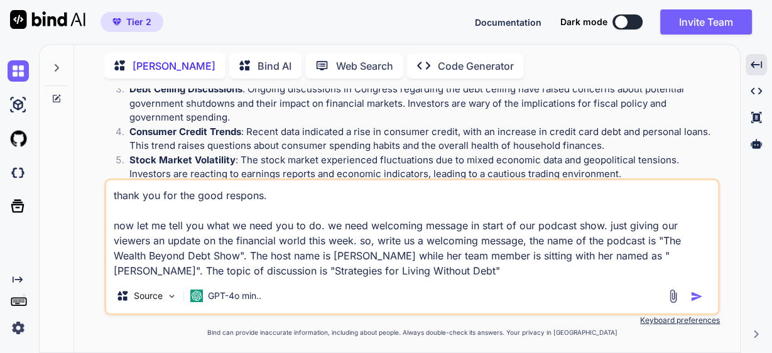
click at [368, 272] on textarea "thank you for the good respons. now let me tell you what we need you to do. we …" at bounding box center [412, 229] width 612 height 98
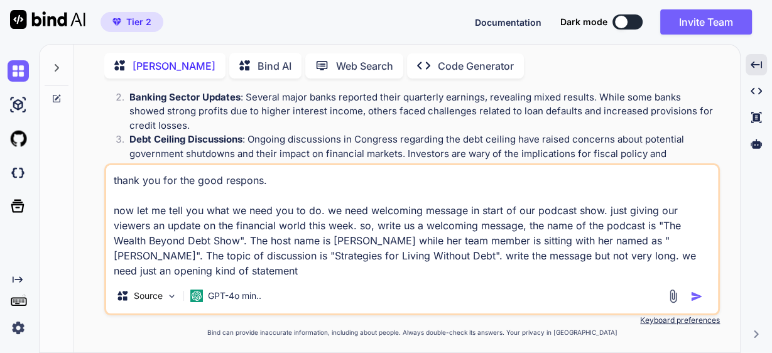
scroll to position [234, 0]
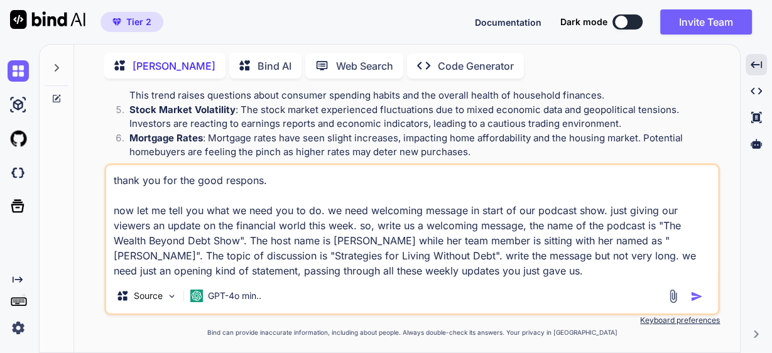
click at [697, 297] on img "button" at bounding box center [697, 296] width 13 height 13
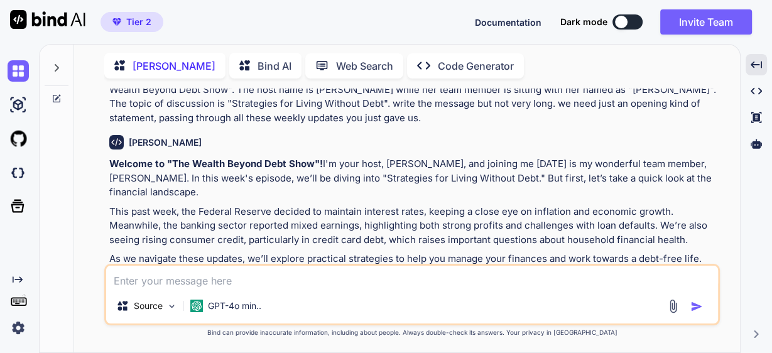
scroll to position [449, 0]
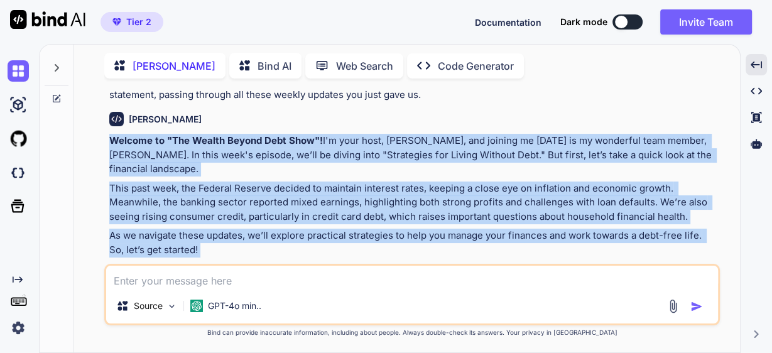
drag, startPoint x: 107, startPoint y: 141, endPoint x: 183, endPoint y: 238, distance: 122.6
click at [180, 243] on div "You in financial world what big news is happening in the last week, in [GEOGRAP…" at bounding box center [413, 176] width 613 height 175
click at [184, 234] on p "As we navigate these updates, we’ll explore practical strategies to help you ma…" at bounding box center [413, 243] width 608 height 28
drag, startPoint x: 106, startPoint y: 138, endPoint x: 191, endPoint y: 237, distance: 130.6
click at [191, 237] on div "You in financial world what big news is happening in the last week, in [GEOGRAP…" at bounding box center [412, 221] width 616 height 264
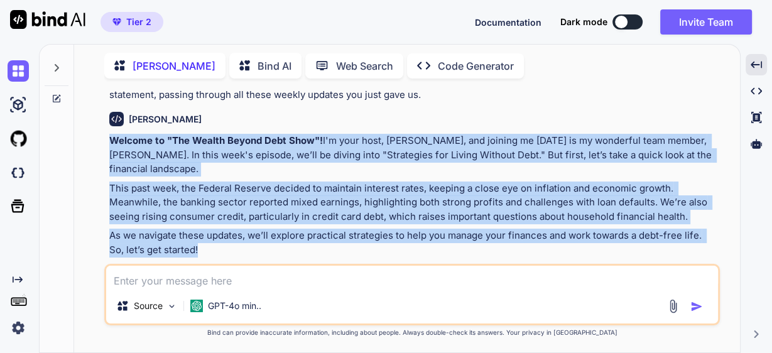
copy div "Welcome to "The Wealth Beyond Debt Show"! I'm your host, [PERSON_NAME], and joi…"
click at [203, 231] on p "As we navigate these updates, we’ll explore practical strategies to help you ma…" at bounding box center [413, 243] width 608 height 28
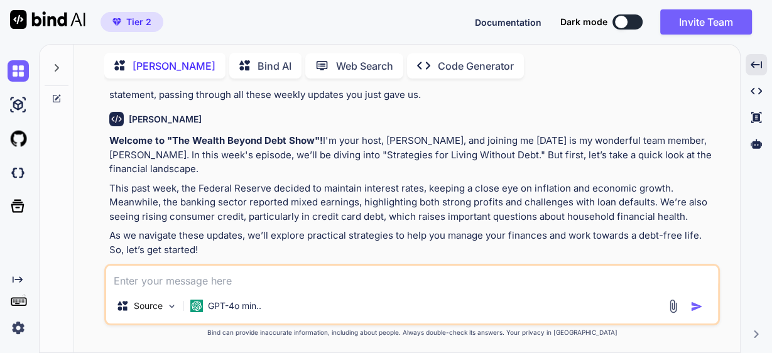
click at [684, 268] on img at bounding box center [685, 273] width 10 height 10
click at [260, 280] on textarea at bounding box center [412, 277] width 612 height 23
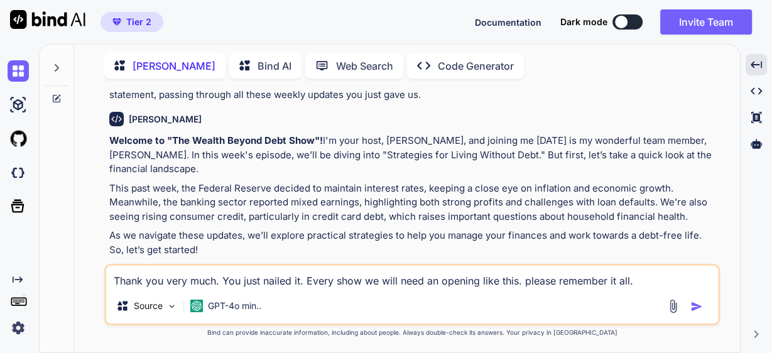
click at [698, 308] on img "button" at bounding box center [697, 306] width 13 height 13
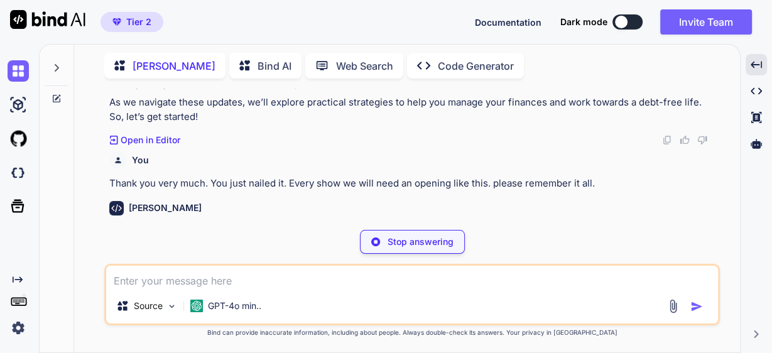
scroll to position [576, 0]
